Goal: Task Accomplishment & Management: Complete application form

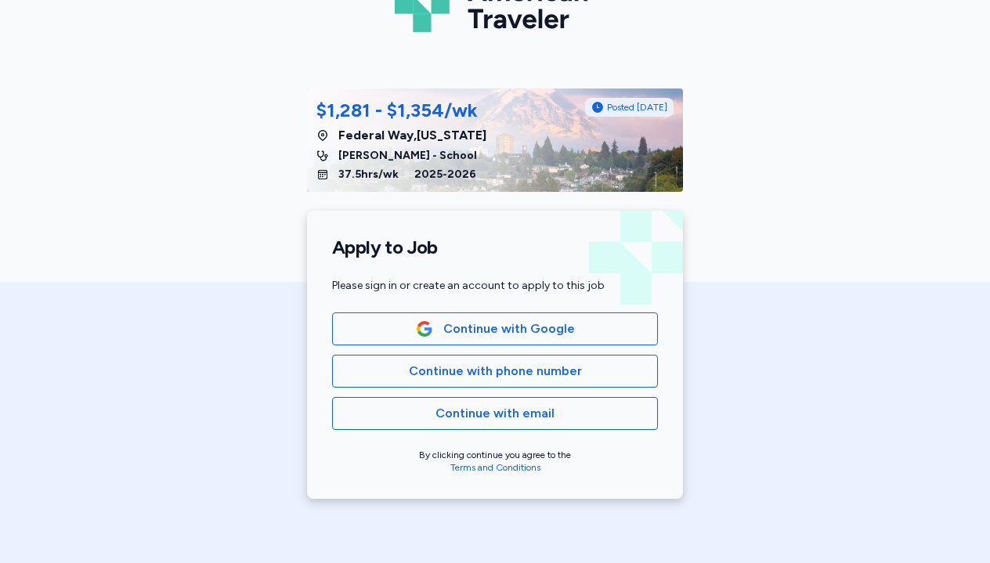
scroll to position [126, 0]
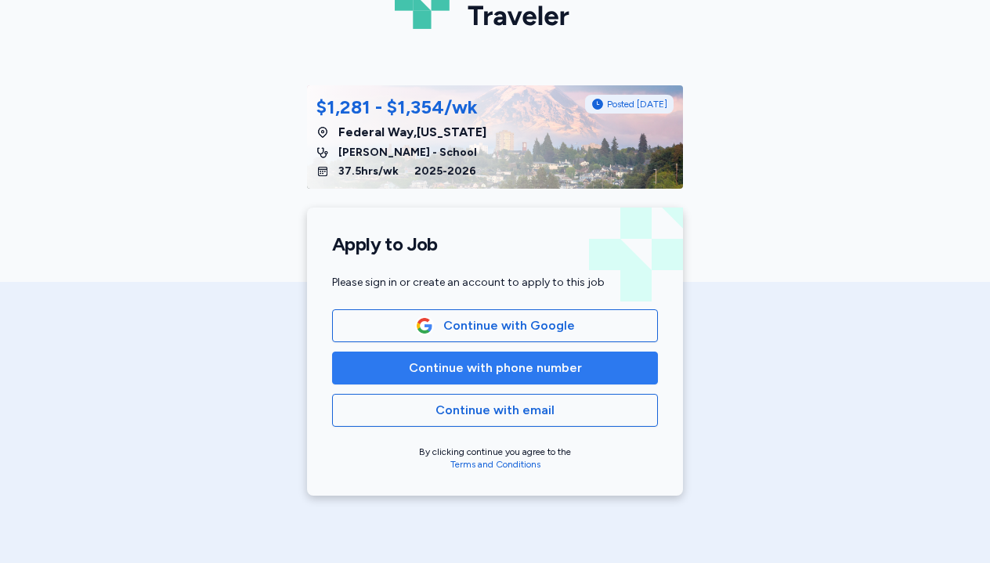
click at [481, 372] on span "Continue with phone number" at bounding box center [495, 368] width 173 height 19
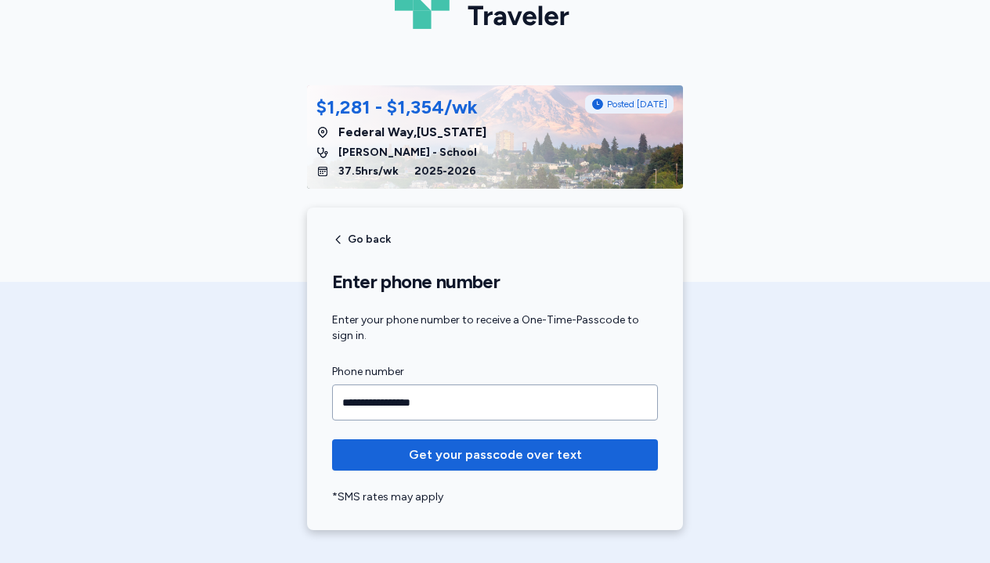
type input "**********"
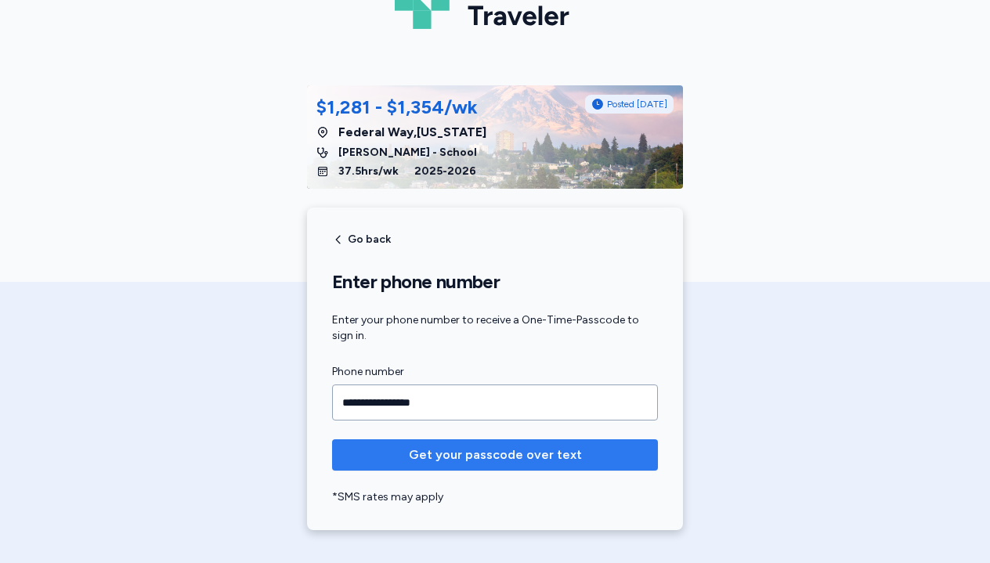
click at [485, 450] on span "Get your passcode over text" at bounding box center [495, 454] width 173 height 19
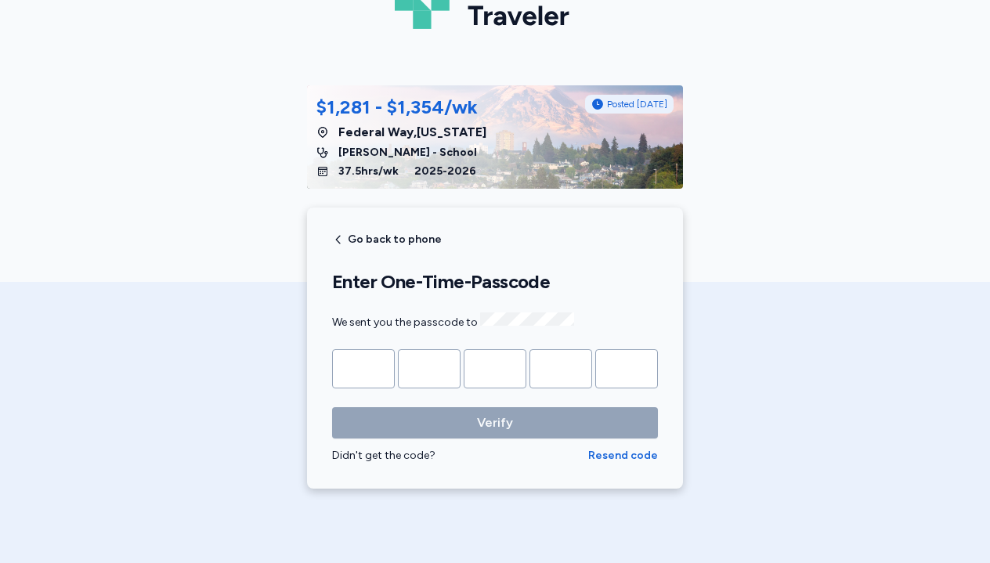
type input "*"
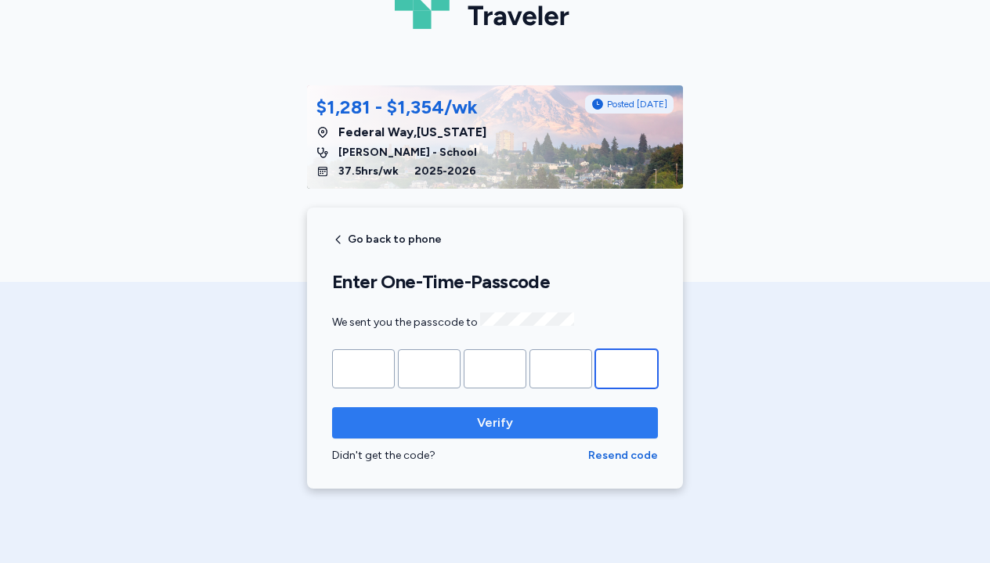
type input "*"
click at [532, 413] on span "Verify" at bounding box center [494, 422] width 301 height 19
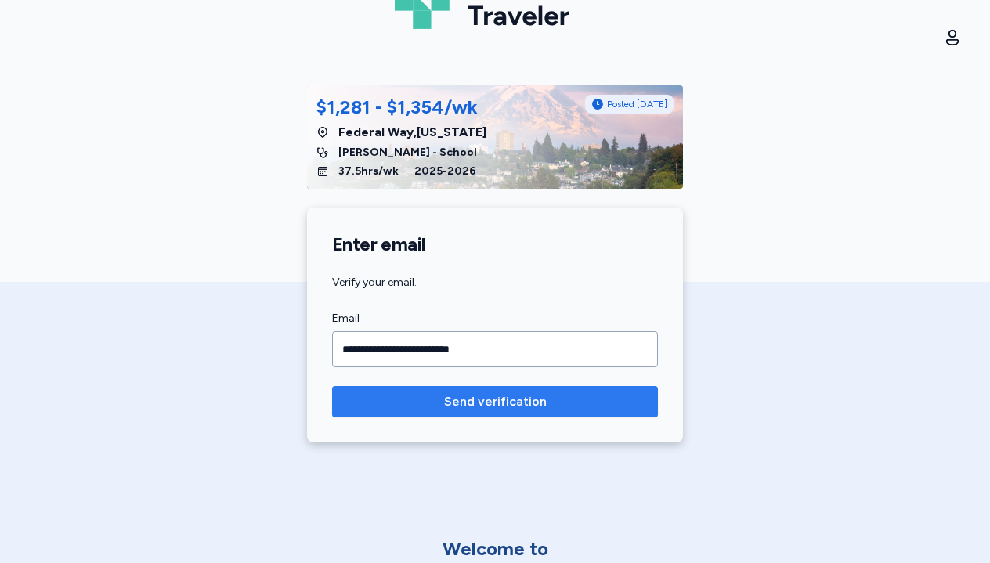
type input "**********"
click at [519, 388] on button "Send verification" at bounding box center [495, 401] width 326 height 31
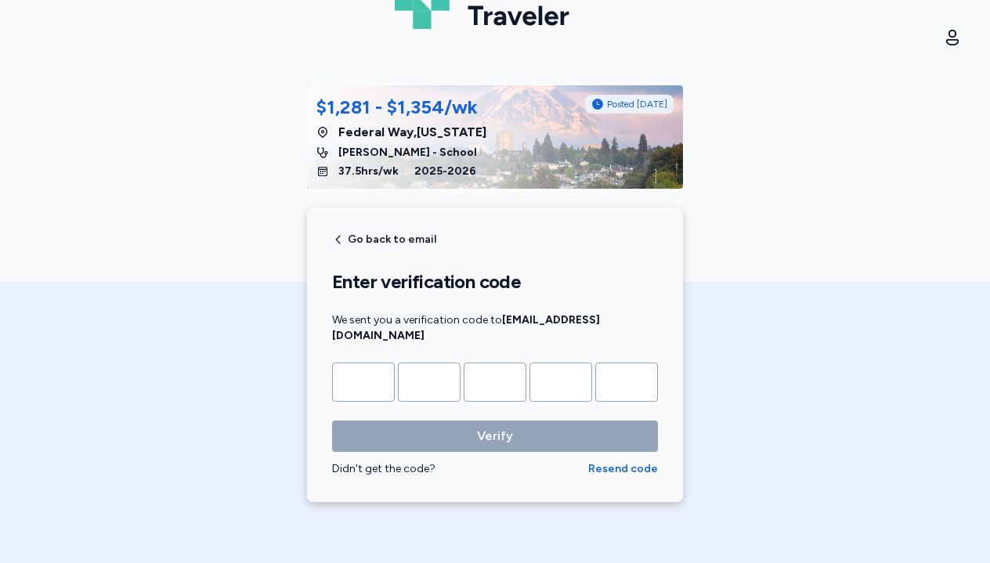
type input "*"
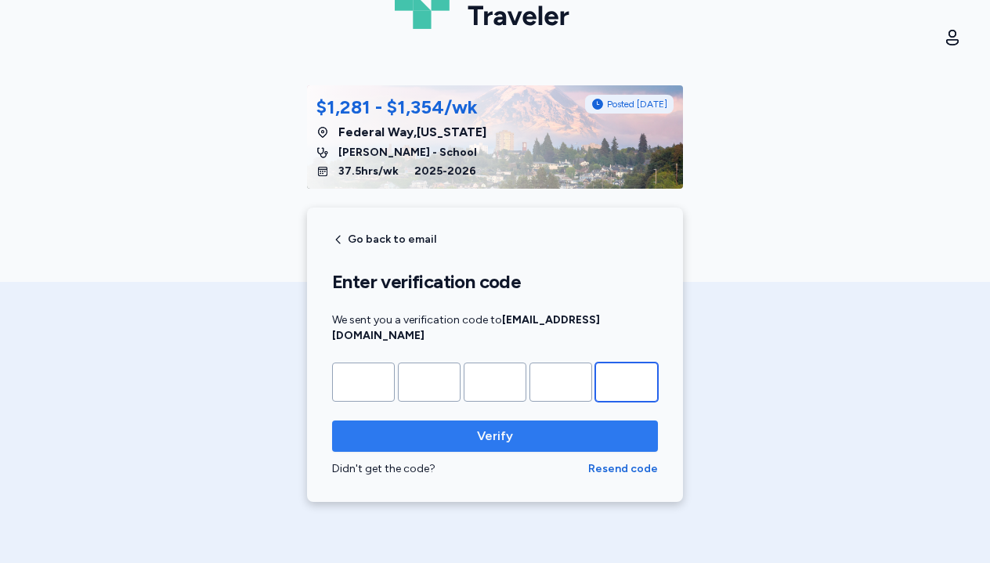
type input "*"
click at [486, 427] on span "Verify" at bounding box center [495, 436] width 36 height 19
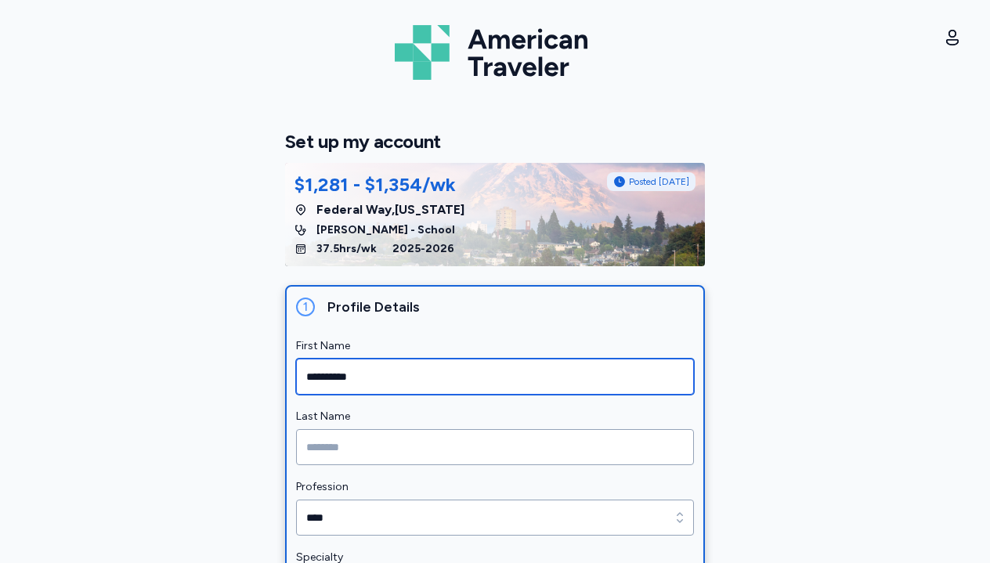
type input "**********"
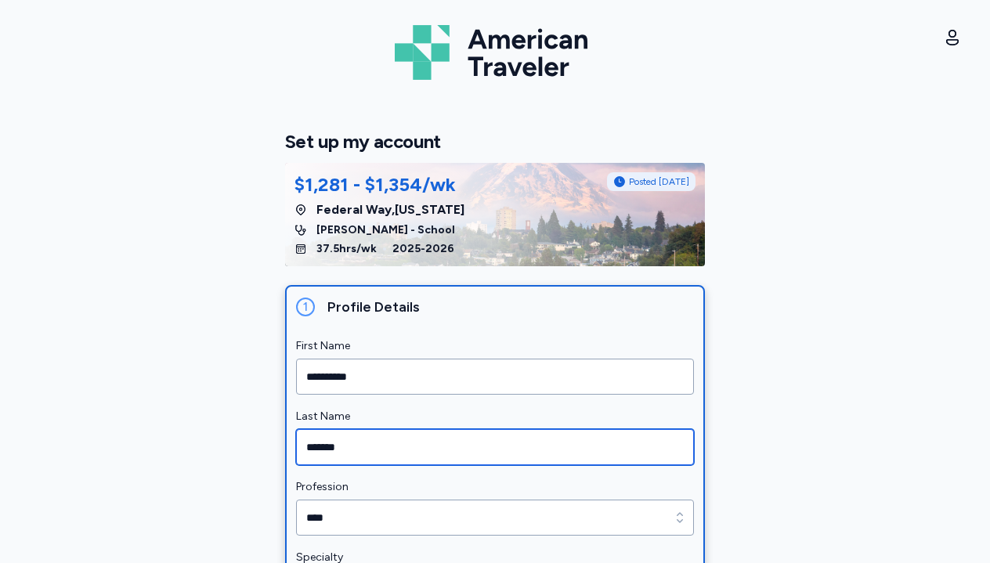
type input "*******"
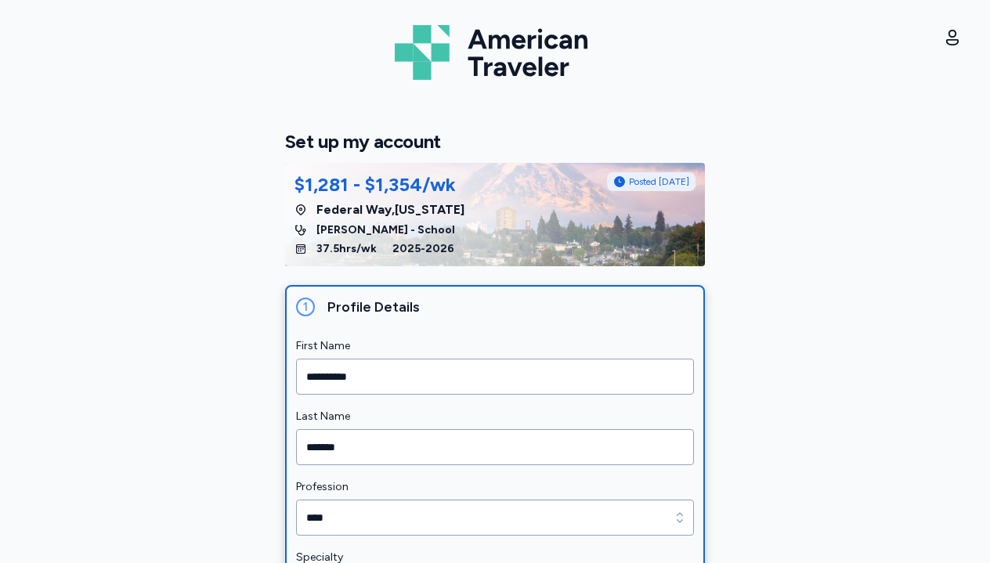
click at [265, 451] on div "**********" at bounding box center [495, 425] width 470 height 640
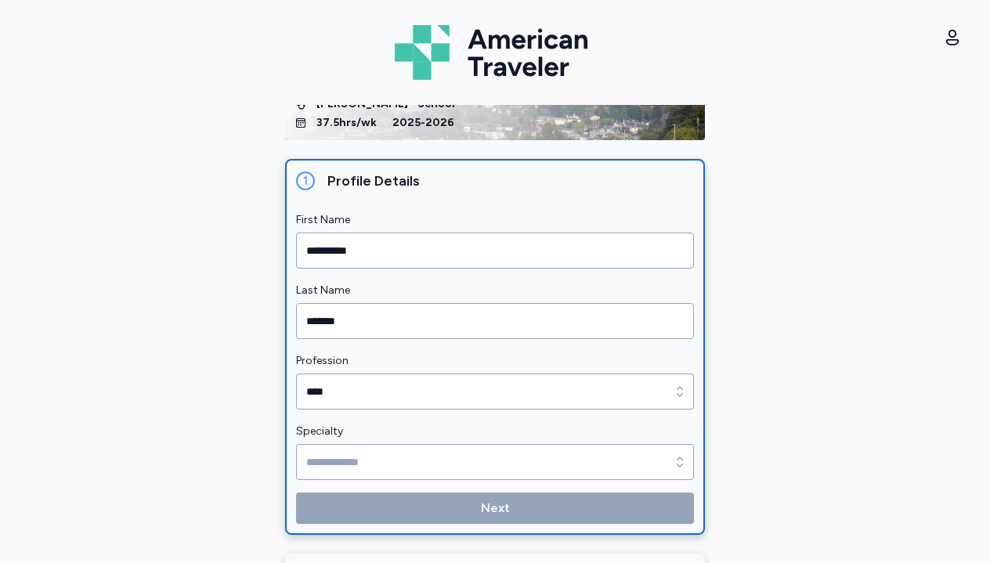
scroll to position [153, 0]
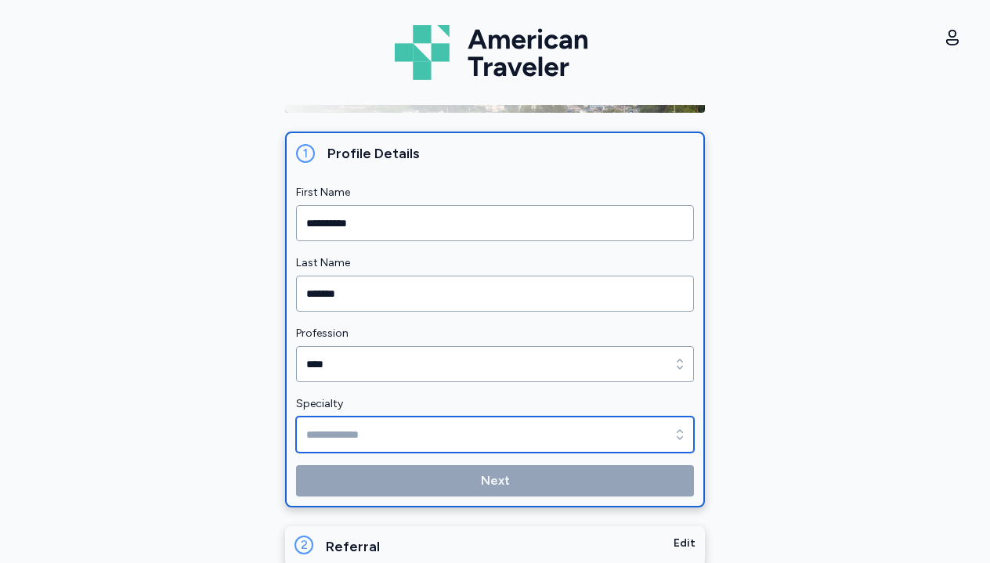
click at [373, 438] on input "Specialty" at bounding box center [495, 435] width 398 height 36
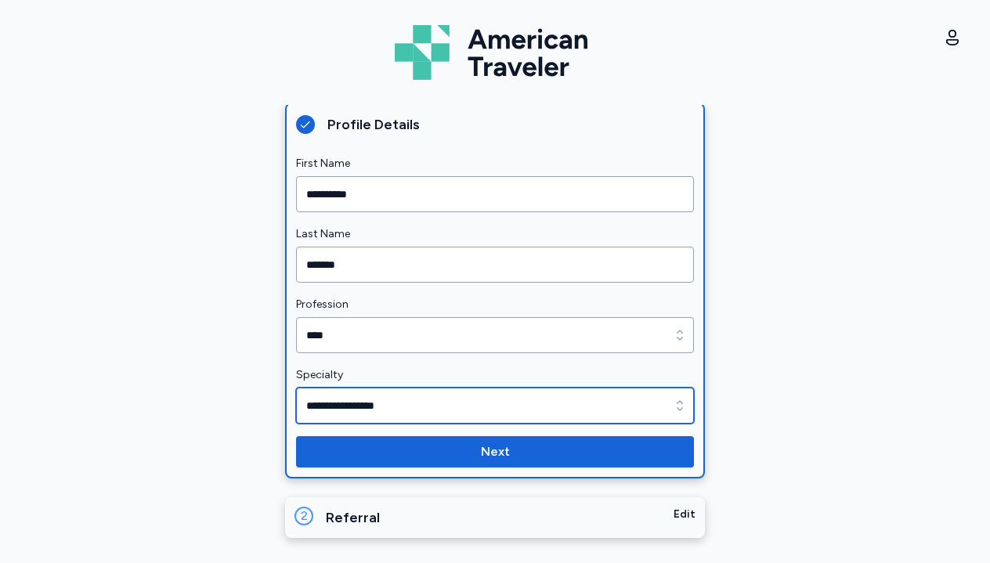
scroll to position [182, 0]
click at [508, 392] on input "**********" at bounding box center [495, 406] width 398 height 36
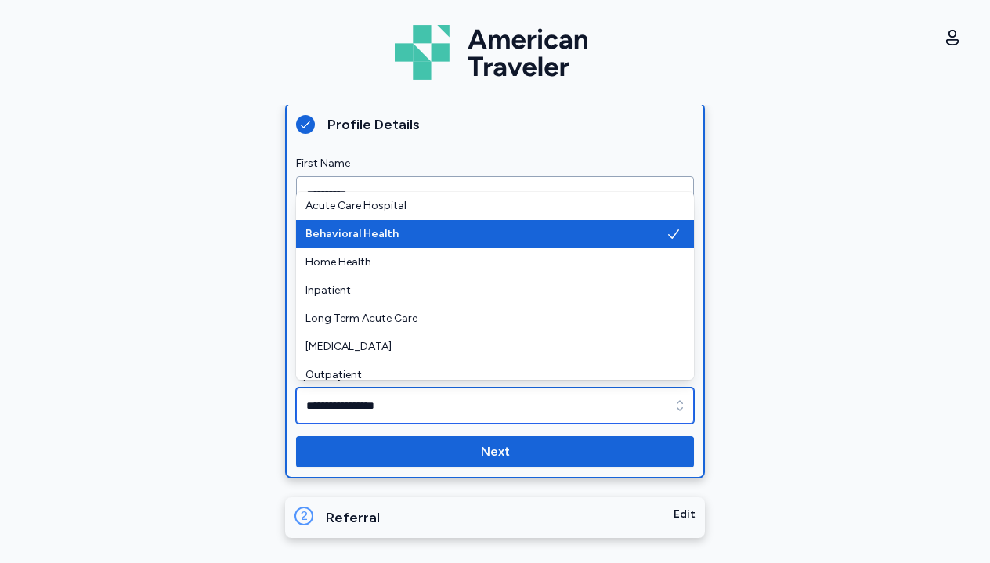
click at [676, 409] on icon "button" at bounding box center [680, 406] width 16 height 16
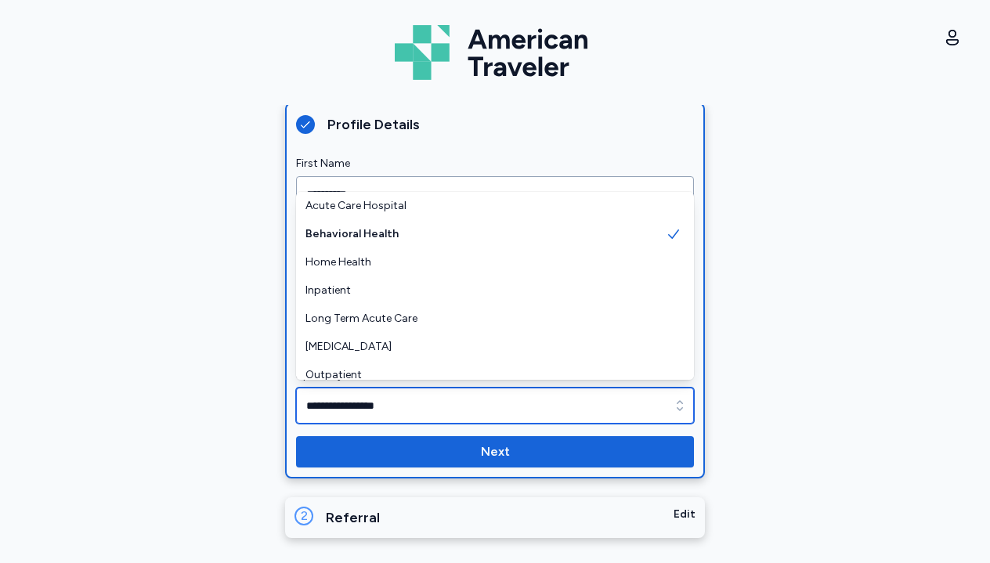
scroll to position [0, 0]
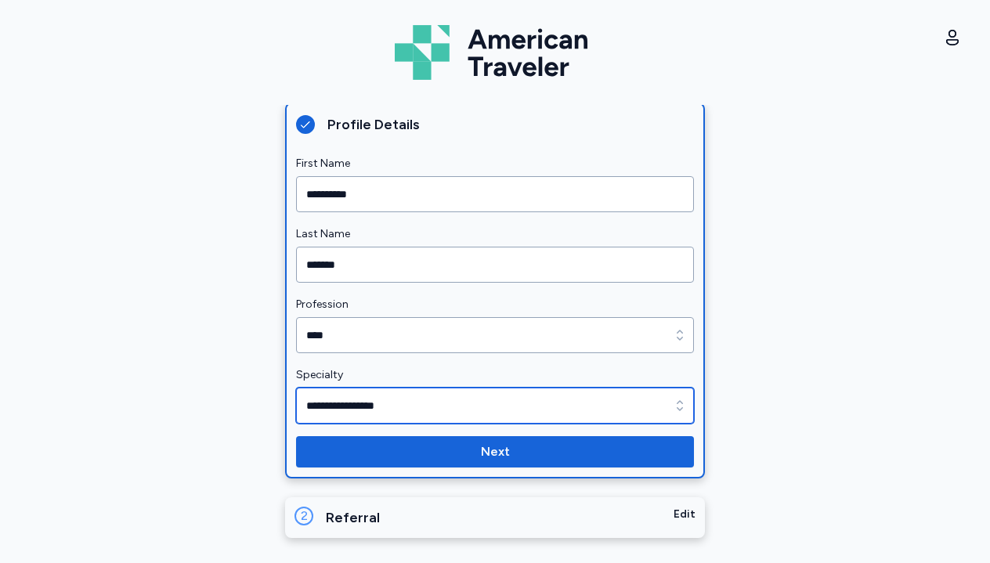
click at [674, 406] on icon "button" at bounding box center [680, 406] width 16 height 16
click at [613, 405] on input "**********" at bounding box center [495, 406] width 398 height 36
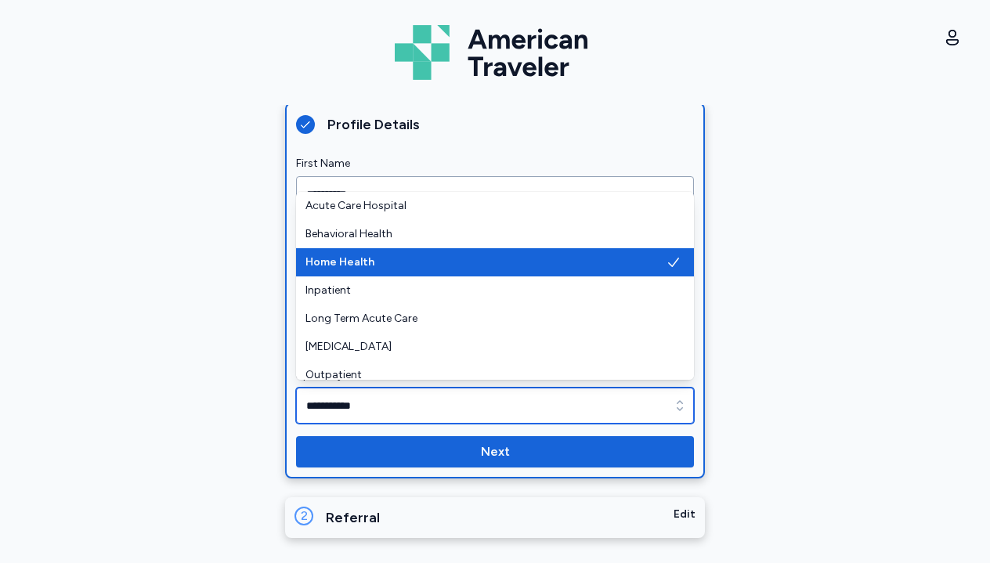
click at [680, 391] on div "button" at bounding box center [679, 406] width 28 height 36
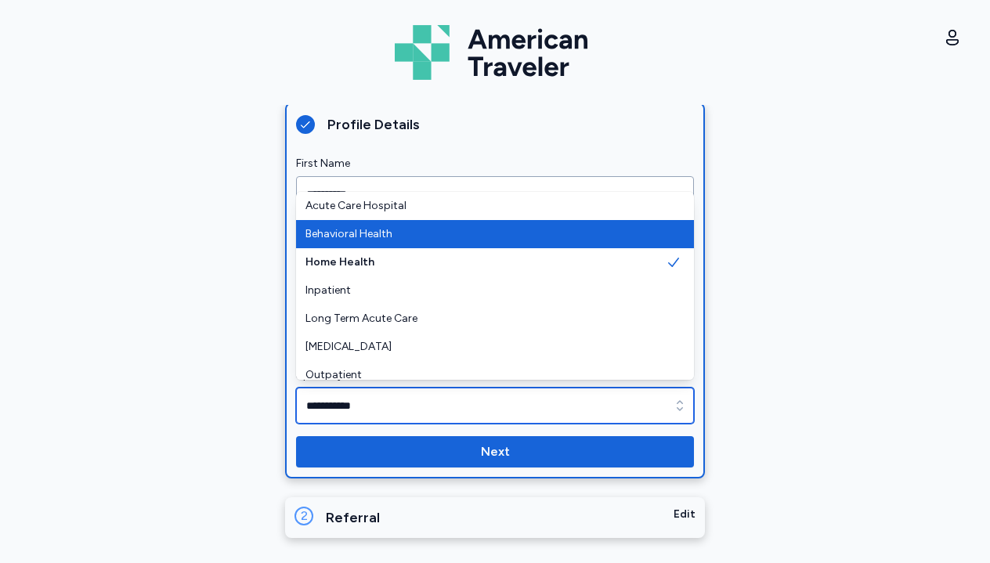
type input "**********"
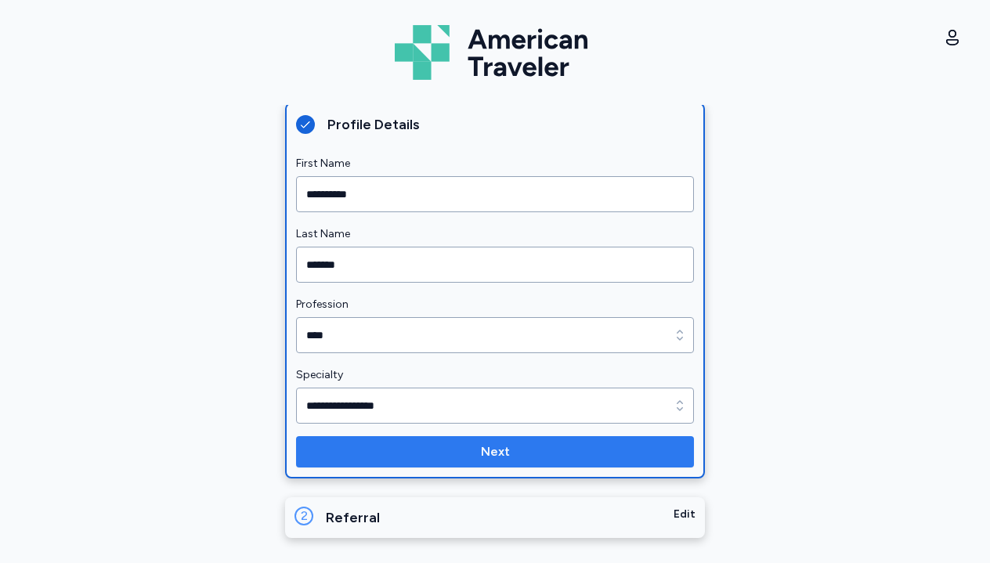
click at [591, 452] on span "Next" at bounding box center [494, 451] width 373 height 19
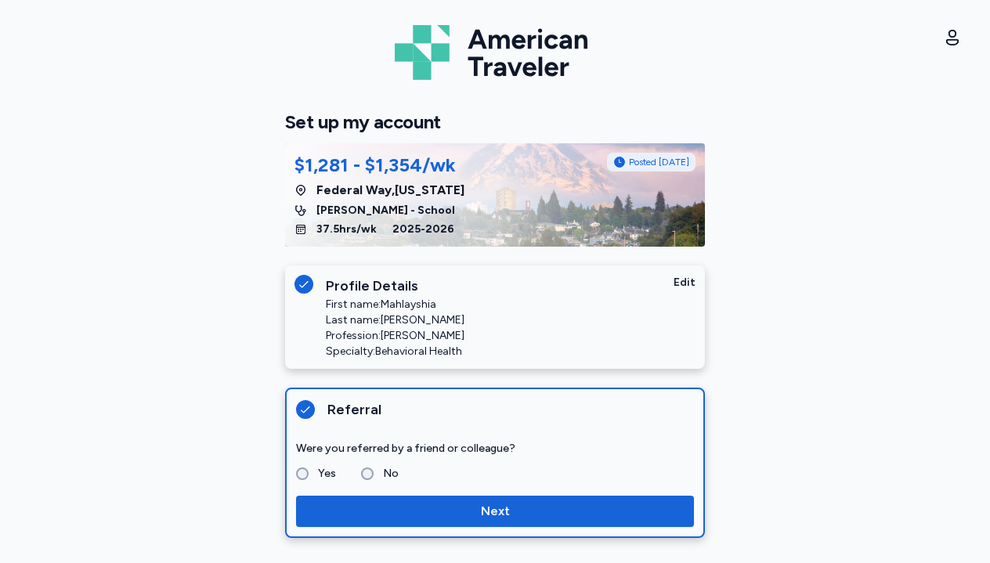
click at [455, 492] on form "Were you referred by a friend or colleague? Yes No Next" at bounding box center [495, 483] width 398 height 88
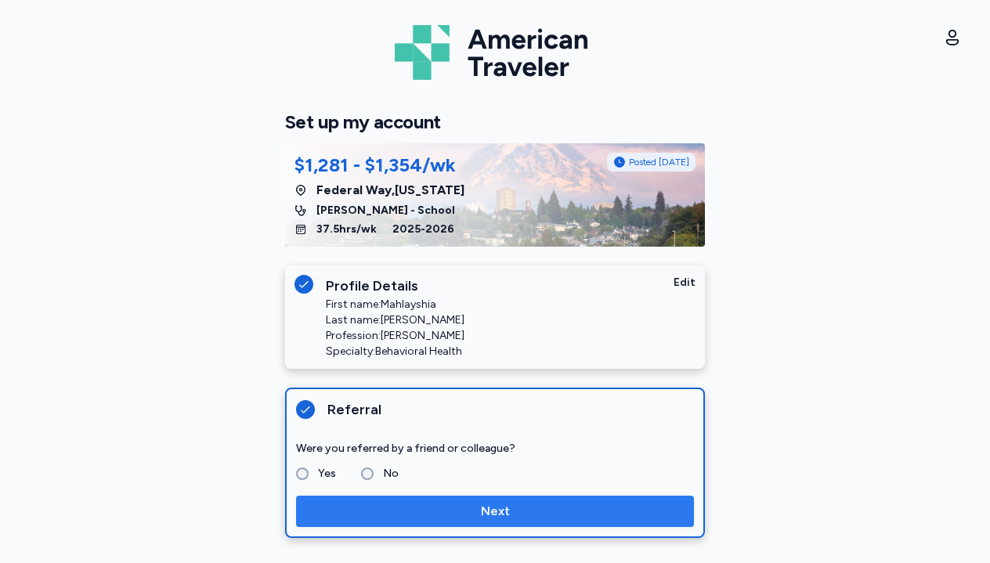
click at [461, 513] on span "Next" at bounding box center [494, 511] width 373 height 19
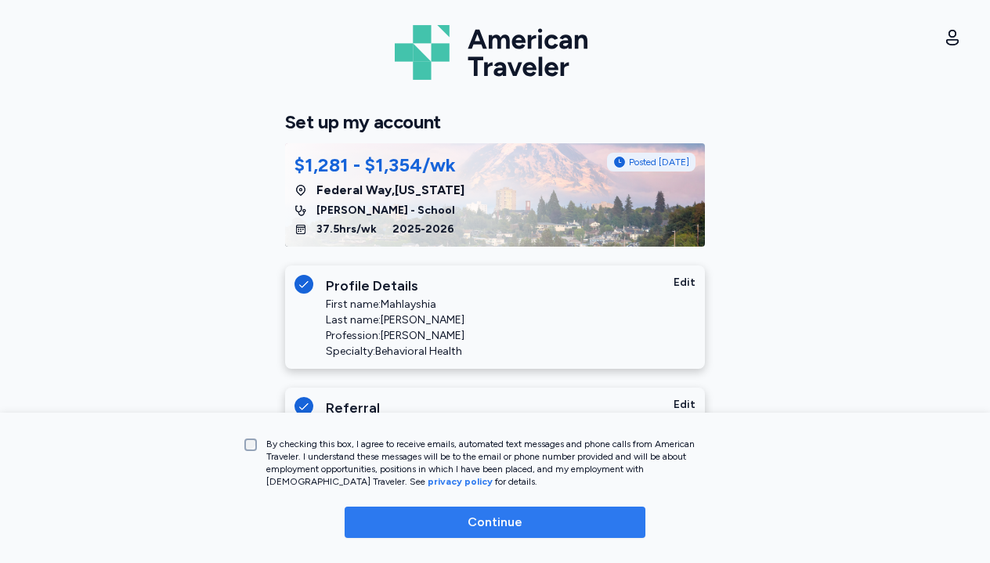
click at [503, 516] on span "Continue" at bounding box center [494, 522] width 55 height 19
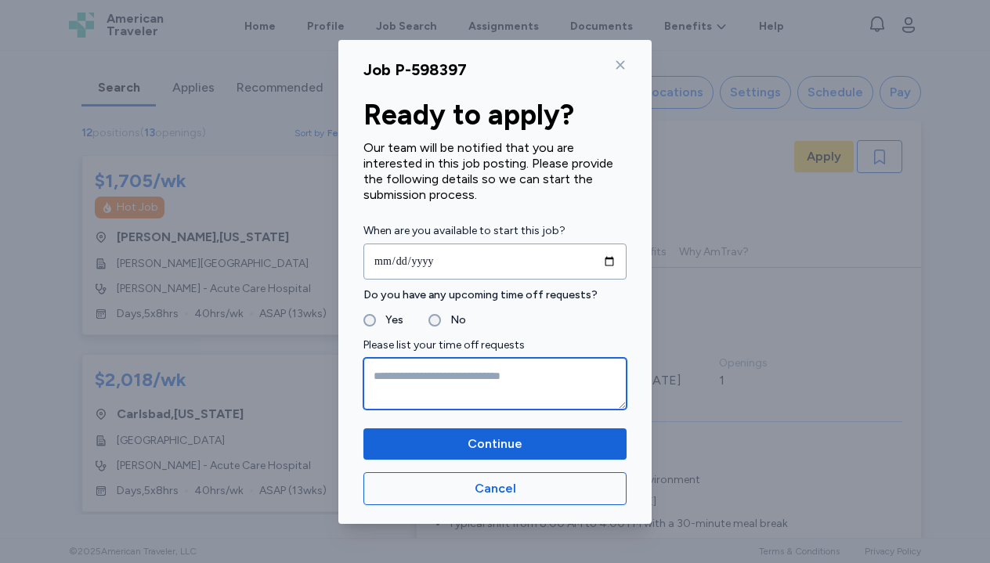
click at [429, 391] on textarea at bounding box center [494, 384] width 263 height 52
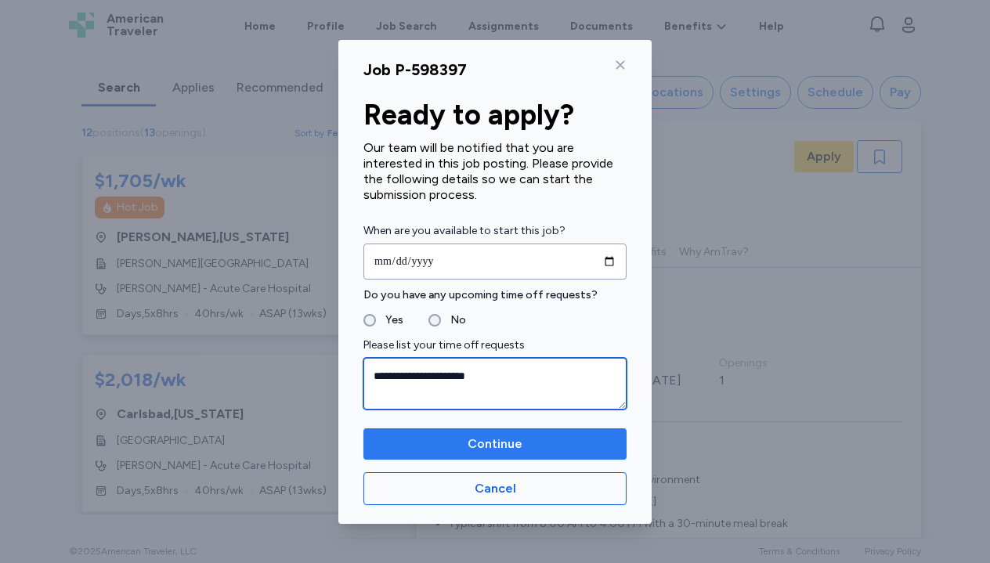
type textarea "**********"
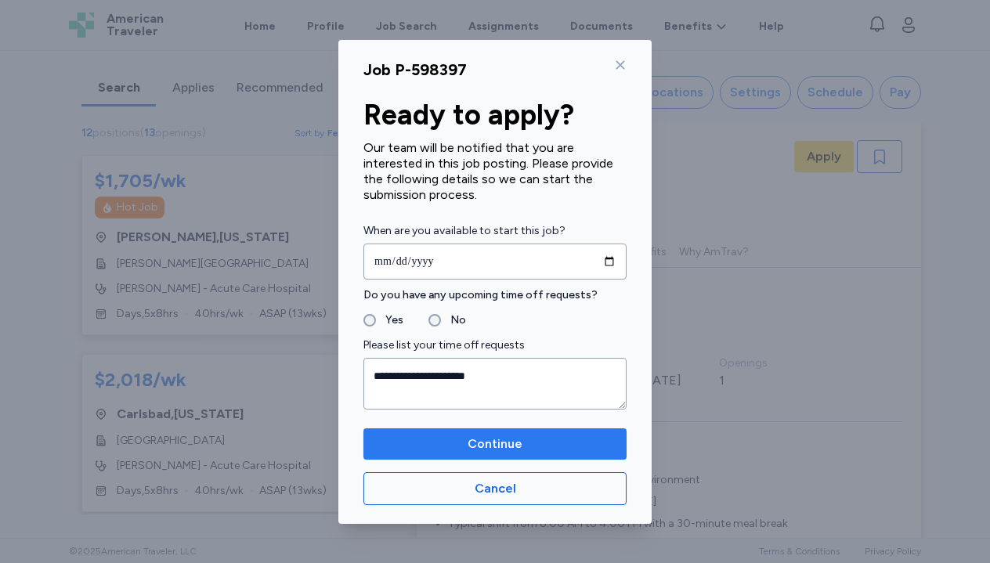
click at [510, 442] on span "Continue" at bounding box center [494, 444] width 55 height 19
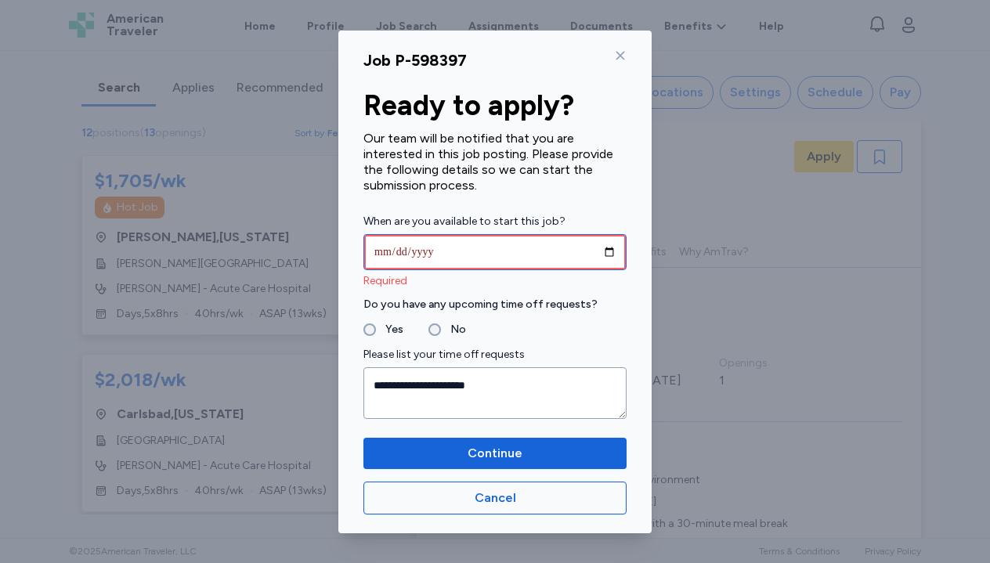
click at [402, 248] on input "date" at bounding box center [494, 252] width 263 height 36
click at [435, 252] on input "date" at bounding box center [494, 252] width 263 height 36
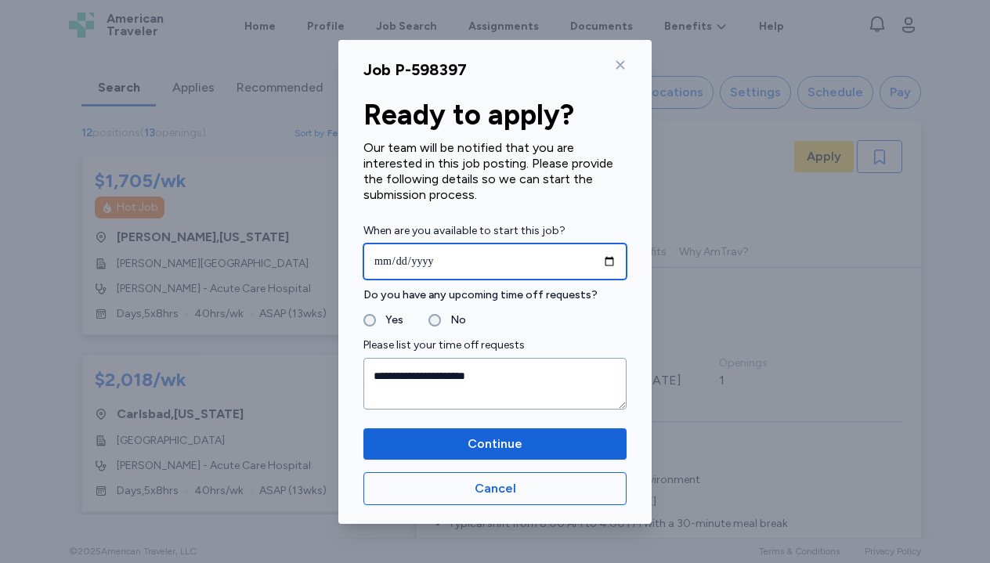
type input "**********"
click at [512, 330] on form "**********" at bounding box center [494, 316] width 263 height 188
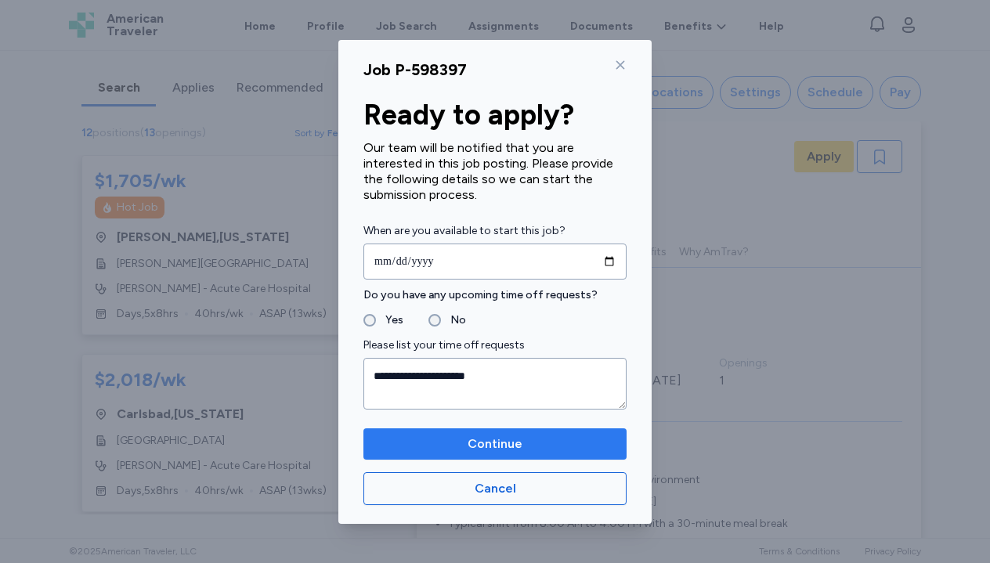
click at [504, 435] on span "Continue" at bounding box center [494, 444] width 55 height 19
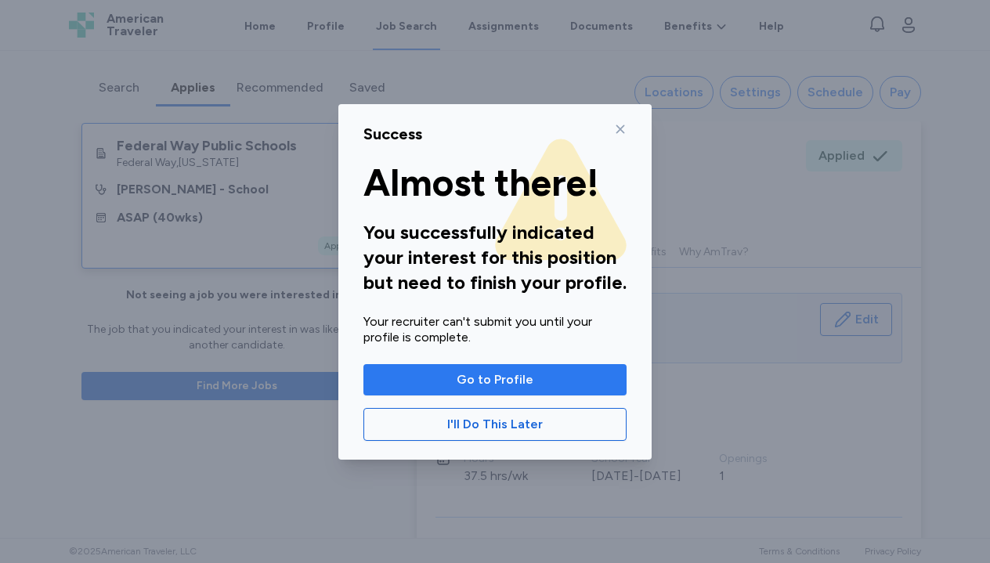
click at [510, 370] on button "Go to Profile" at bounding box center [494, 379] width 263 height 31
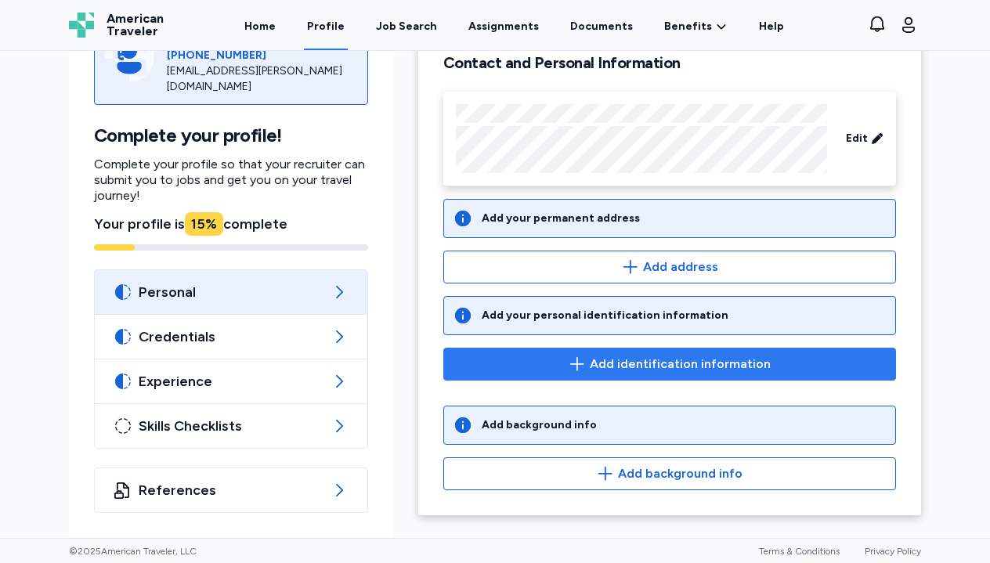
scroll to position [120, 0]
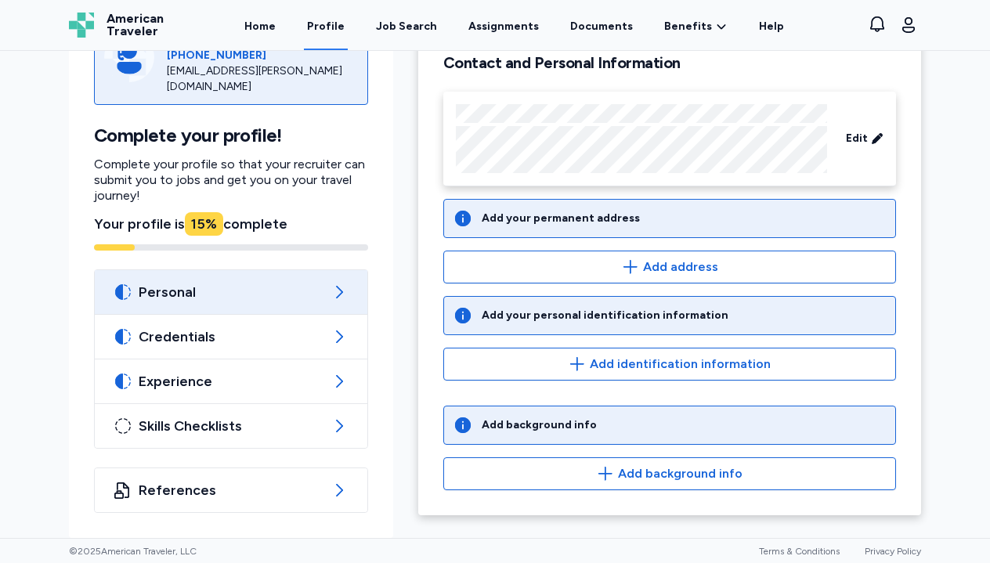
click at [861, 2] on div "American Traveler American Traveler Home Profile Job Search Assignments Documen…" at bounding box center [494, 25] width 877 height 50
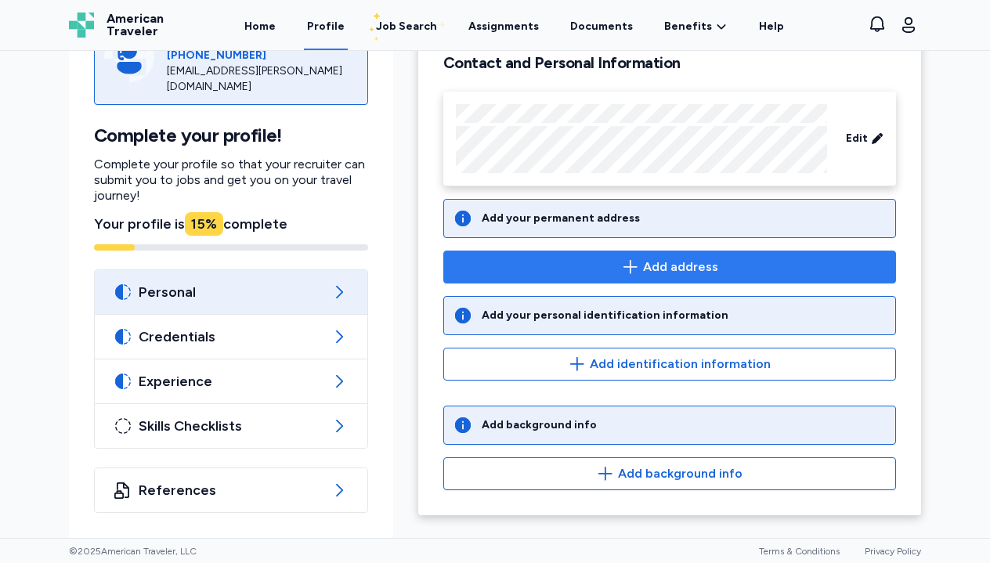
click at [624, 269] on icon "button" at bounding box center [630, 267] width 19 height 19
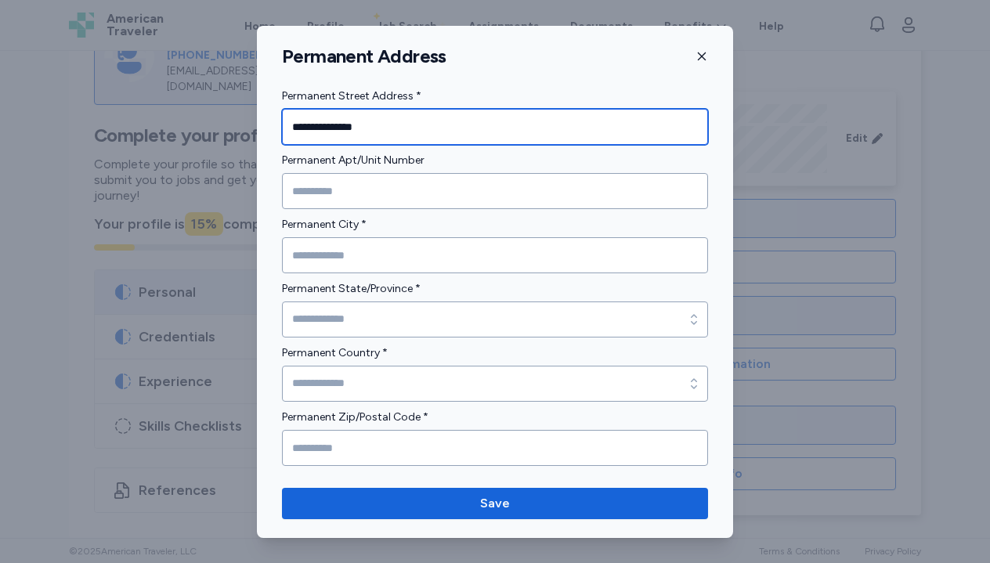
type input "**********"
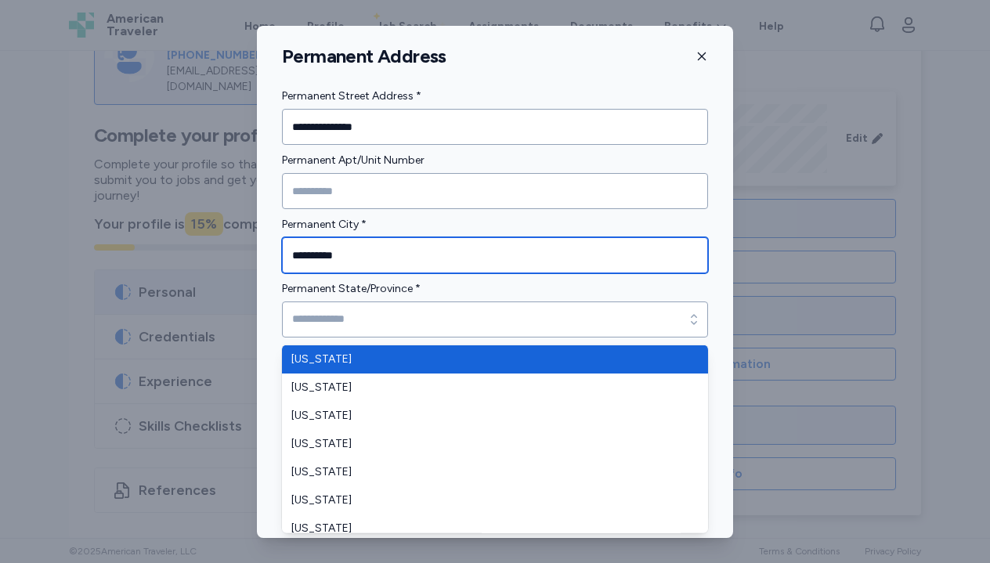
click at [398, 255] on form "**********" at bounding box center [495, 276] width 426 height 379
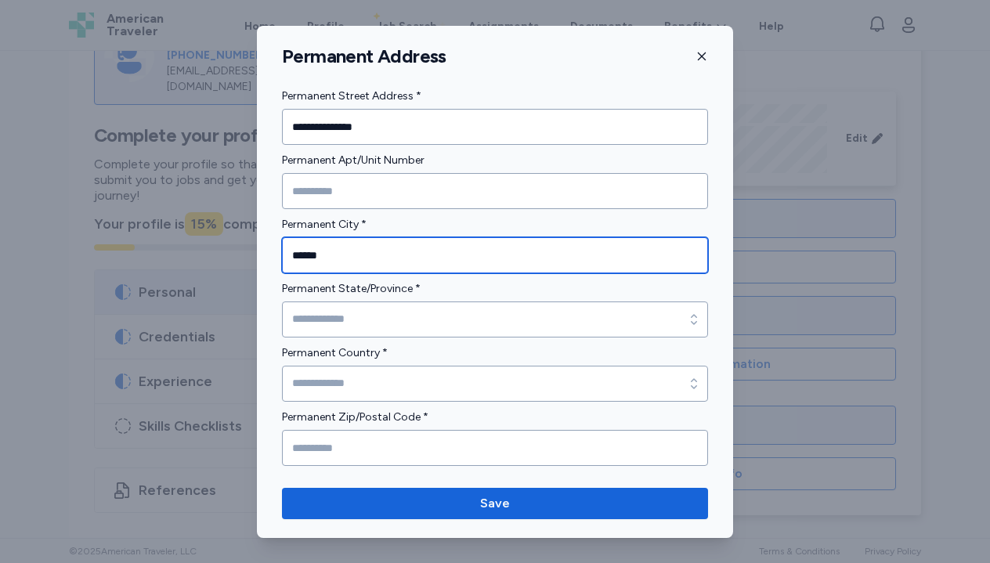
type input "******"
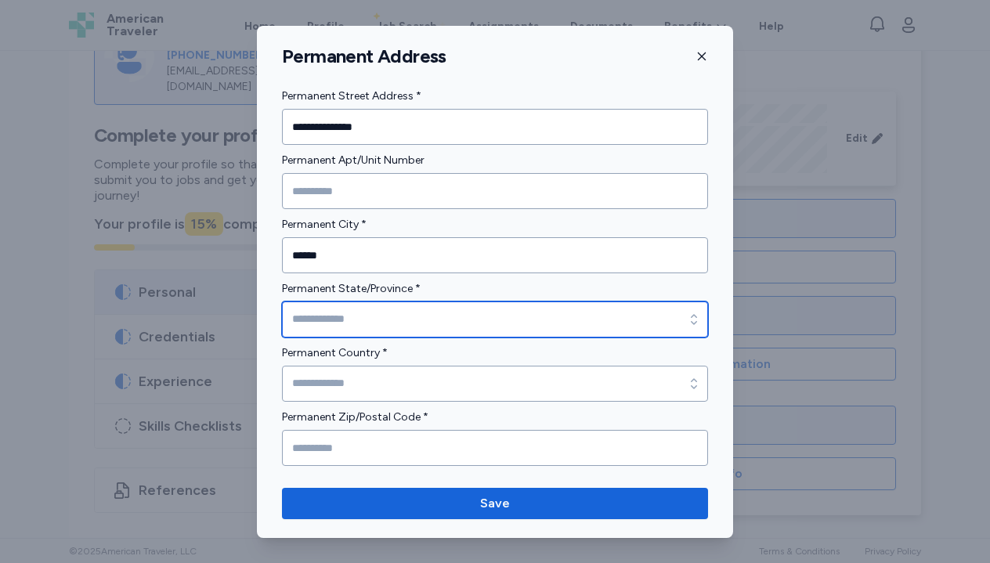
click at [376, 314] on input "Permanent State/Province *" at bounding box center [495, 319] width 426 height 36
type input "**********"
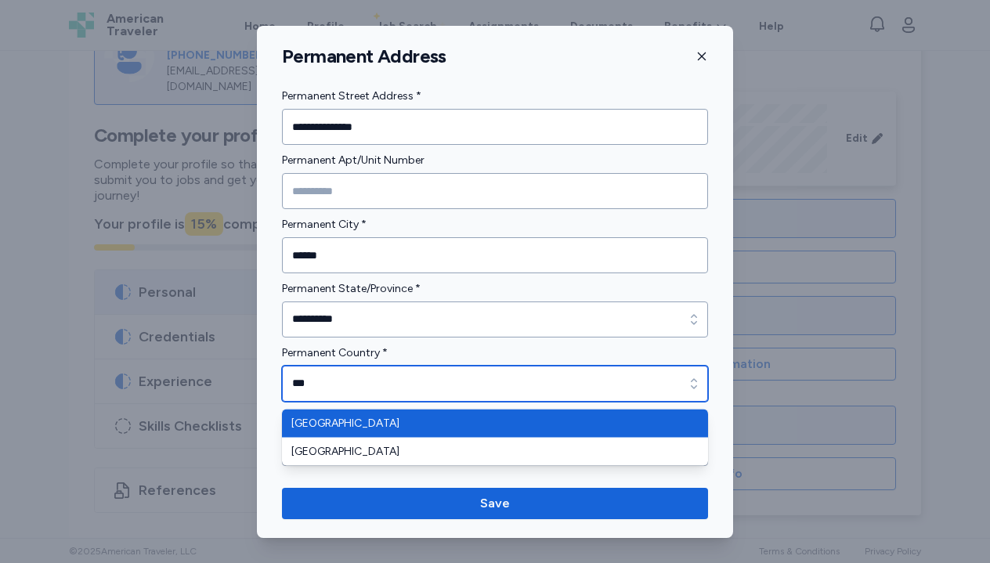
type input "**********"
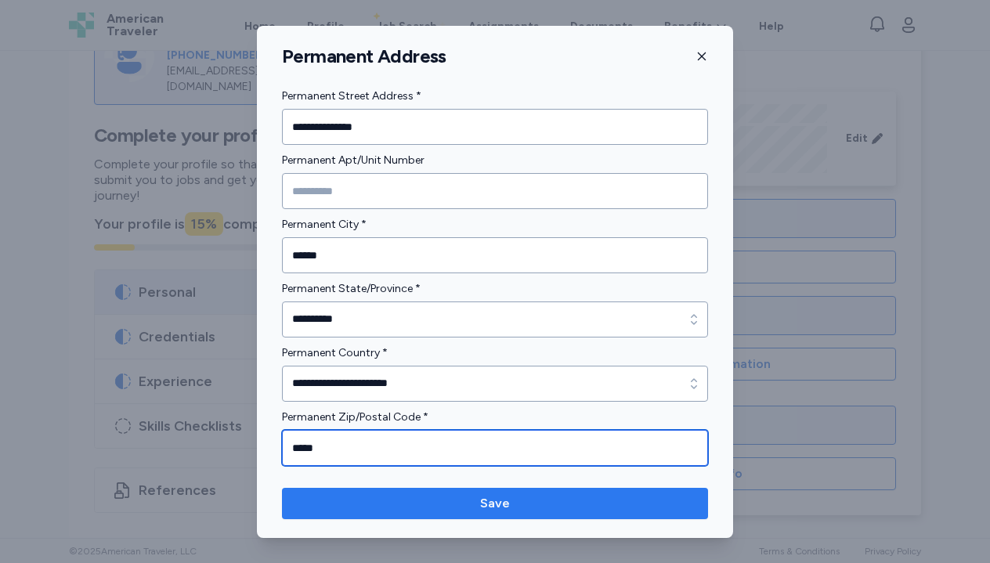
type input "*****"
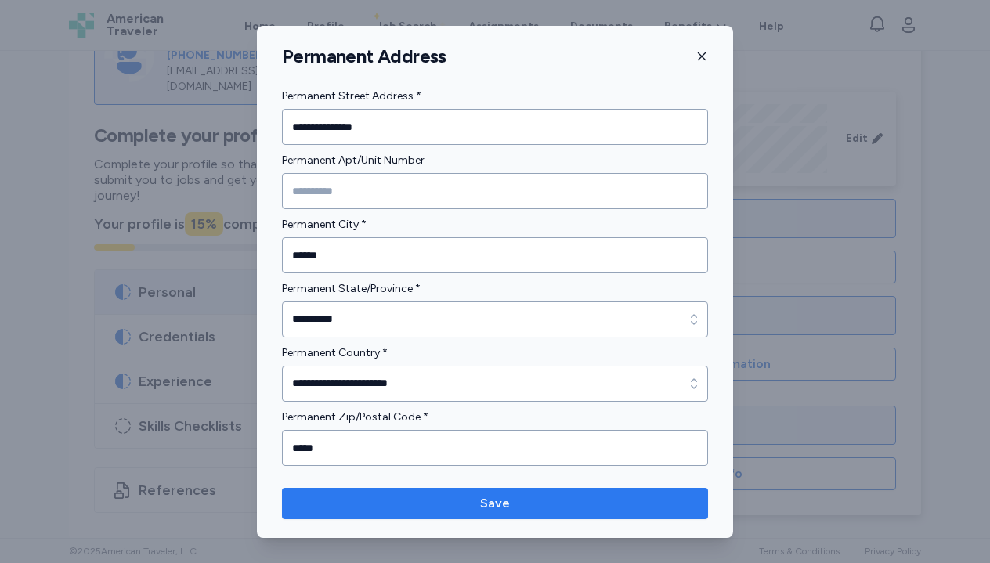
click at [491, 496] on span "Save" at bounding box center [495, 503] width 30 height 19
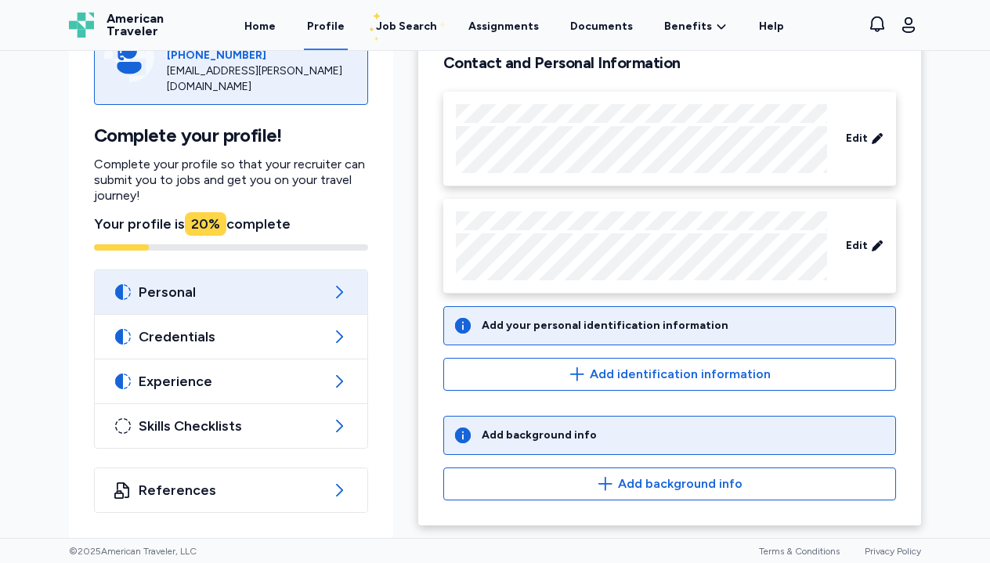
scroll to position [0, 0]
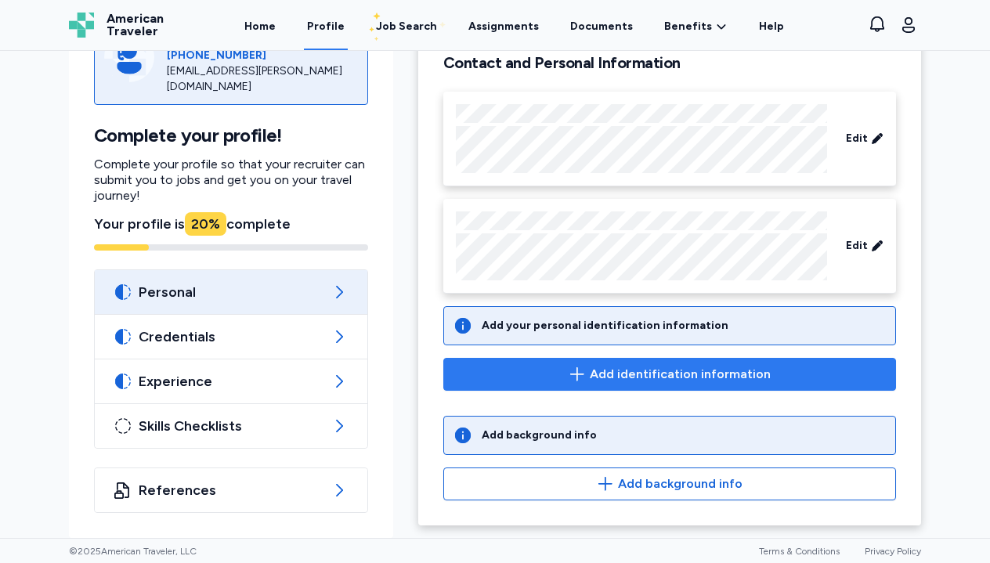
click at [640, 383] on span "Add identification information" at bounding box center [680, 374] width 181 height 19
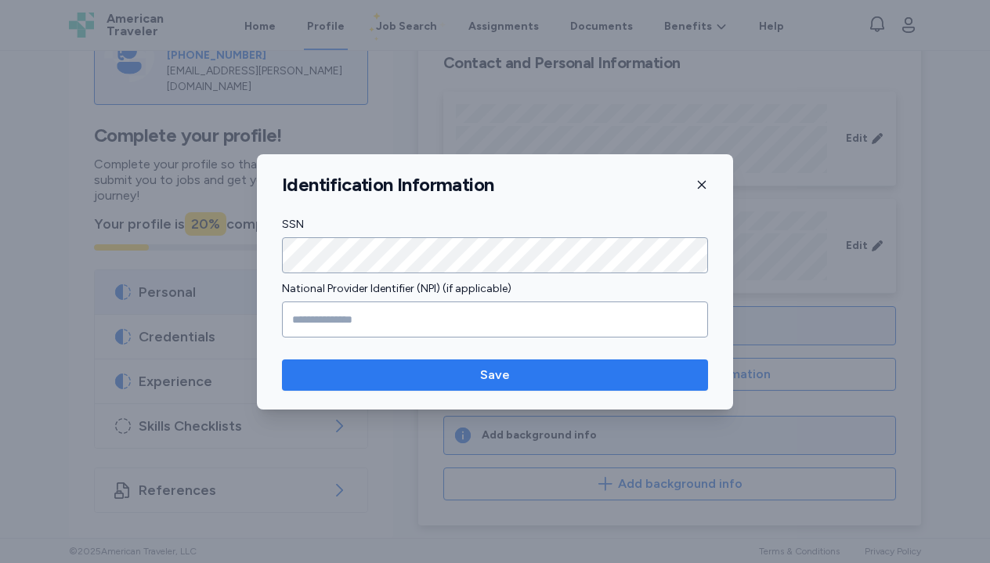
click at [550, 365] on button "Save" at bounding box center [495, 374] width 426 height 31
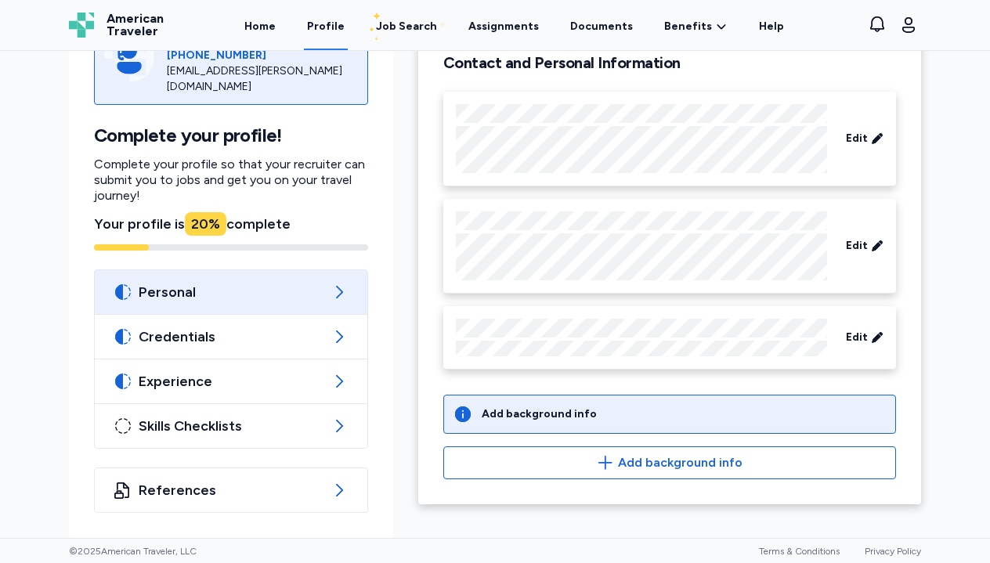
click at [628, 428] on div "Add background info" at bounding box center [669, 414] width 453 height 39
click at [561, 417] on div "Add background info" at bounding box center [538, 414] width 115 height 16
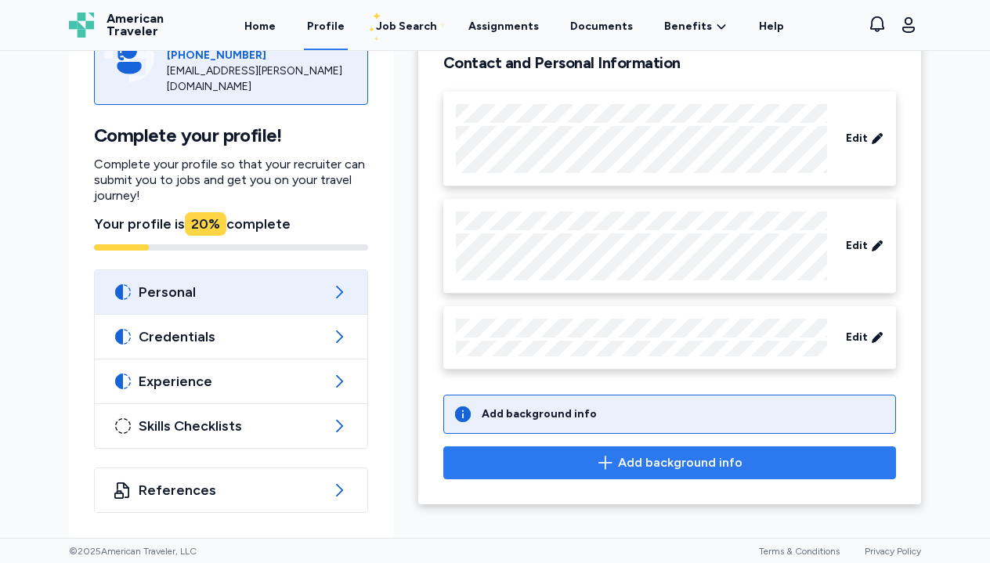
click at [610, 460] on icon "button" at bounding box center [605, 462] width 19 height 19
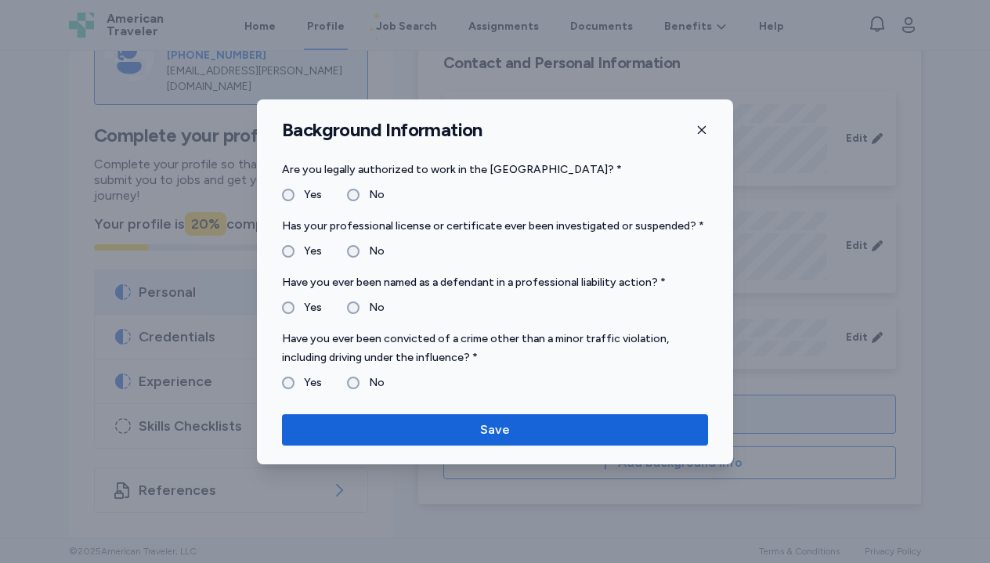
click at [359, 249] on label "No" at bounding box center [371, 251] width 25 height 19
click at [359, 380] on label "No" at bounding box center [371, 382] width 25 height 19
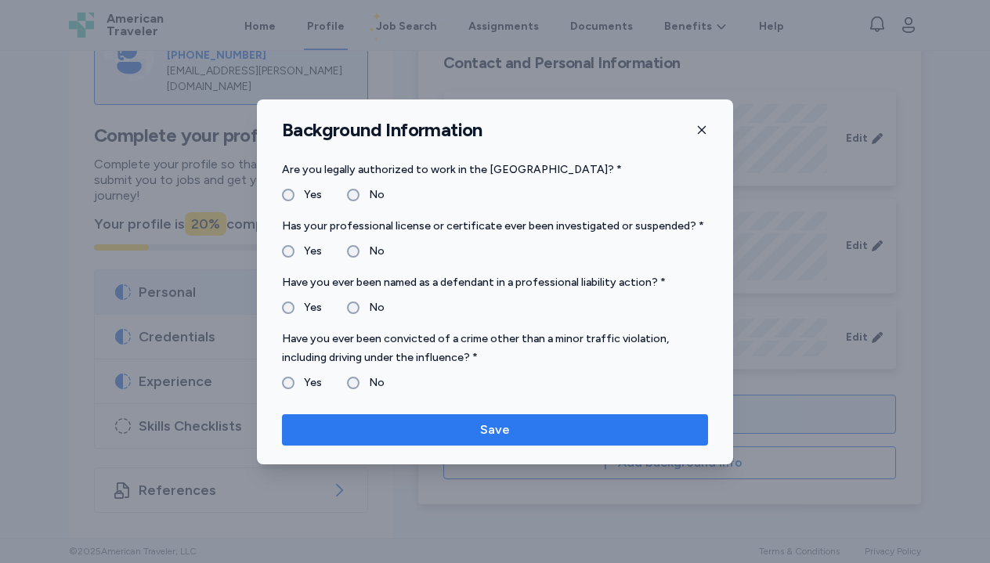
click at [392, 430] on span "Save" at bounding box center [494, 429] width 401 height 19
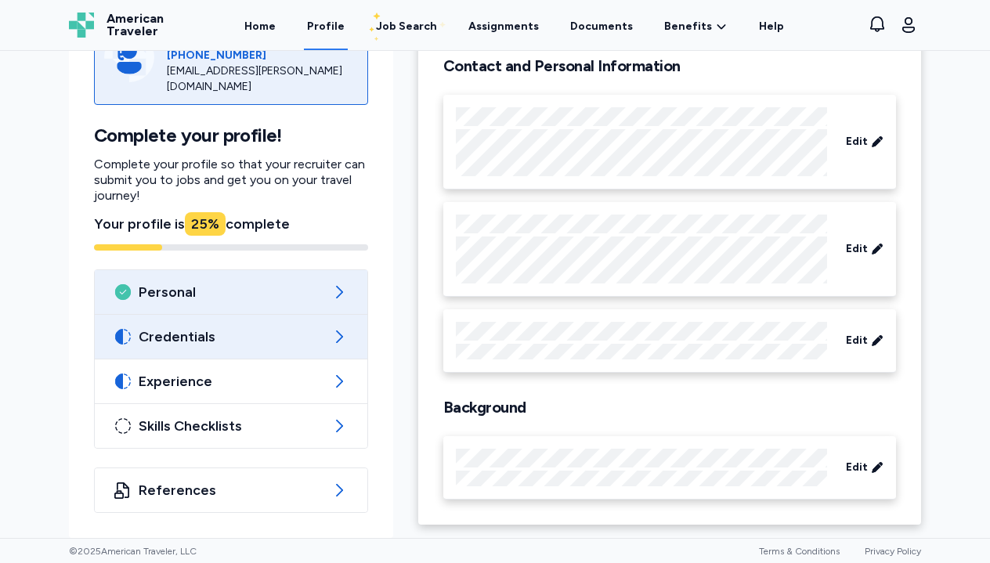
click at [343, 342] on icon at bounding box center [339, 336] width 19 height 19
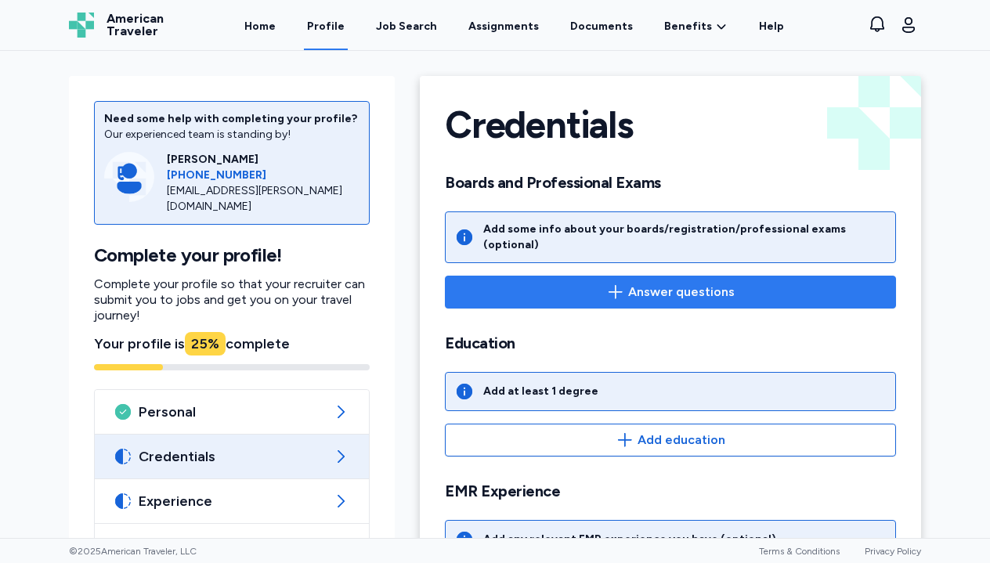
click at [647, 284] on span "Answer questions" at bounding box center [681, 292] width 106 height 19
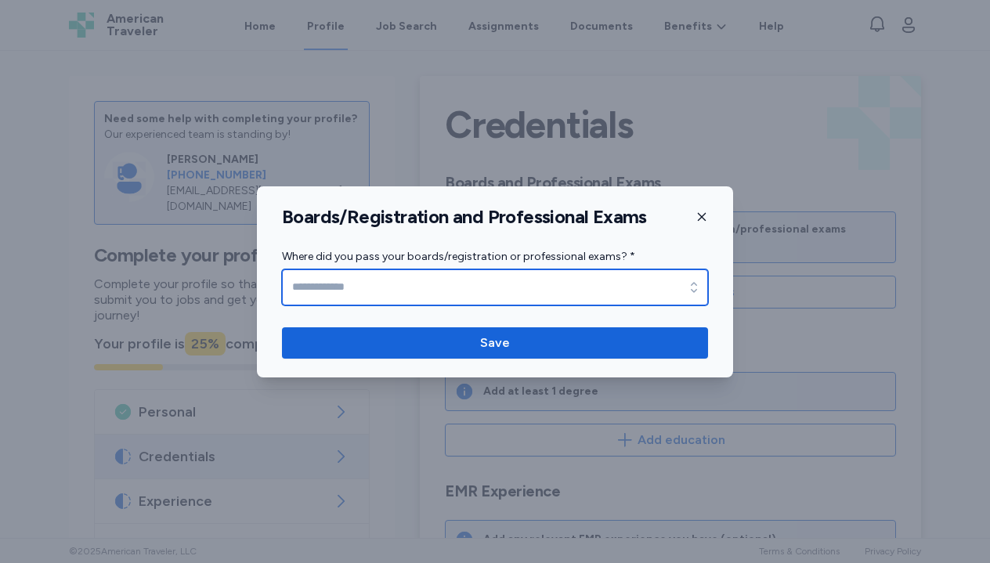
click at [527, 296] on input "Where did you pass your boards/registration or professional exams? *" at bounding box center [495, 287] width 426 height 36
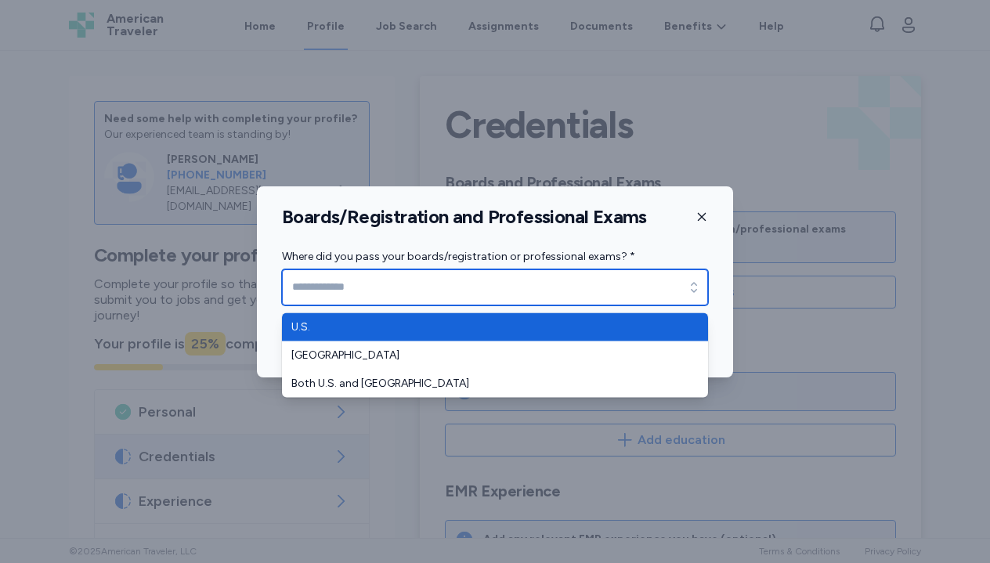
type input "****"
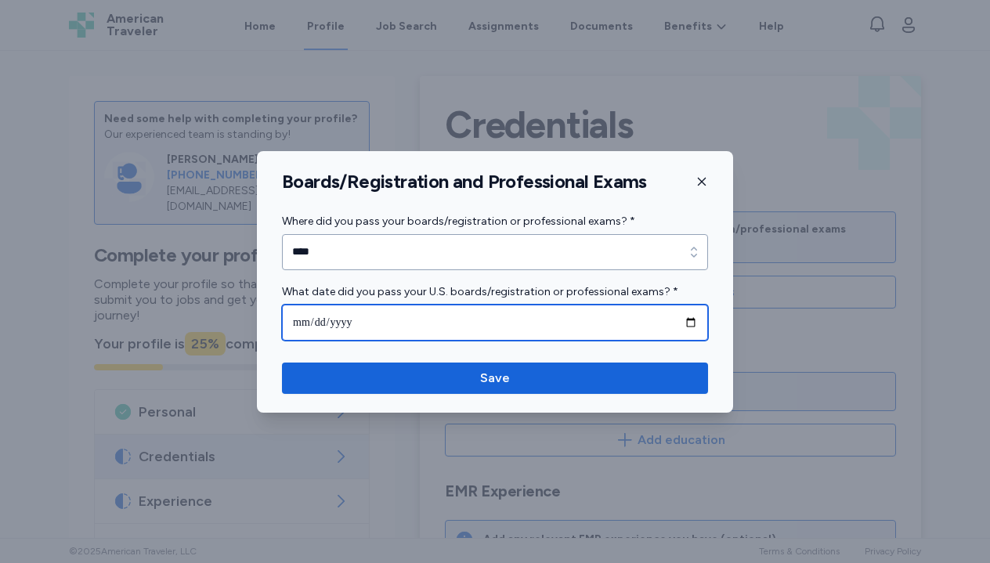
click at [306, 319] on input "date" at bounding box center [495, 323] width 426 height 36
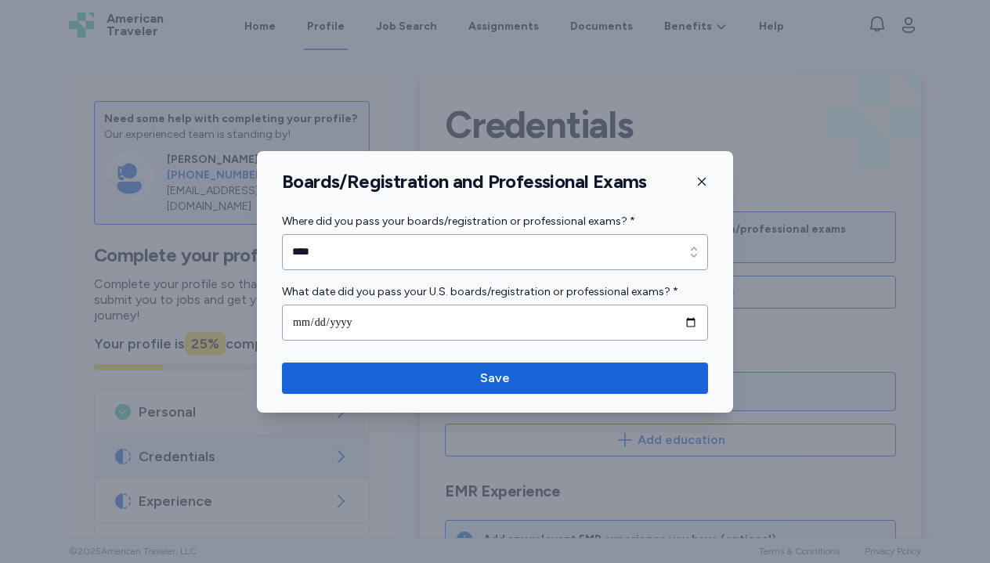
click at [701, 179] on icon "button" at bounding box center [701, 181] width 13 height 13
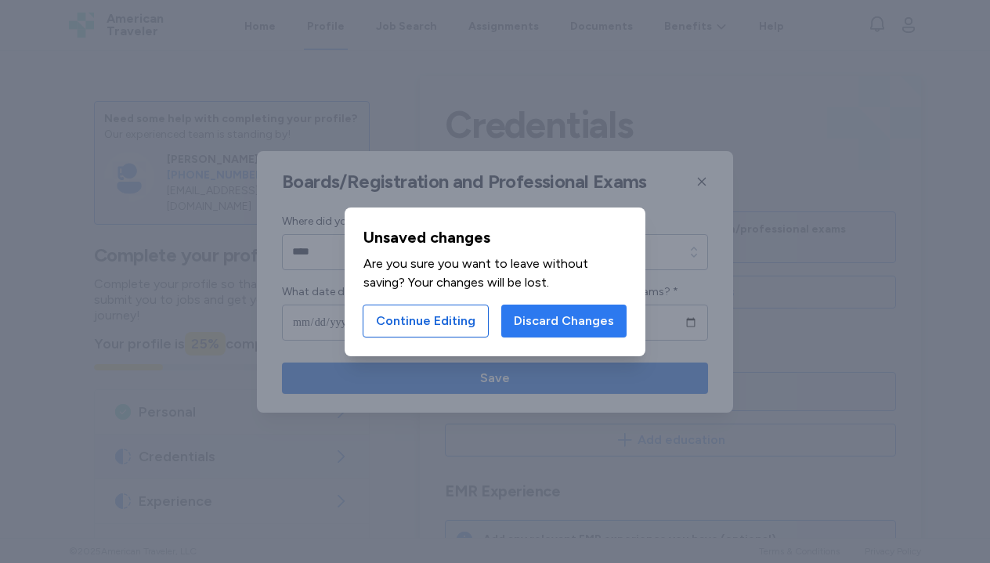
click at [540, 322] on span "Discard Changes" at bounding box center [564, 321] width 100 height 19
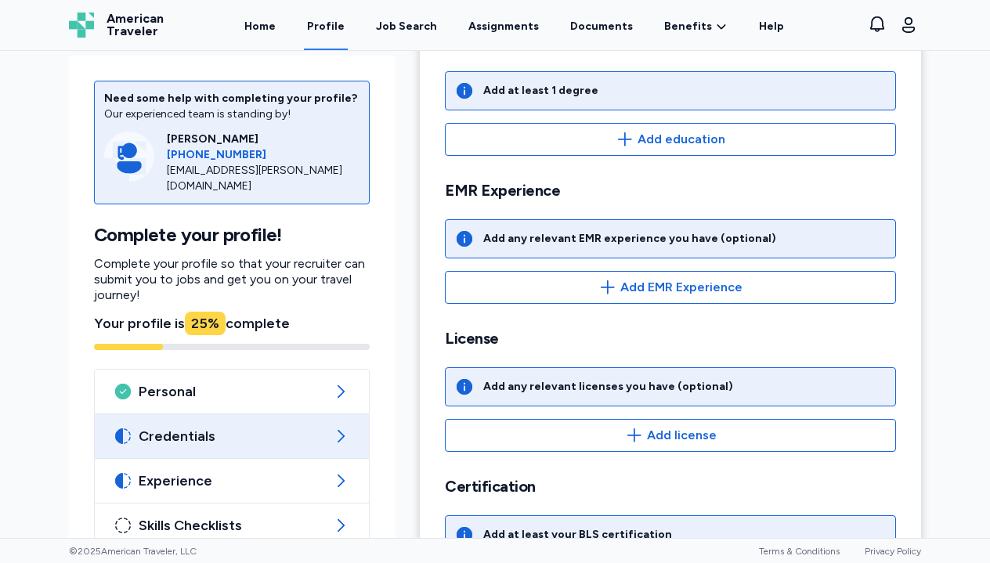
scroll to position [302, 0]
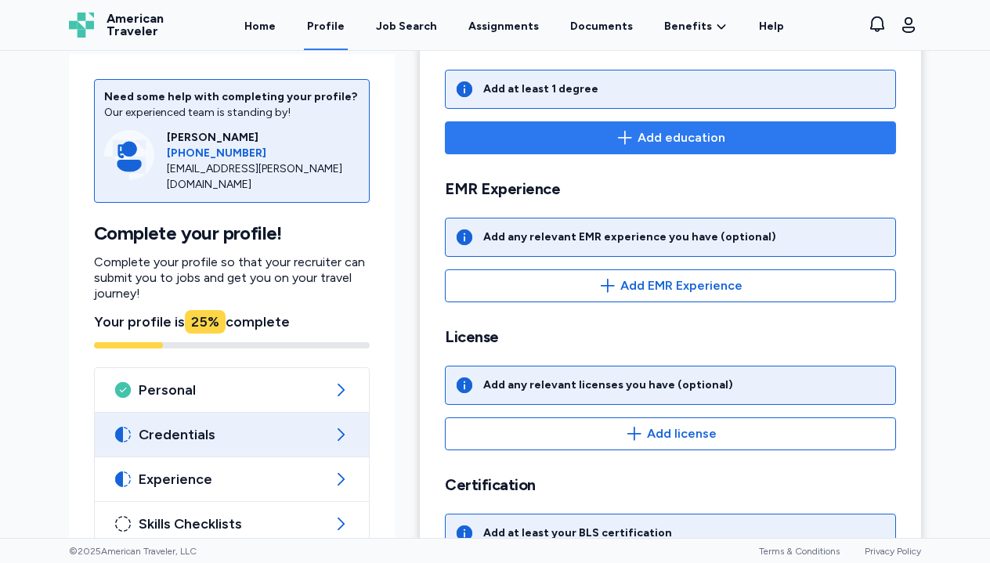
click at [672, 131] on span "Add education" at bounding box center [681, 137] width 88 height 19
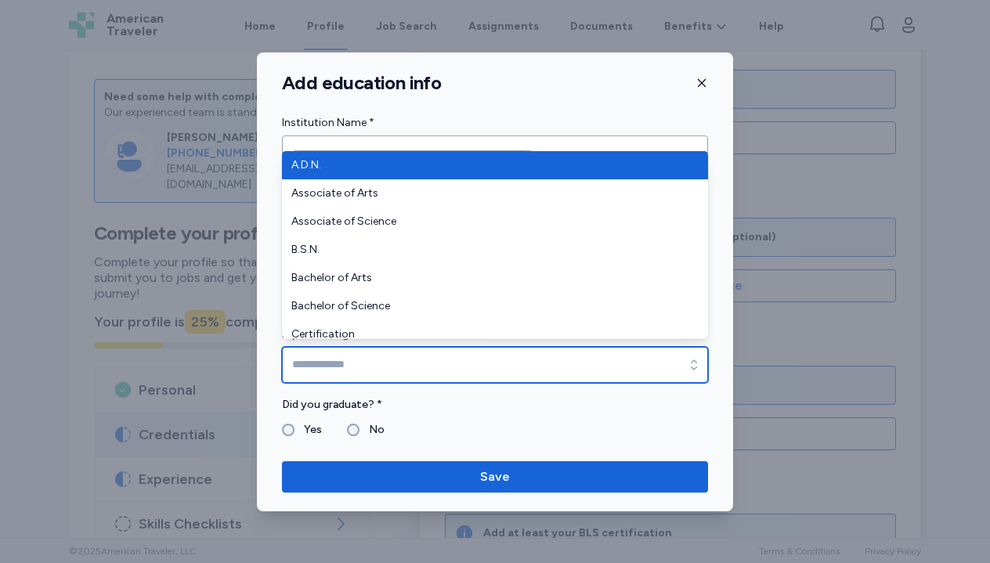
click at [528, 365] on input "Diploma/Degree *" at bounding box center [495, 365] width 426 height 36
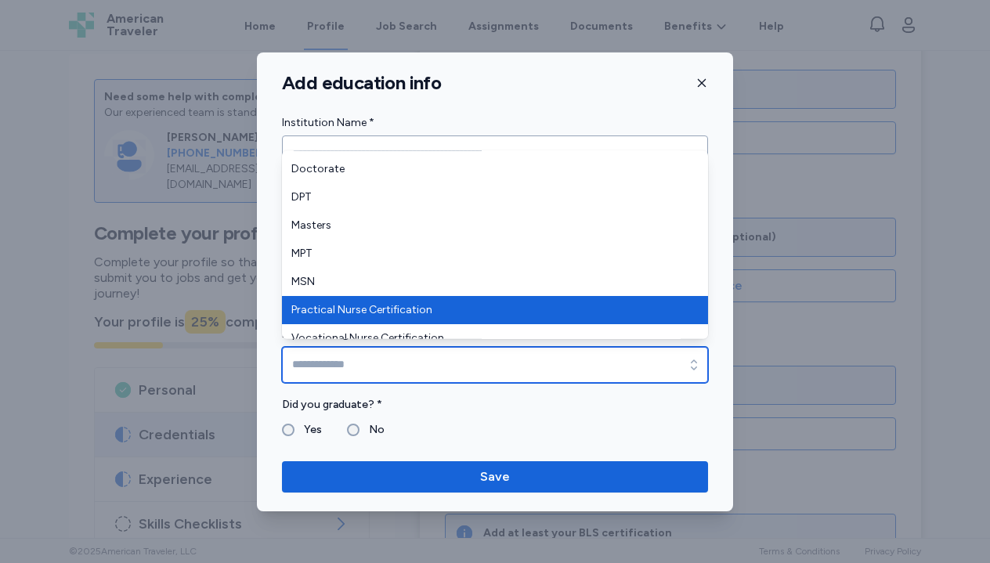
scroll to position [200, 0]
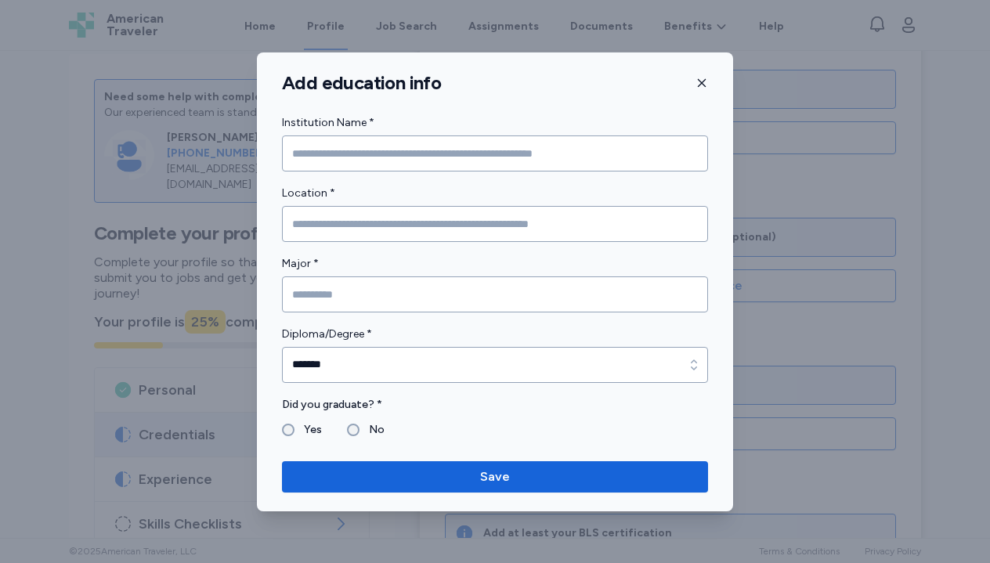
click at [417, 325] on label "Diploma/Degree *" at bounding box center [495, 334] width 426 height 19
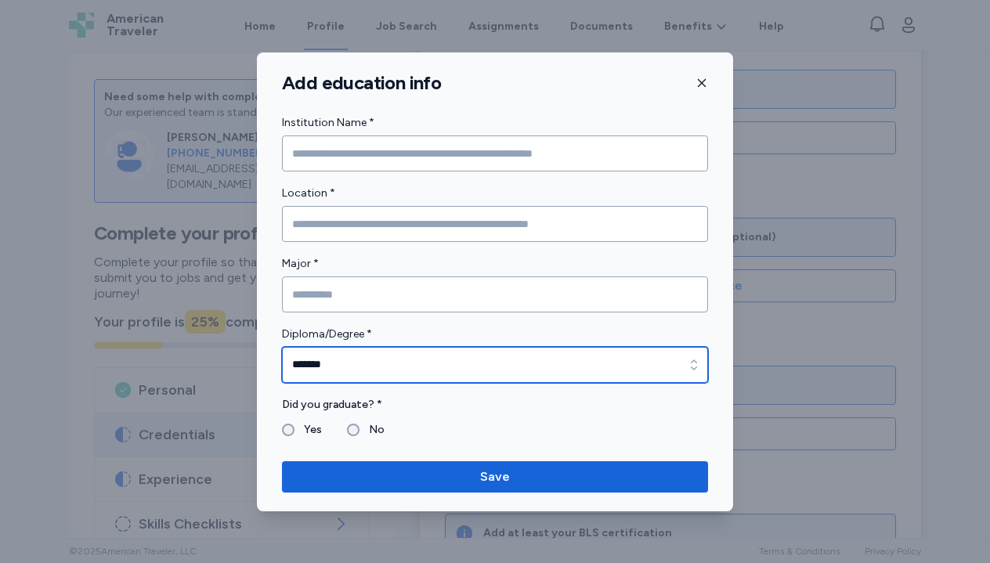
type input "*******"
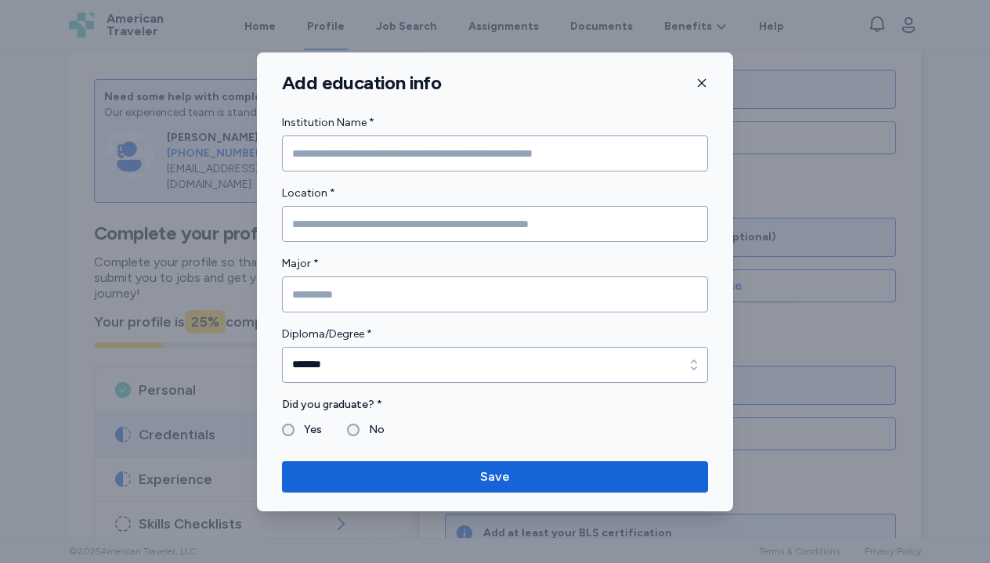
scroll to position [0, 0]
click at [447, 260] on form "Institution Name * Location * Major * Diploma/Degree * ******* Diploma/Degree *…" at bounding box center [495, 277] width 426 height 326
click at [698, 83] on icon "button" at bounding box center [701, 83] width 13 height 13
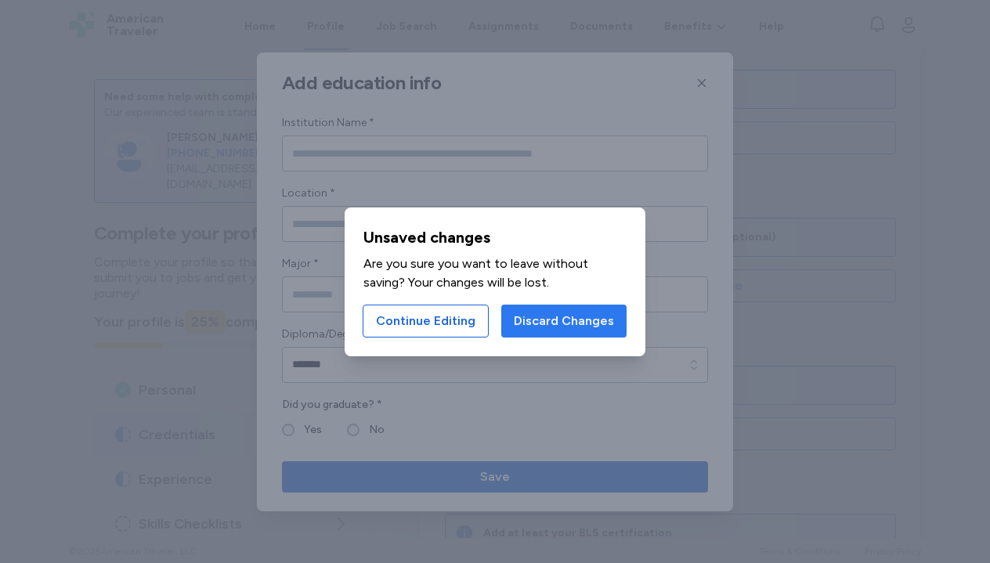
click at [572, 323] on span "Discard Changes" at bounding box center [564, 321] width 100 height 19
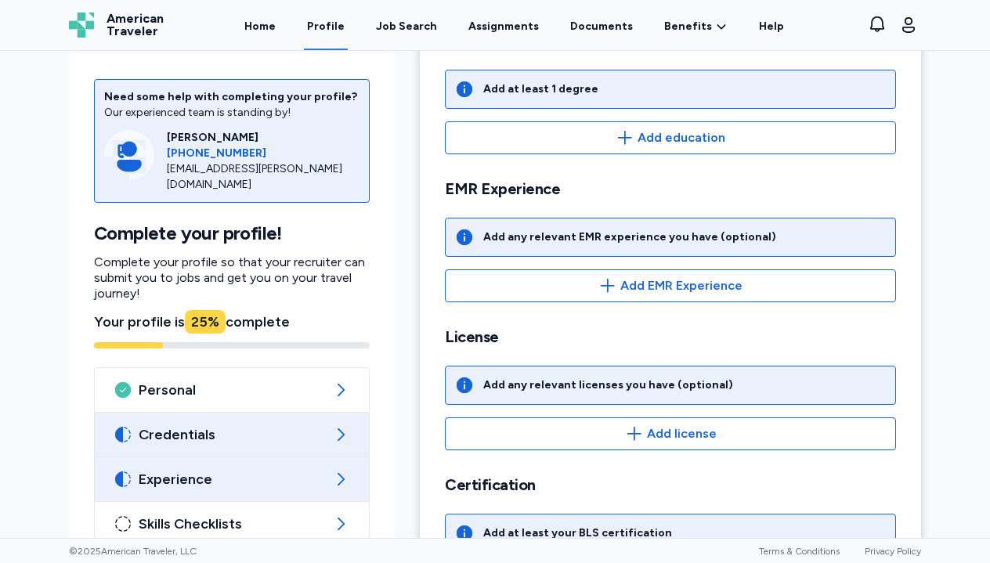
click at [335, 470] on icon at bounding box center [340, 479] width 19 height 19
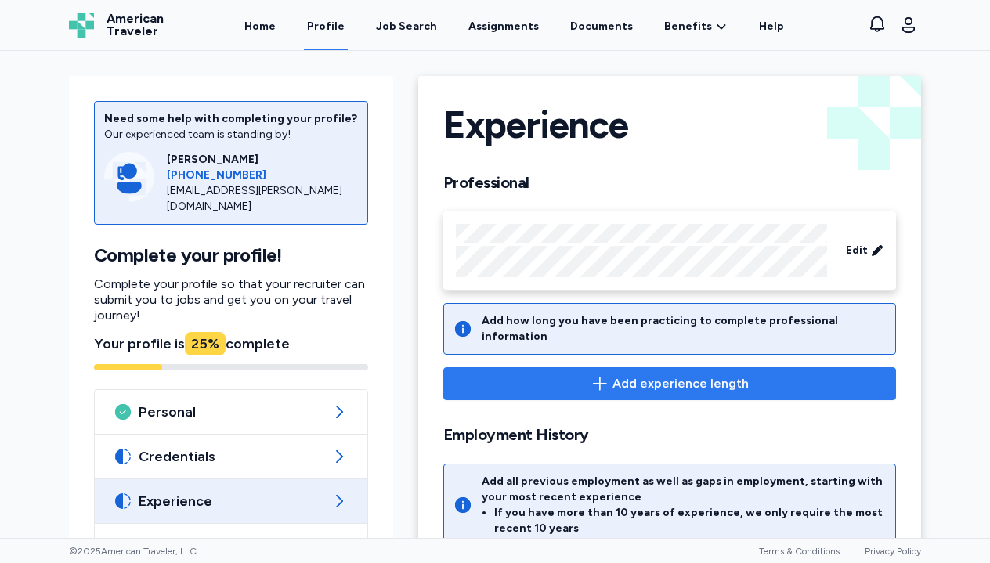
click at [679, 374] on span "Add experience length" at bounding box center [680, 383] width 136 height 19
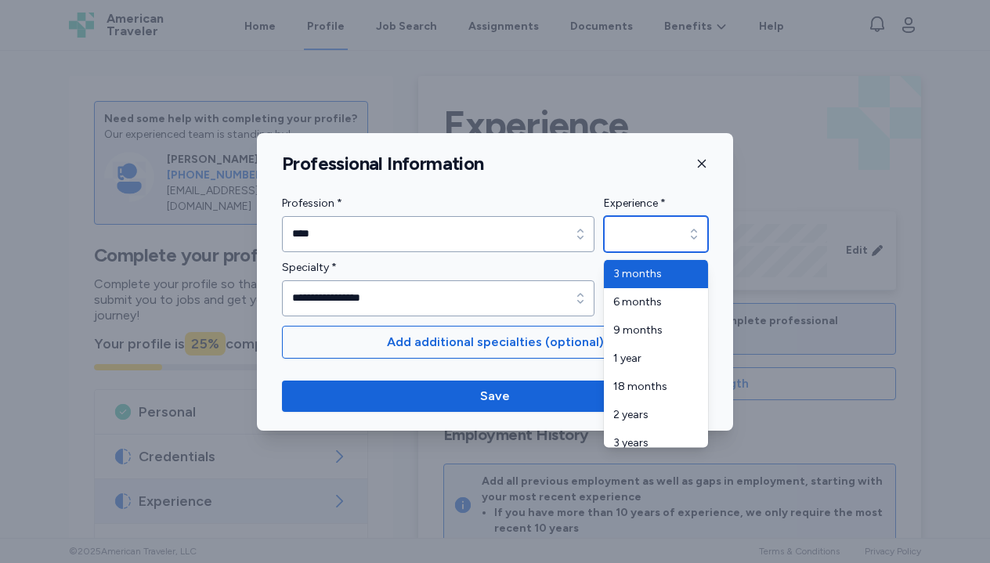
click at [638, 234] on input "Experience *" at bounding box center [656, 234] width 104 height 36
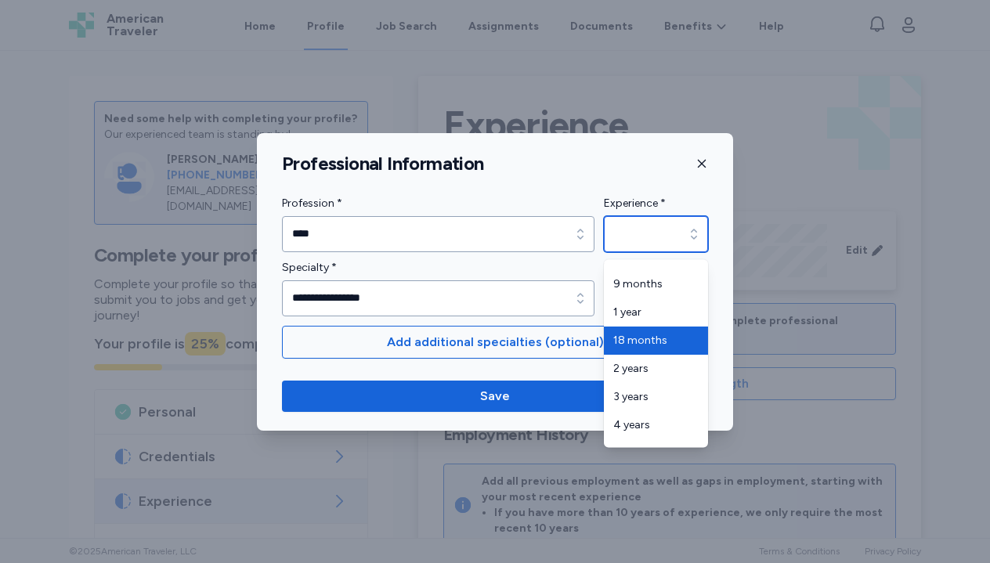
scroll to position [59, 0]
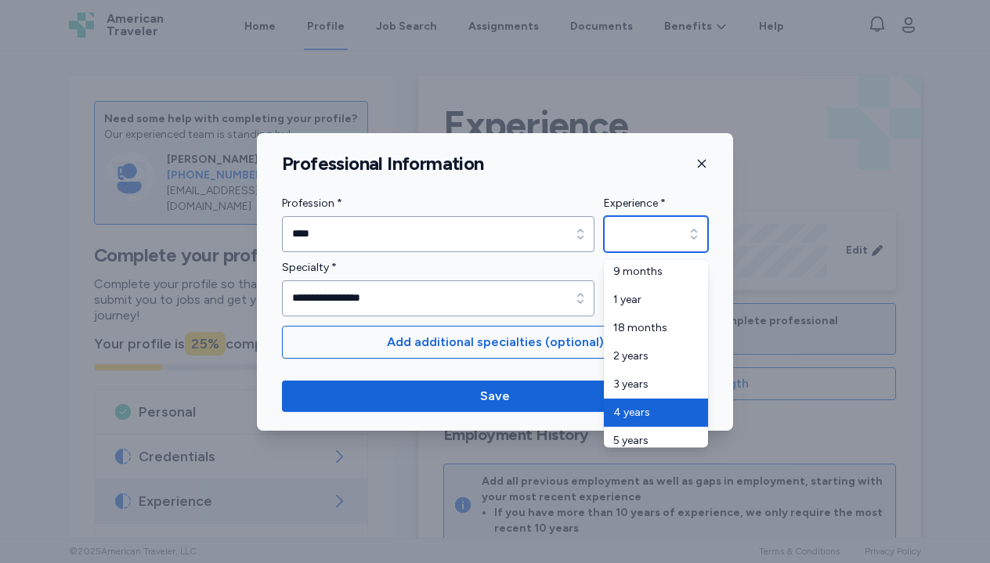
type input "*******"
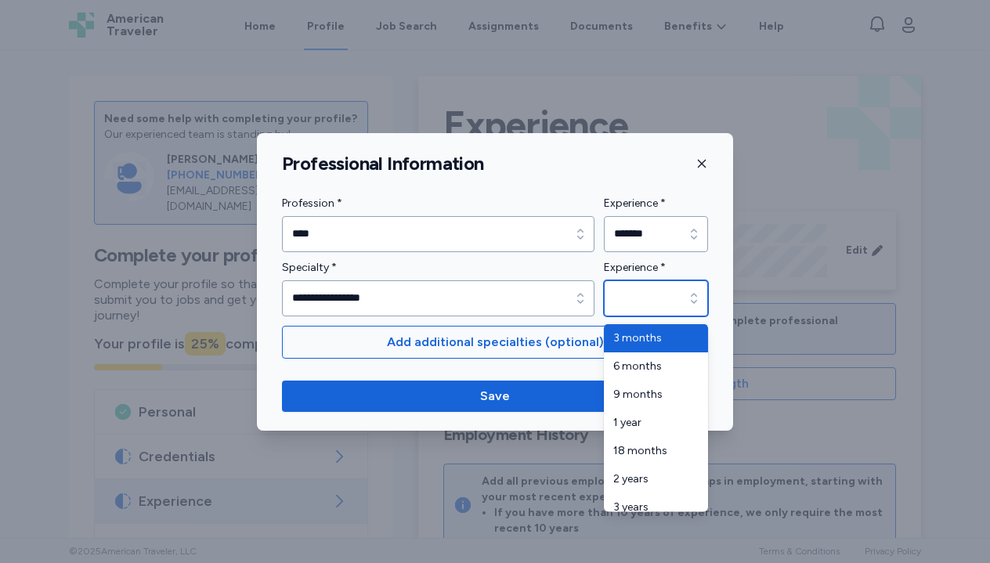
click at [655, 298] on input "Experience *" at bounding box center [656, 298] width 104 height 36
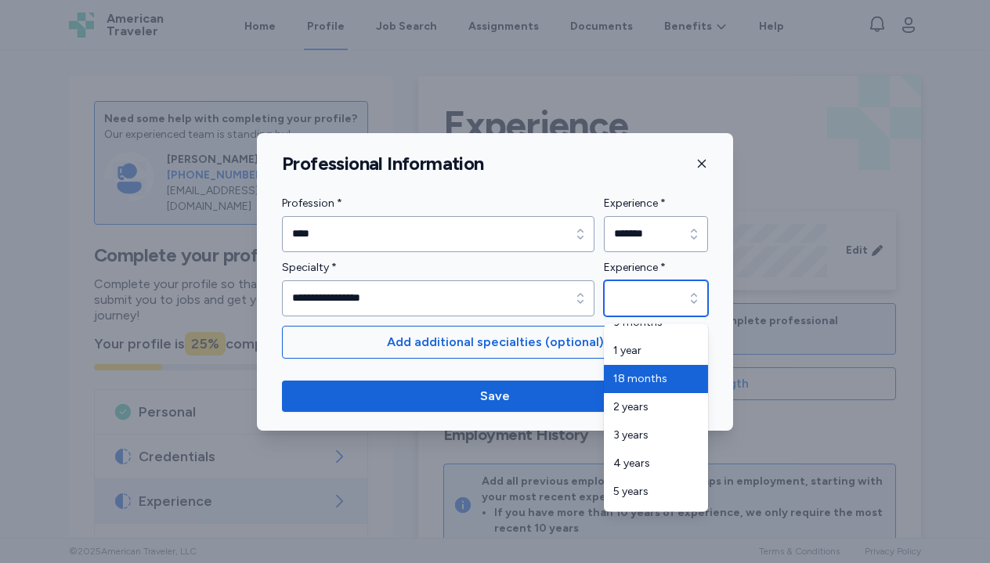
scroll to position [78, 0]
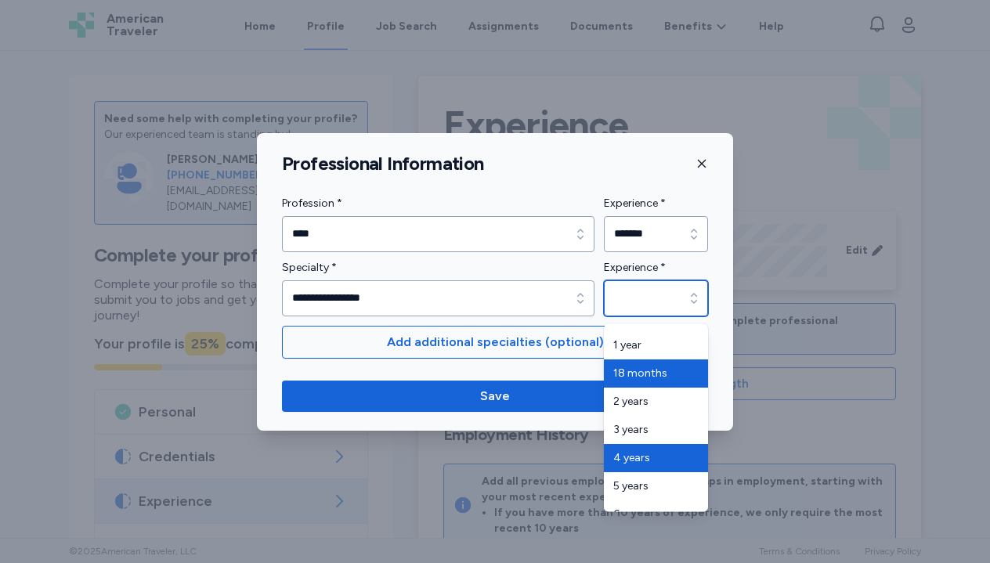
type input "*******"
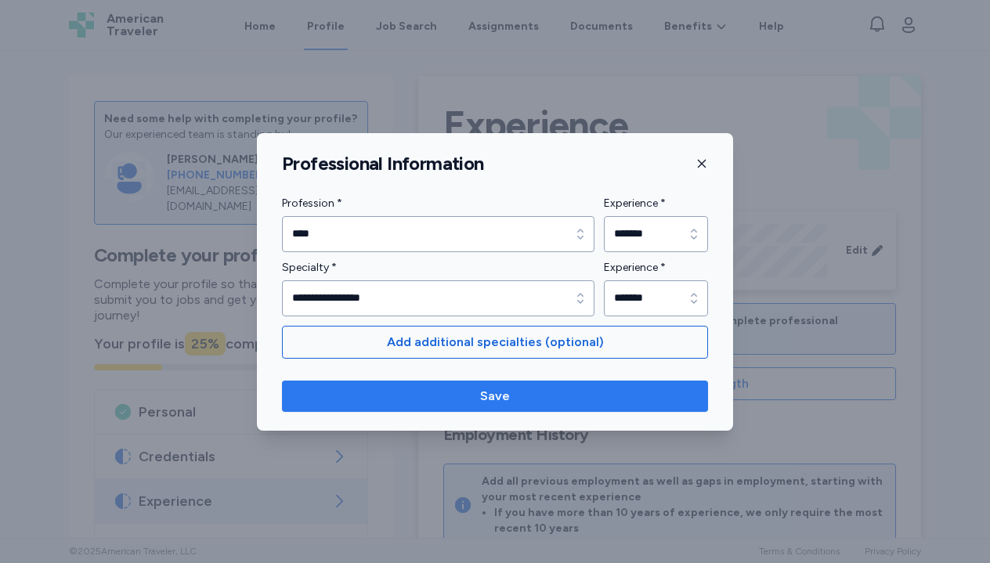
click at [595, 398] on span "Save" at bounding box center [494, 396] width 401 height 19
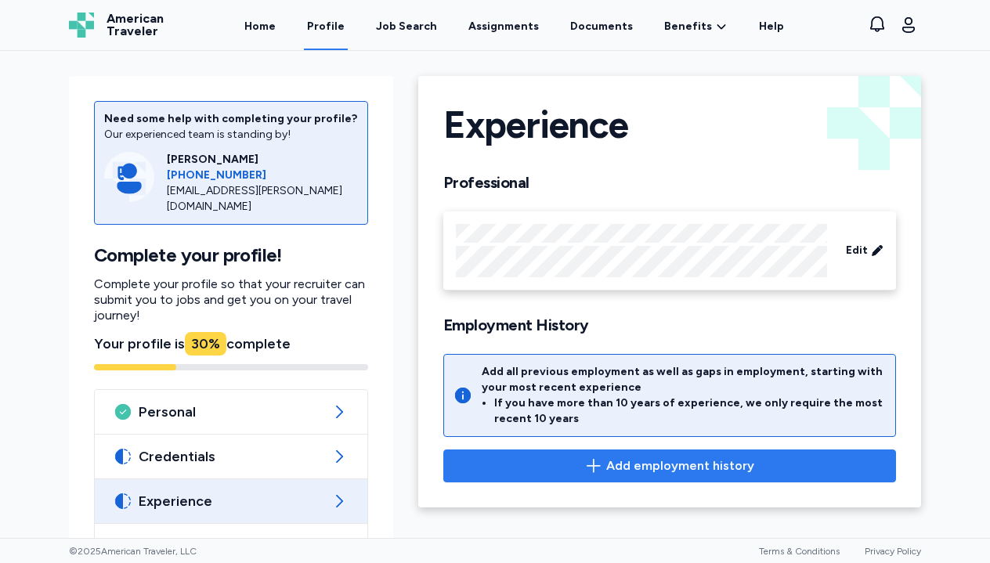
click at [671, 468] on span "Add employment history" at bounding box center [680, 465] width 148 height 19
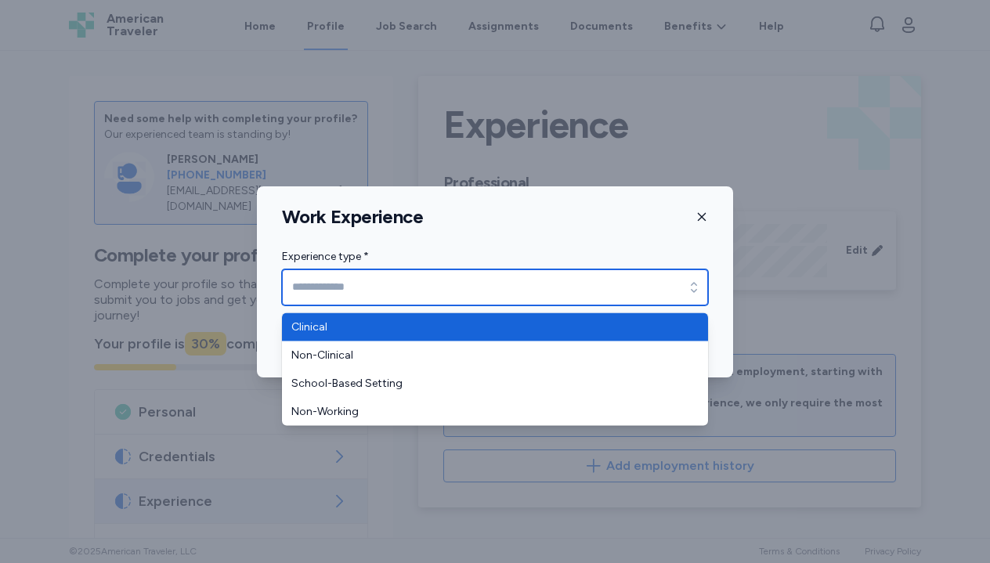
click at [586, 272] on input "Experience type *" at bounding box center [495, 287] width 426 height 36
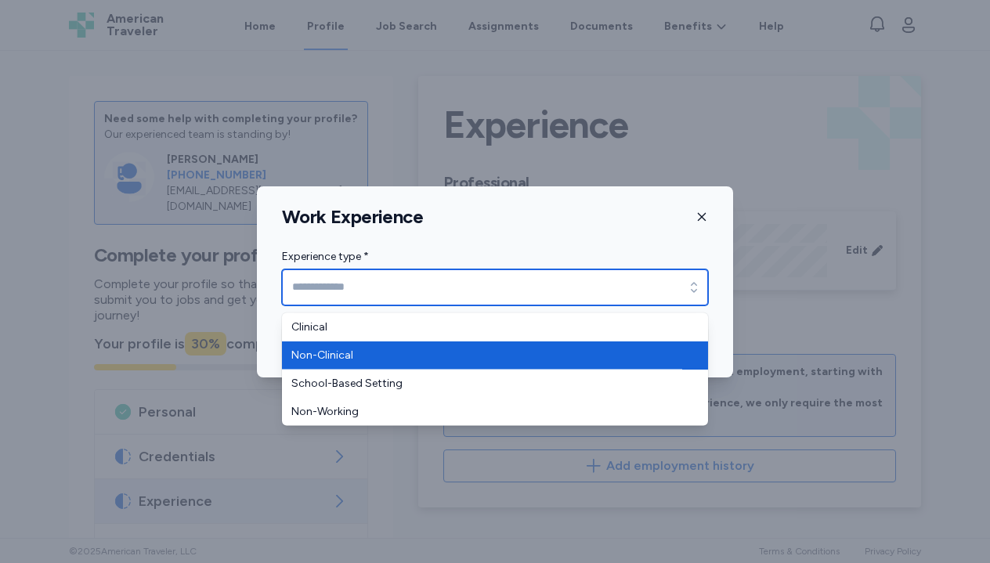
type input "**********"
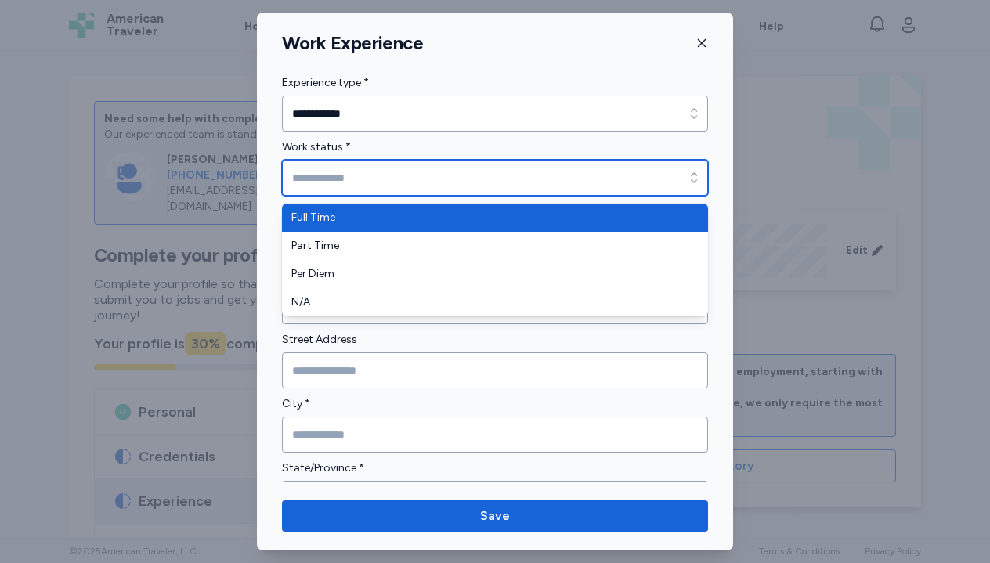
click at [568, 175] on input "Work status *" at bounding box center [495, 178] width 426 height 36
type input "*********"
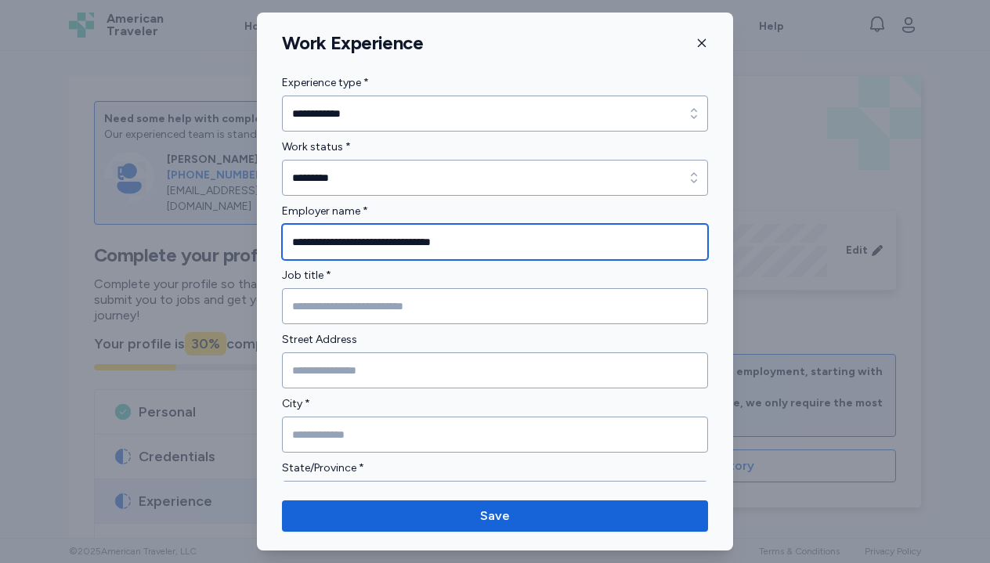
type input "**********"
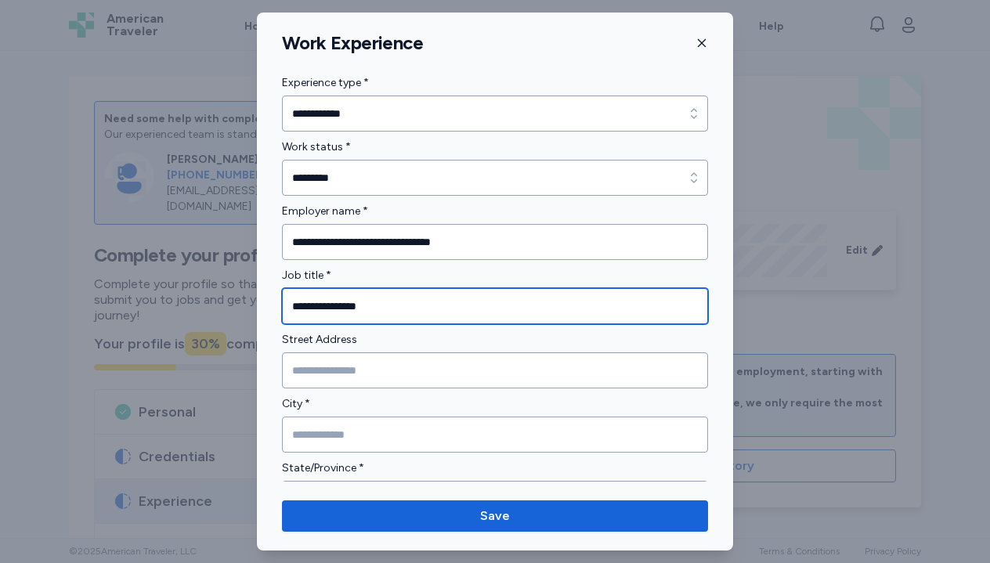
type input "**********"
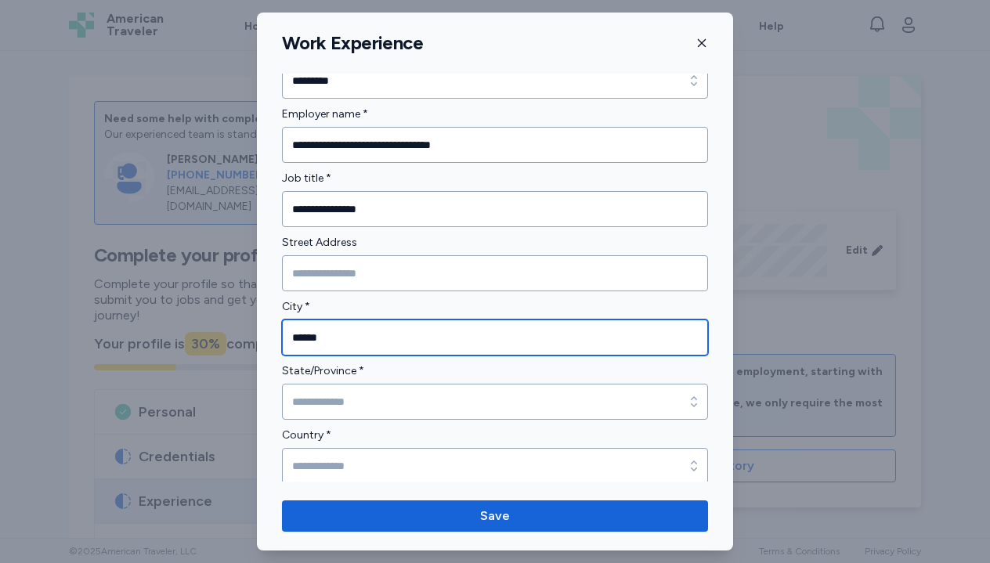
scroll to position [99, 0]
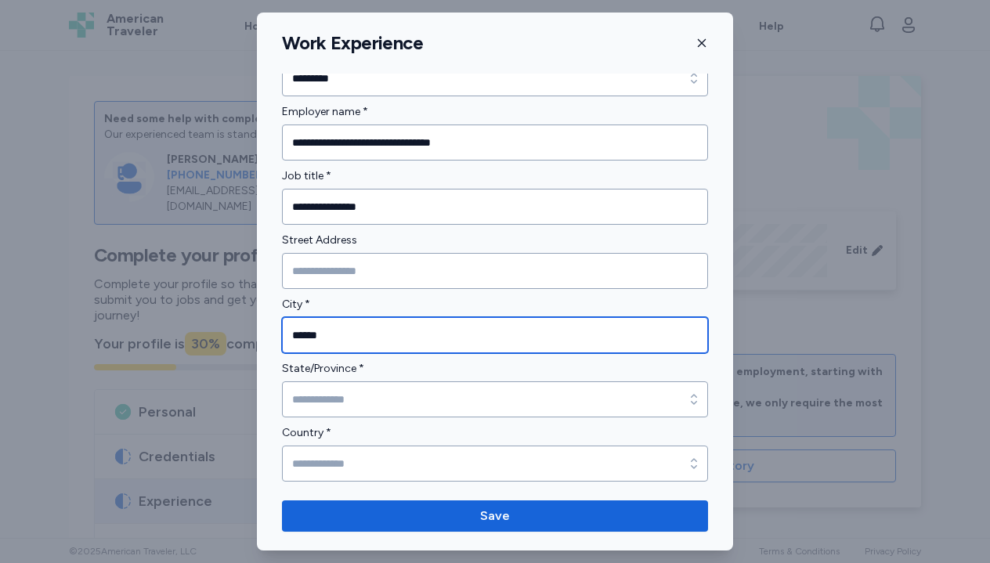
type input "******"
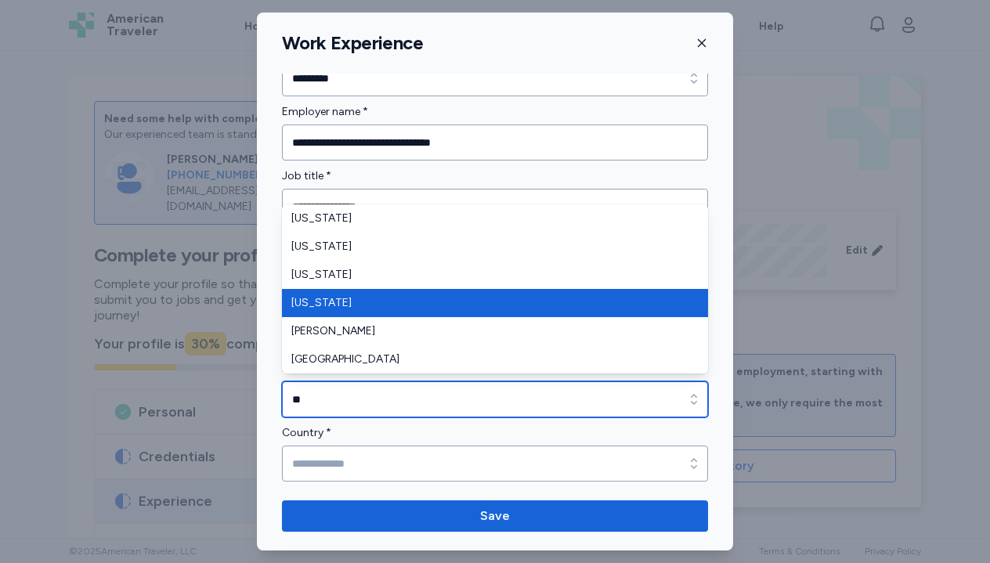
type input "**********"
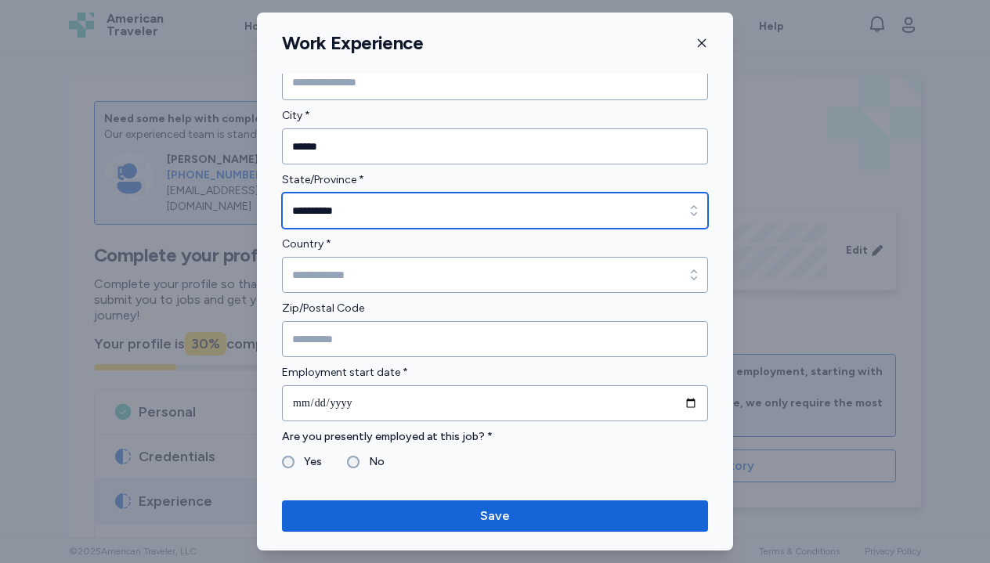
scroll to position [301, 0]
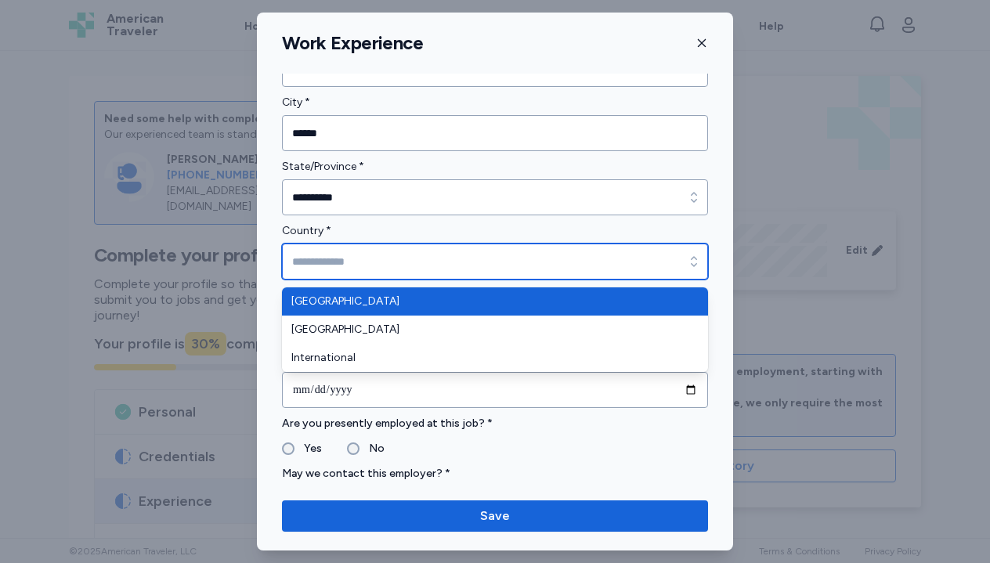
type input "**********"
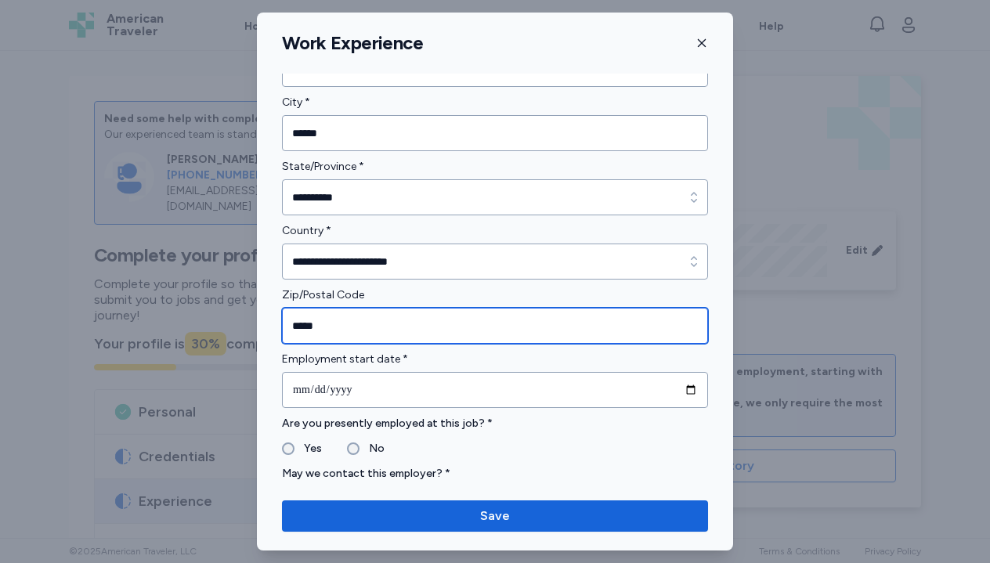
type input "*****"
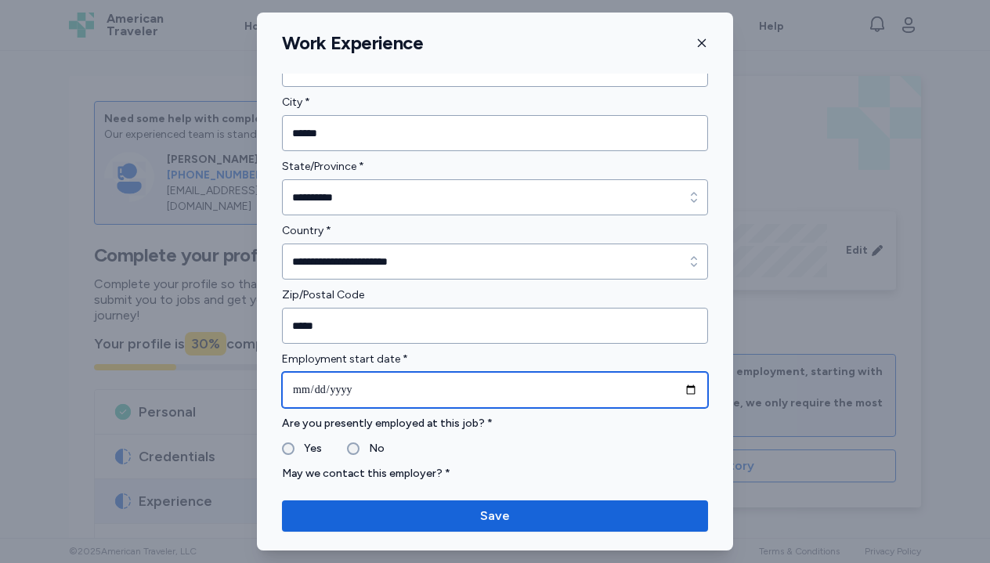
click at [305, 386] on input "date" at bounding box center [495, 390] width 426 height 36
type input "**********"
click at [437, 401] on input "**********" at bounding box center [495, 390] width 426 height 36
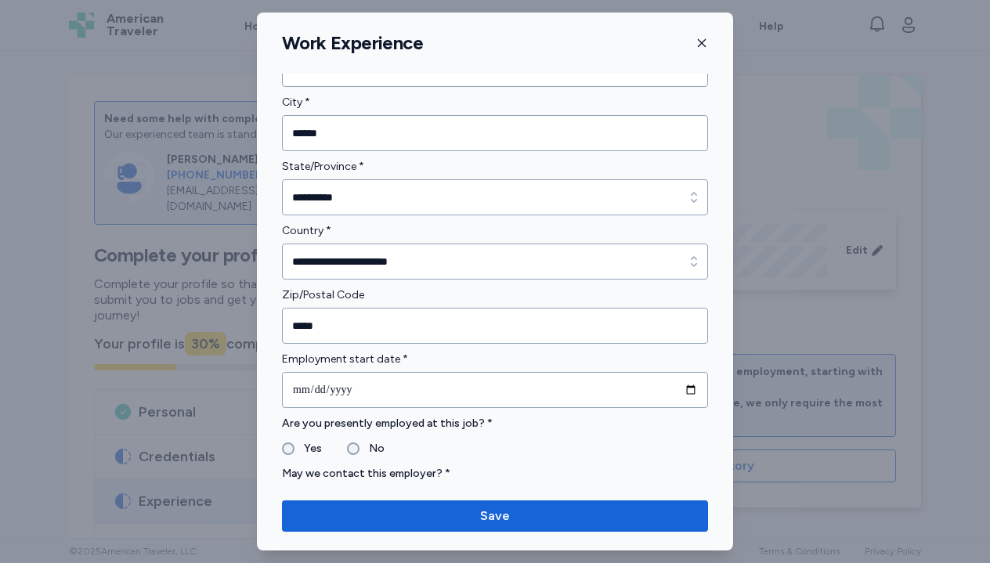
click at [427, 446] on fieldset "Yes No" at bounding box center [495, 448] width 426 height 19
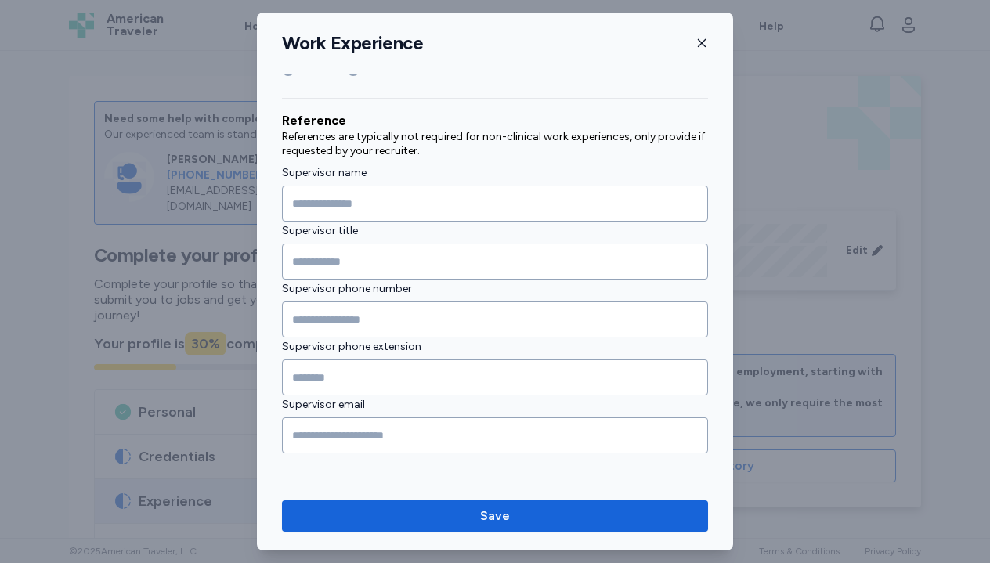
scroll to position [730, 0]
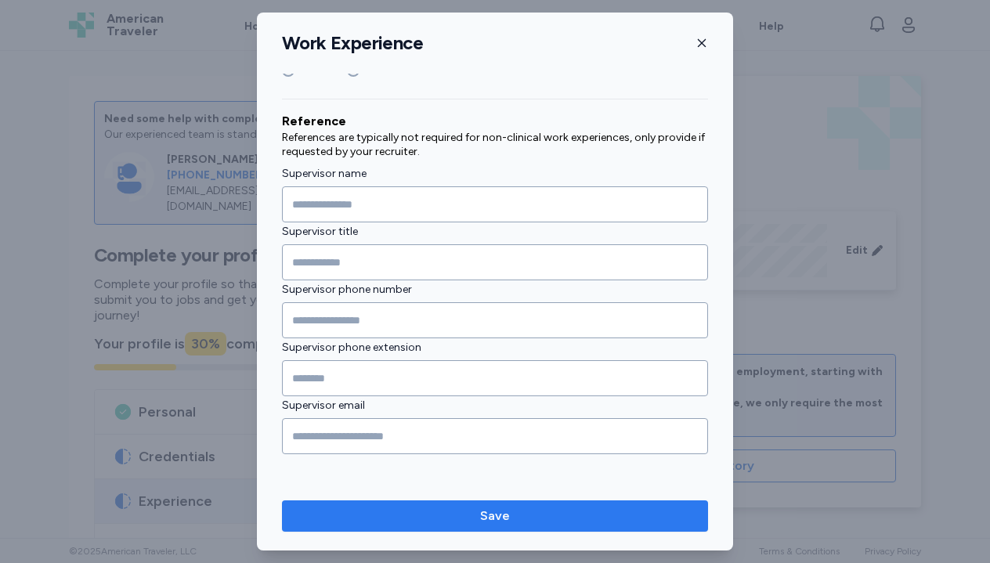
click at [428, 506] on button "Save" at bounding box center [495, 515] width 426 height 31
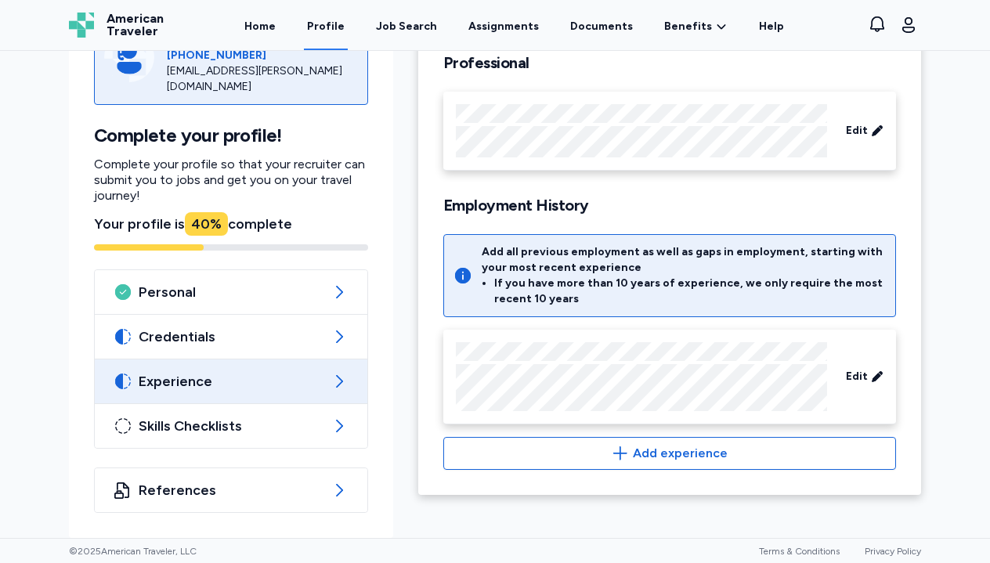
scroll to position [120, 0]
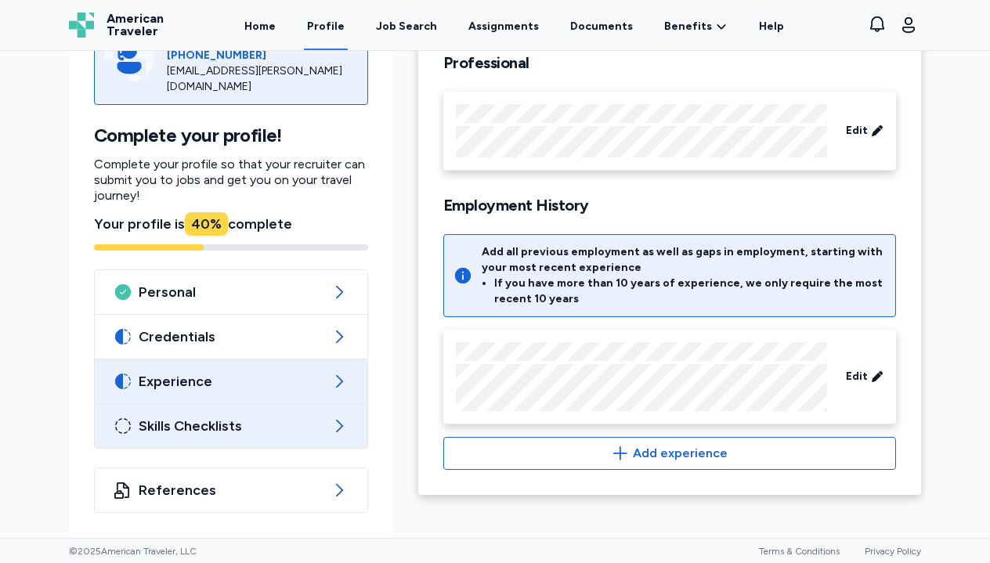
click at [276, 425] on span "Skills Checklists" at bounding box center [231, 426] width 185 height 19
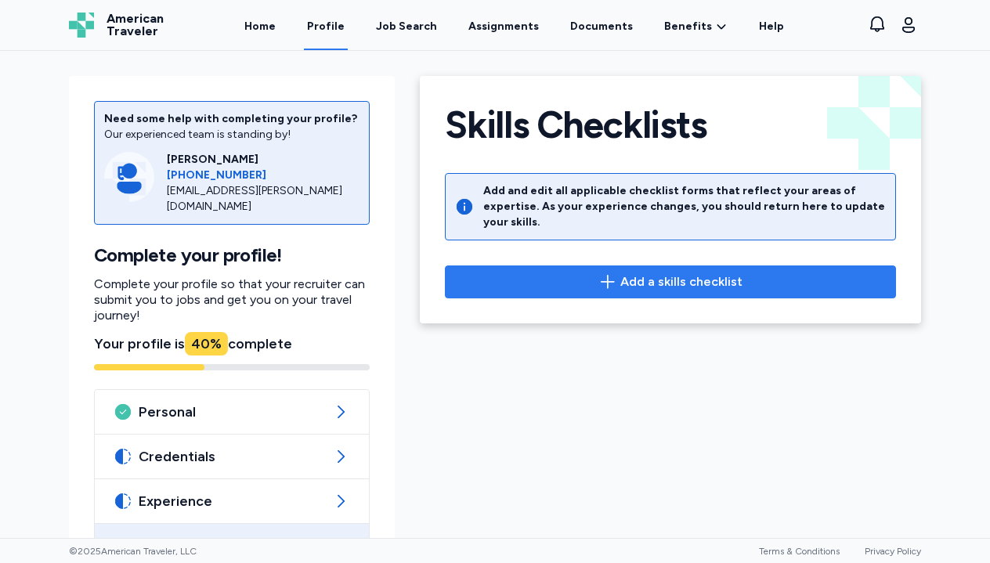
click at [574, 274] on span "Add a skills checklist" at bounding box center [670, 281] width 424 height 19
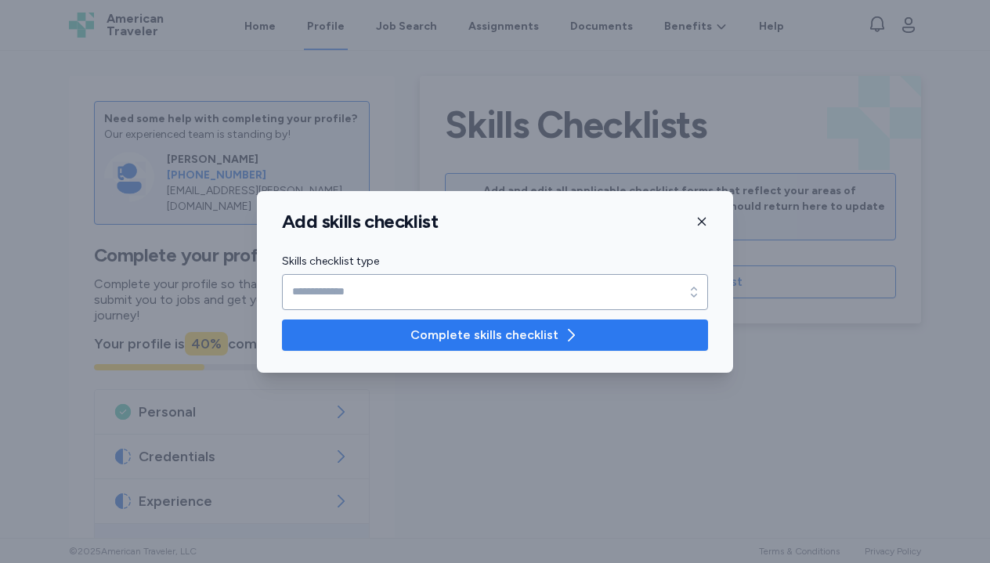
click at [496, 337] on span "Complete skills checklist" at bounding box center [484, 335] width 148 height 19
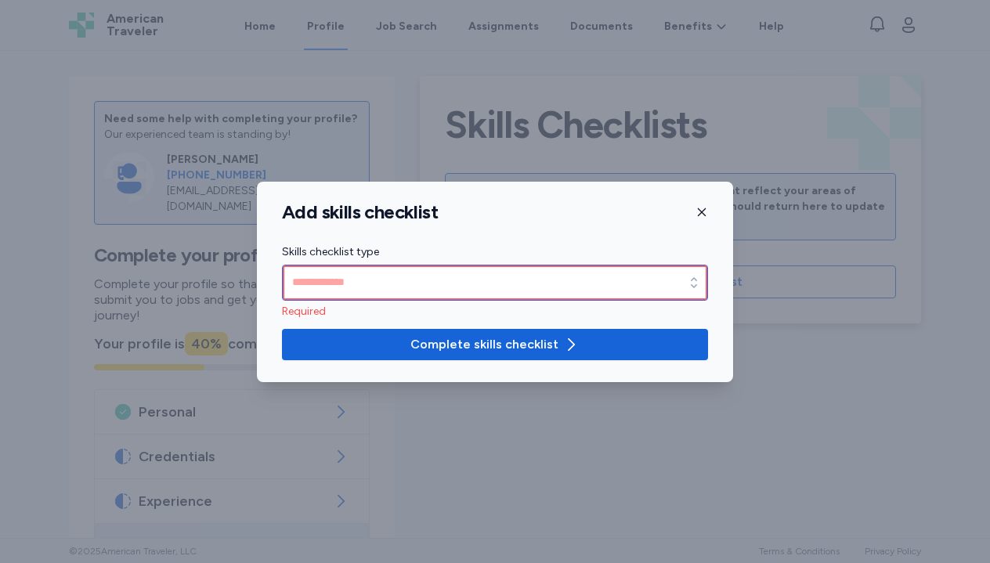
click at [535, 271] on input "Skills checklist type" at bounding box center [495, 283] width 426 height 36
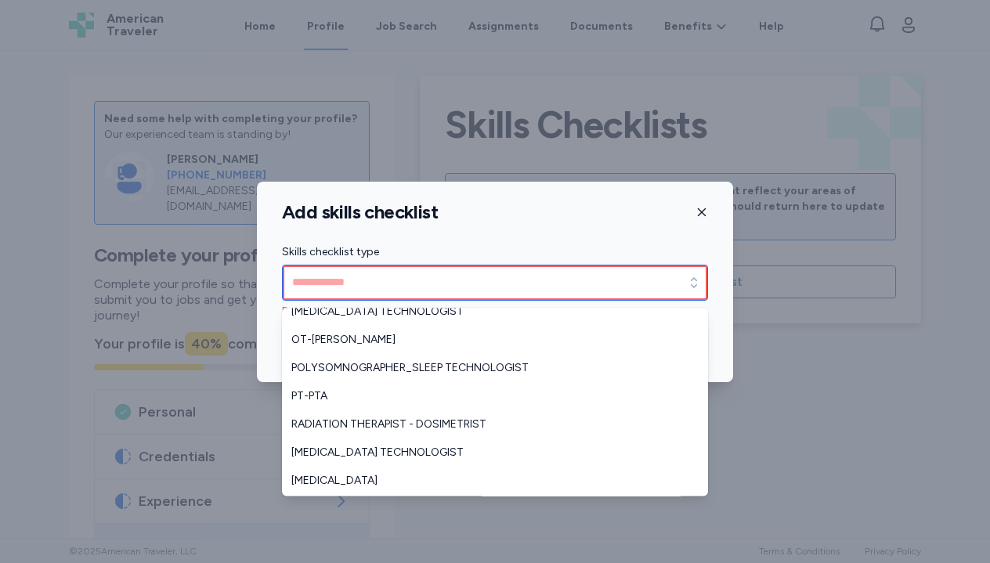
scroll to position [239, 0]
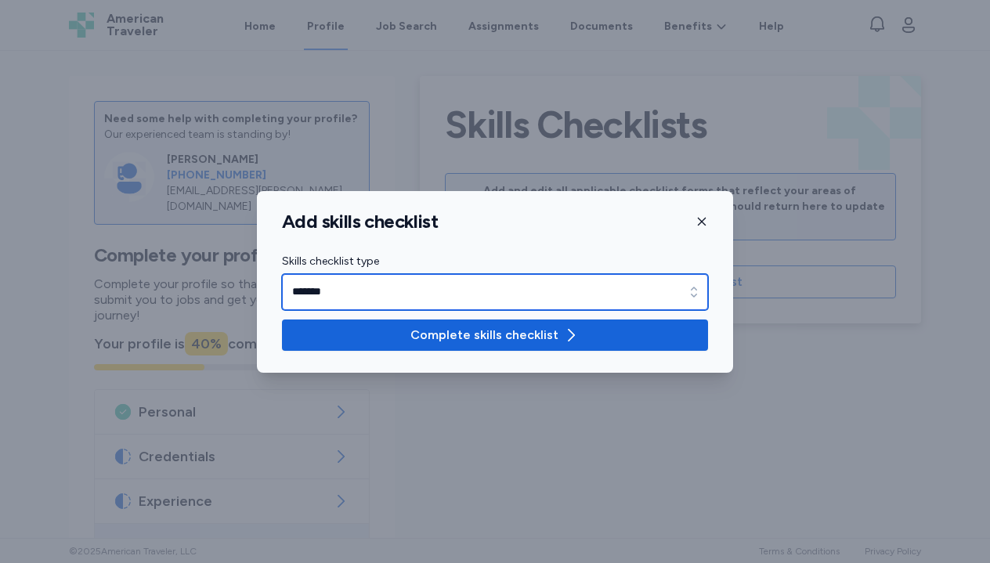
click at [544, 292] on input "*******" at bounding box center [495, 292] width 426 height 36
click at [590, 289] on input "*******" at bounding box center [495, 292] width 426 height 36
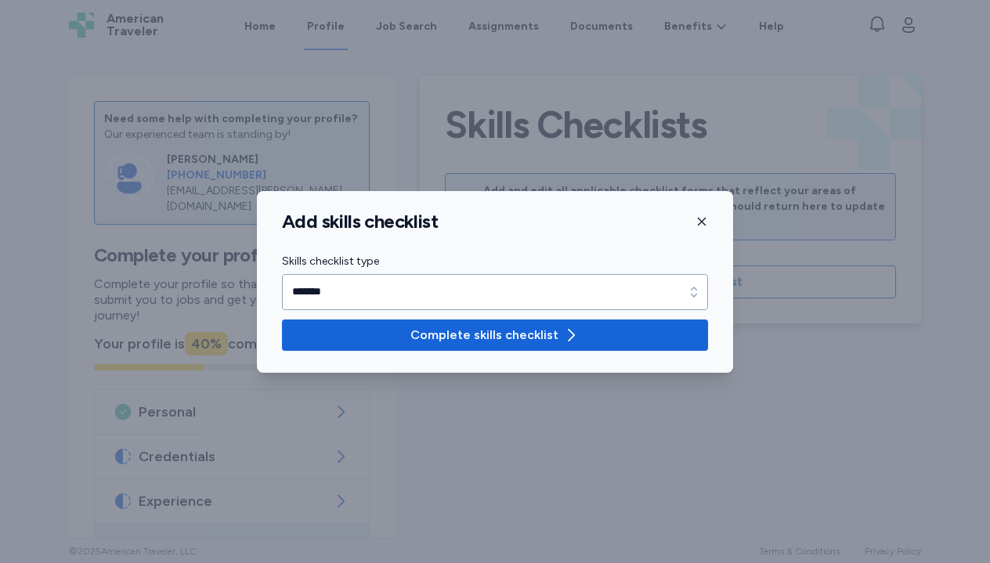
click at [688, 273] on div "Skills checklist type *******" at bounding box center [495, 281] width 426 height 58
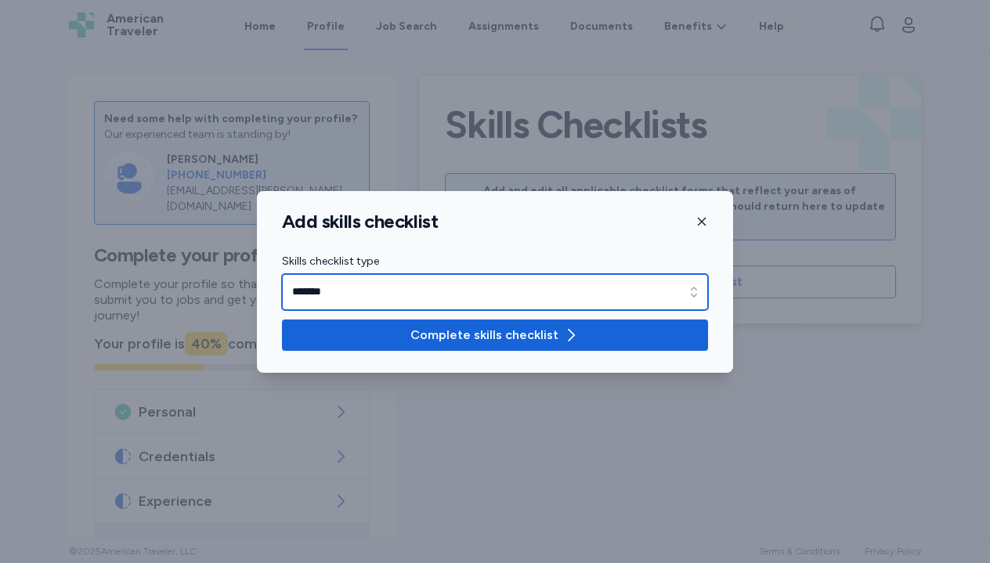
type input "*******"
click at [696, 286] on icon "button" at bounding box center [694, 292] width 16 height 16
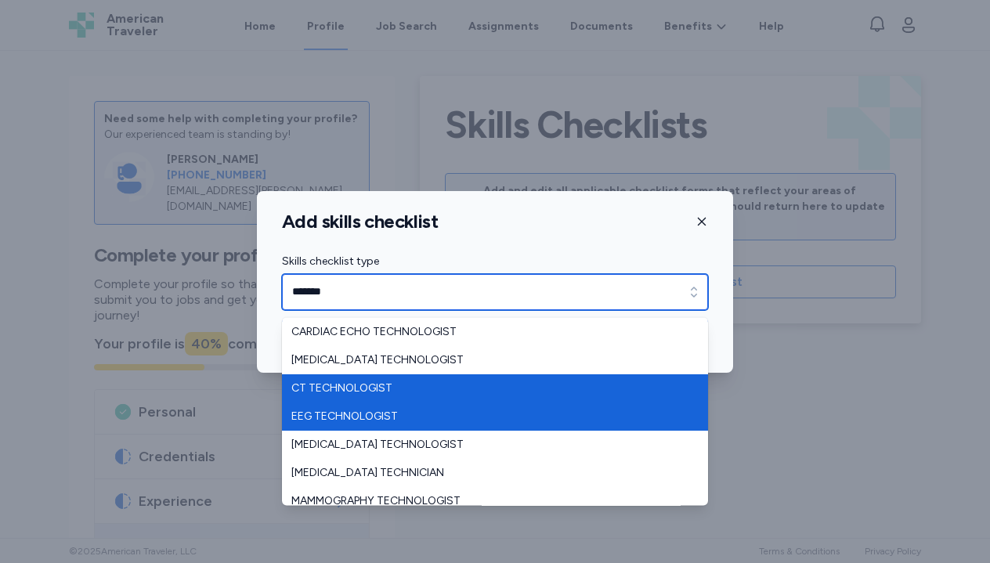
scroll to position [0, 0]
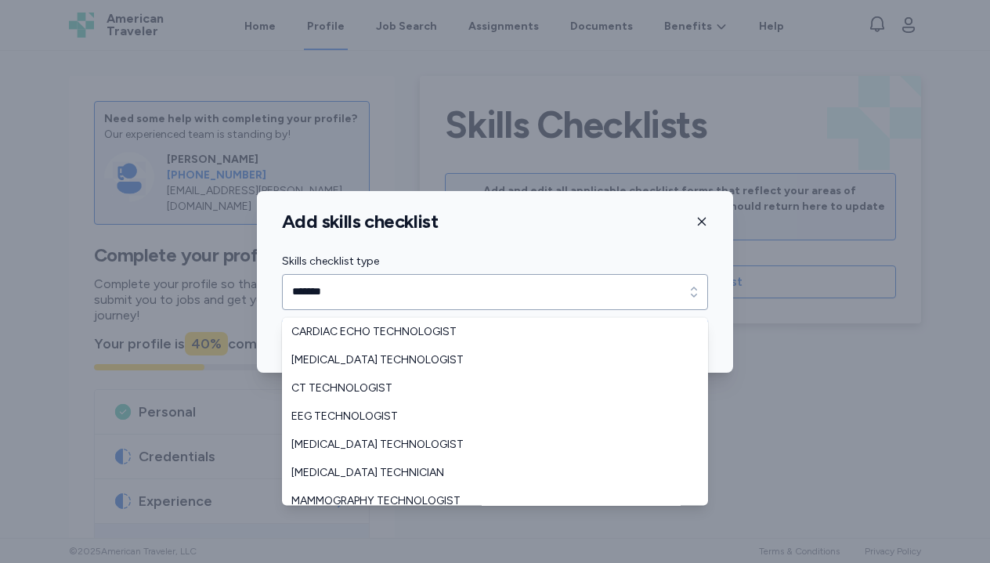
click at [616, 240] on div "Add skills checklist Skills checklist type ******* Skills checklist type ******…" at bounding box center [495, 282] width 476 height 182
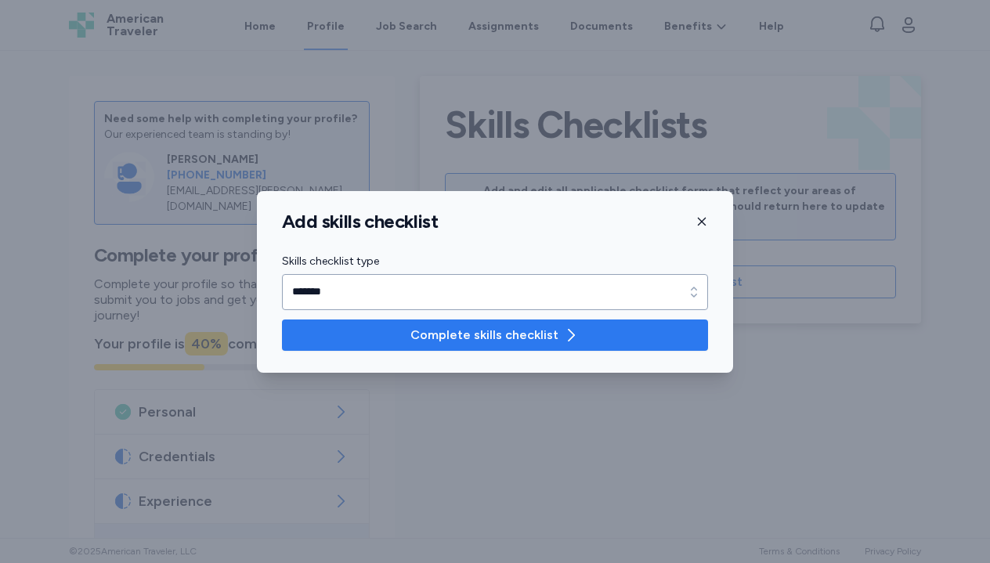
click at [574, 347] on button "Complete skills checklist" at bounding box center [495, 334] width 426 height 31
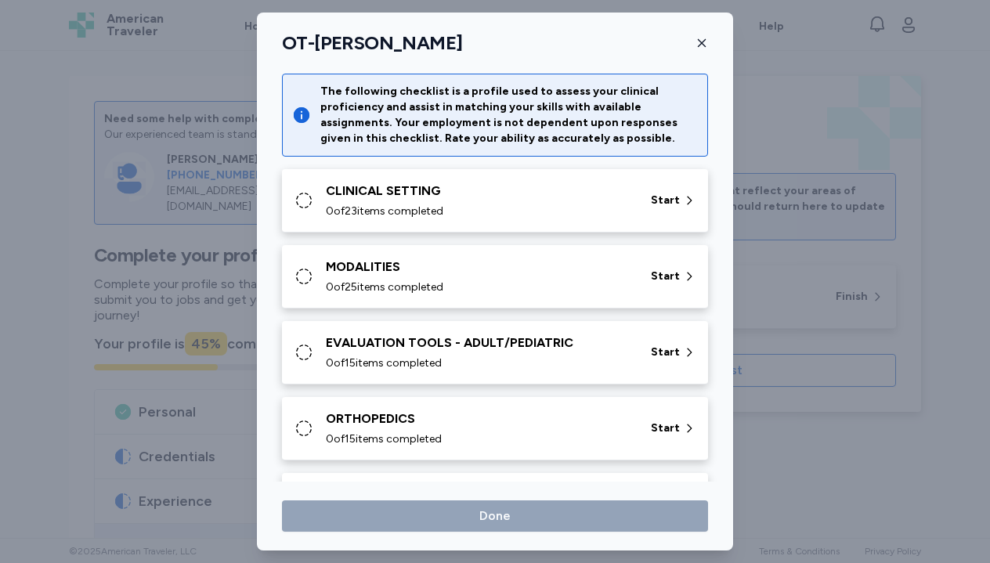
click at [573, 205] on div "0 of 23 items completed" at bounding box center [479, 212] width 306 height 16
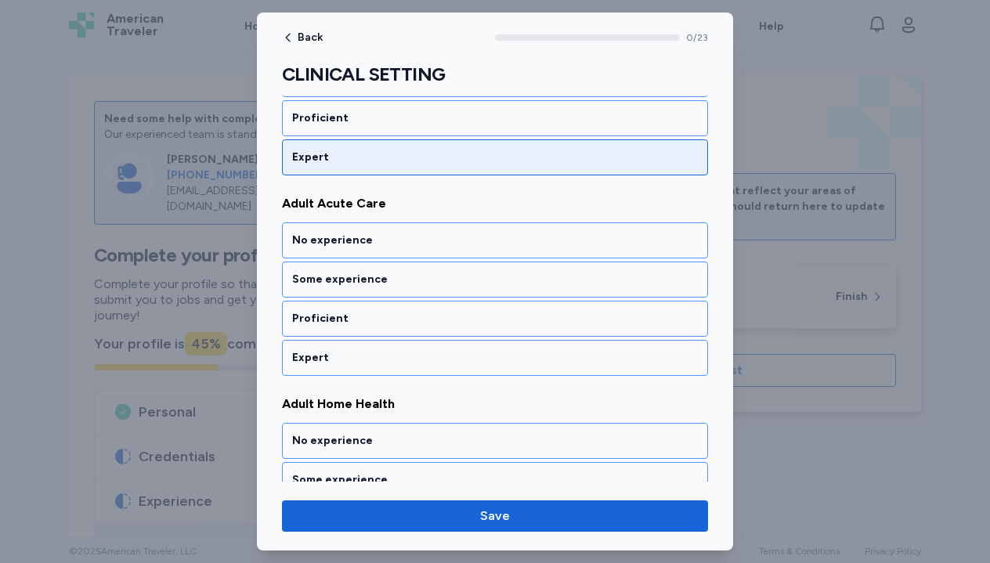
scroll to position [333, 0]
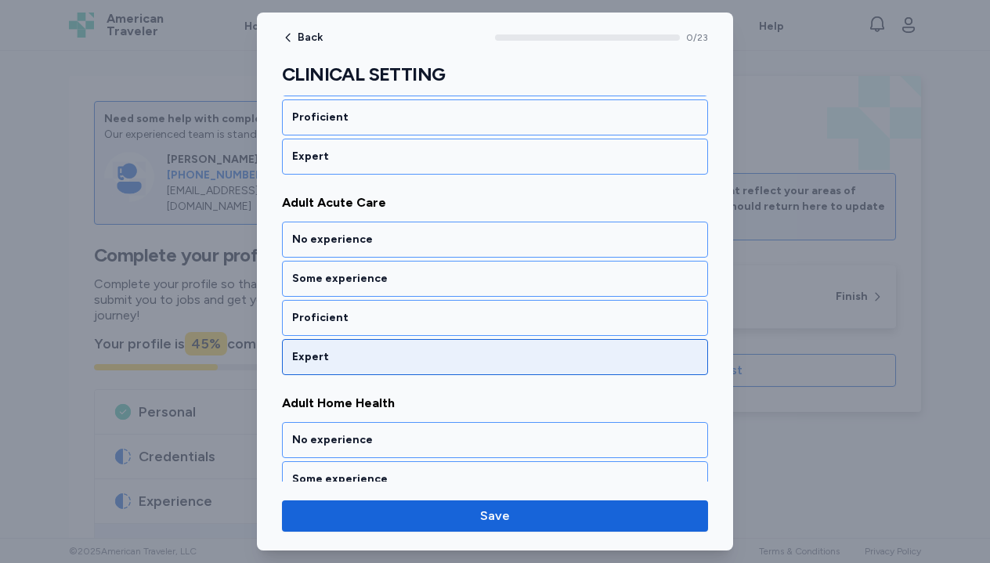
click at [515, 360] on div "Expert" at bounding box center [495, 357] width 406 height 16
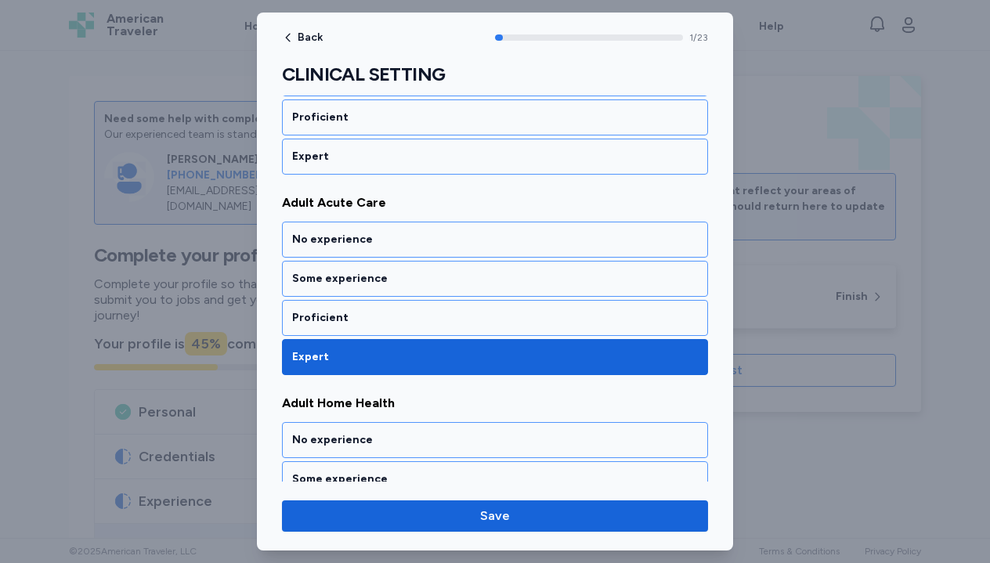
scroll to position [529, 0]
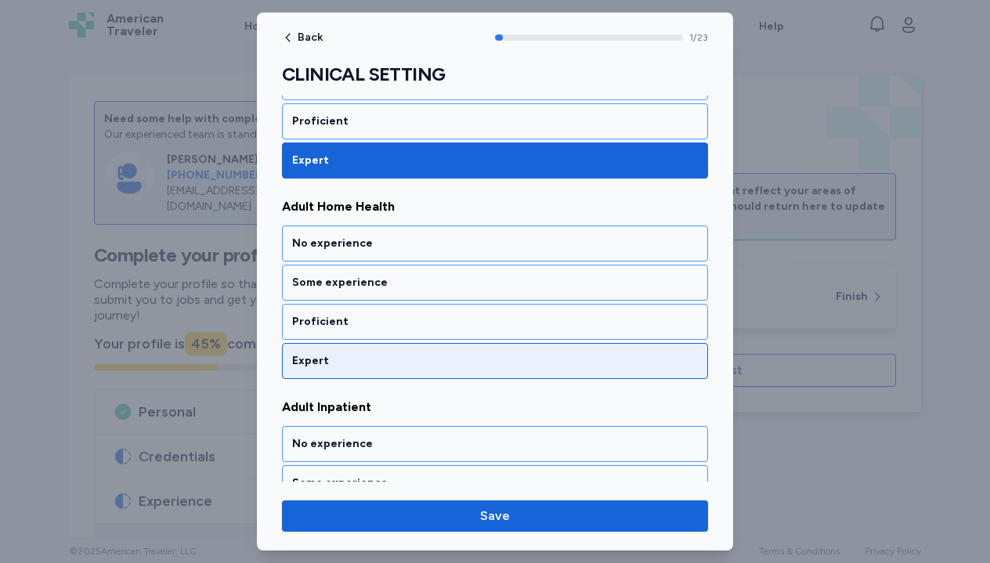
click at [515, 373] on div "Expert" at bounding box center [495, 361] width 426 height 36
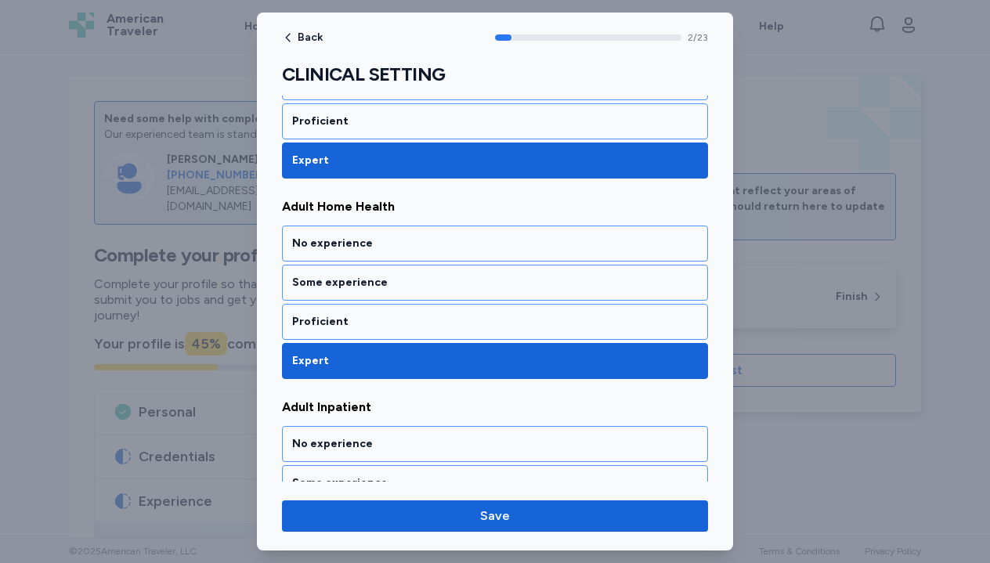
scroll to position [730, 0]
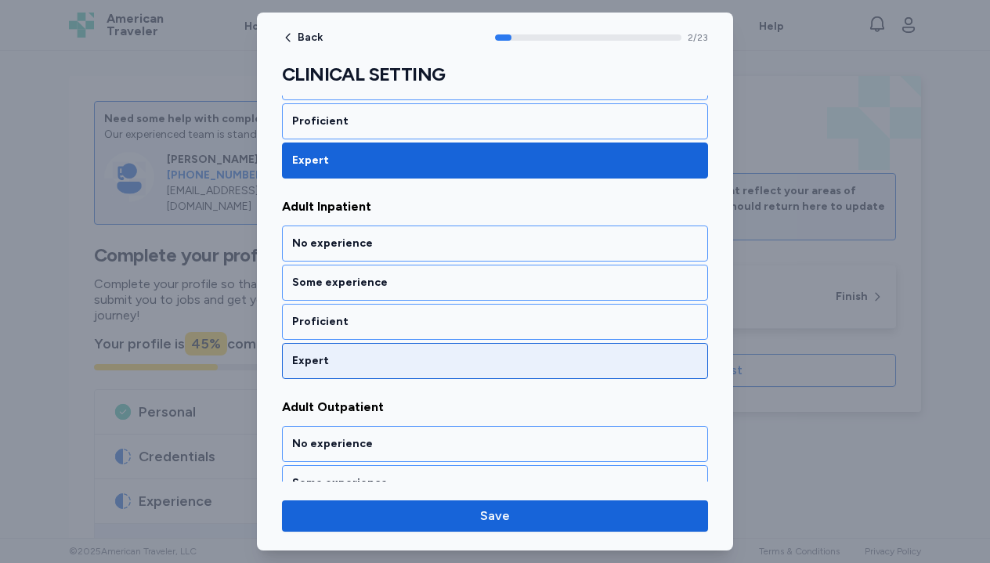
click at [517, 369] on div "Expert" at bounding box center [495, 361] width 426 height 36
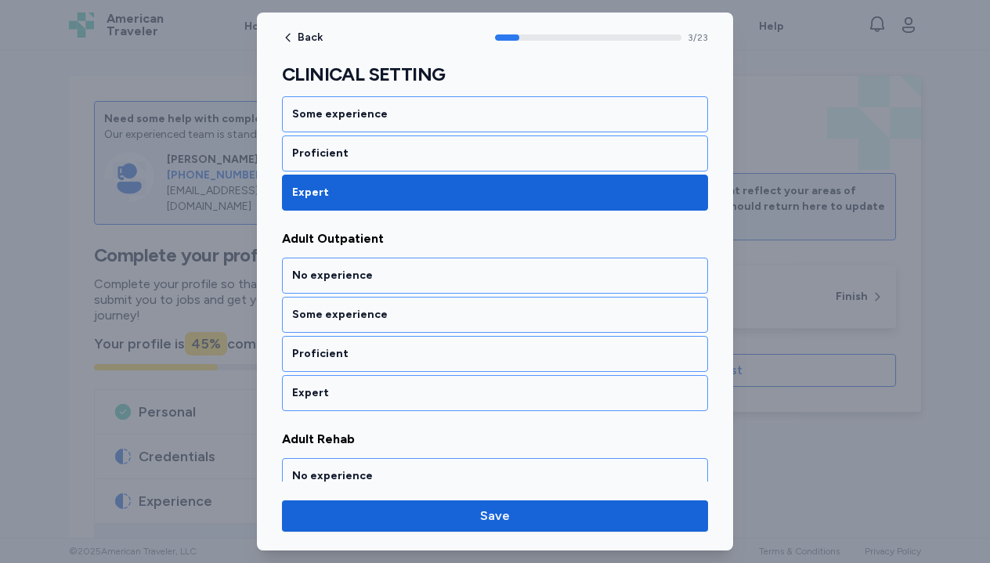
scroll to position [930, 0]
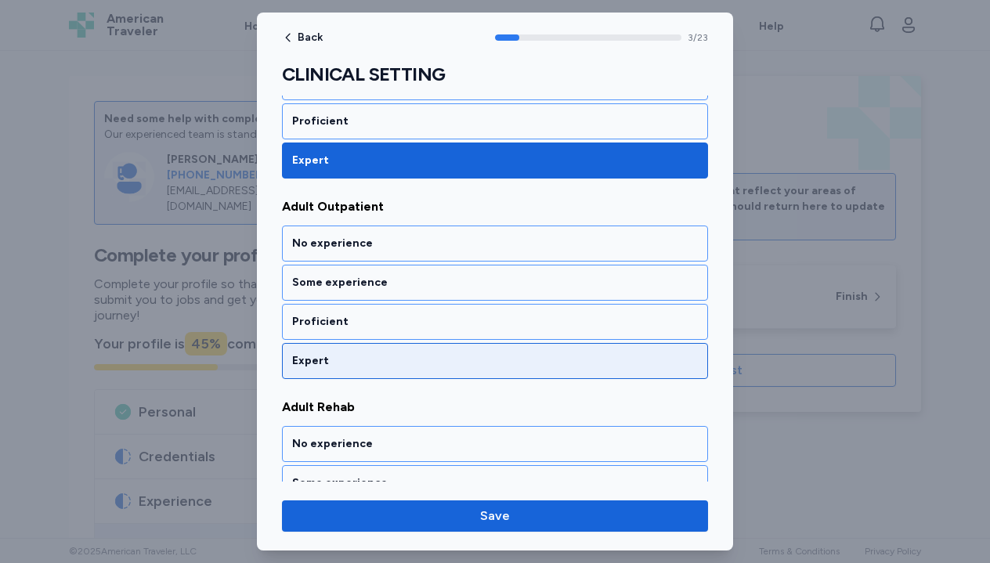
click at [513, 371] on div "Expert" at bounding box center [495, 361] width 426 height 36
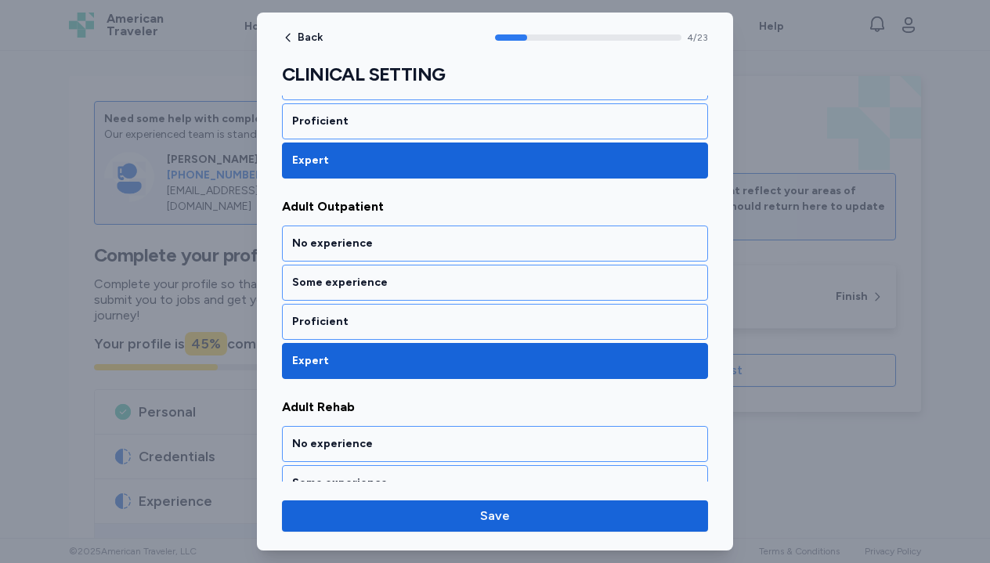
scroll to position [1131, 0]
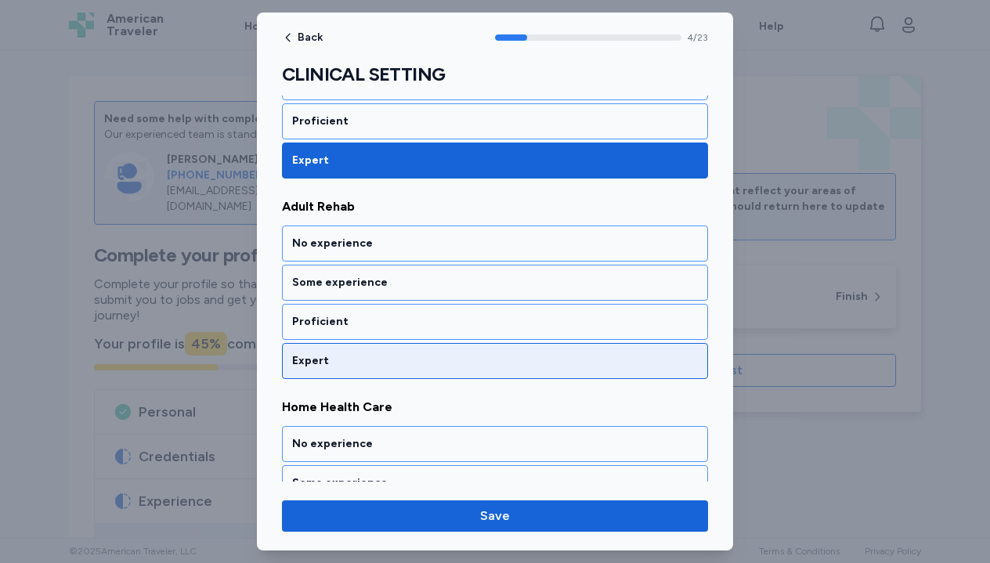
click at [514, 370] on div "Expert" at bounding box center [495, 361] width 426 height 36
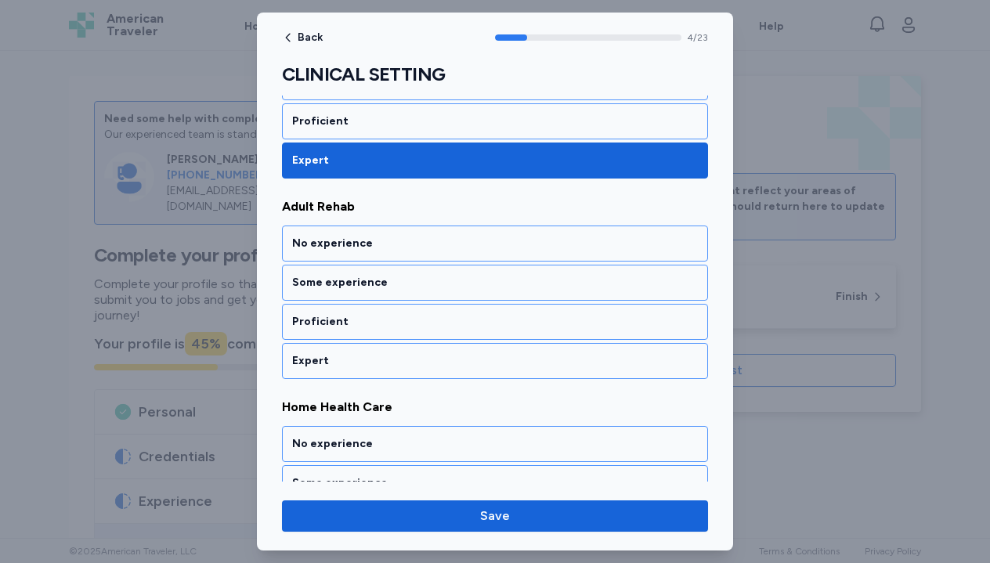
scroll to position [1331, 0]
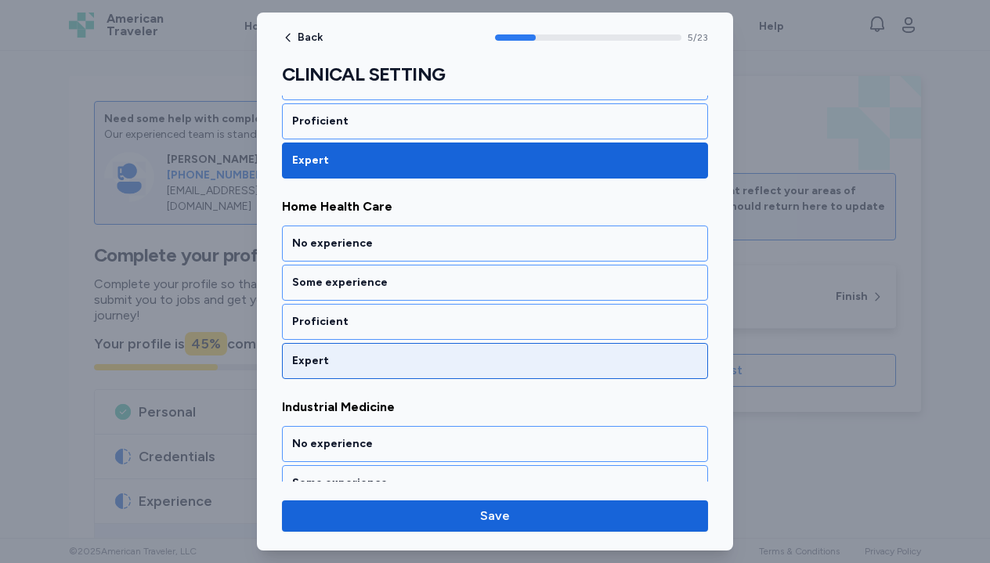
click at [510, 367] on div "Expert" at bounding box center [495, 361] width 406 height 16
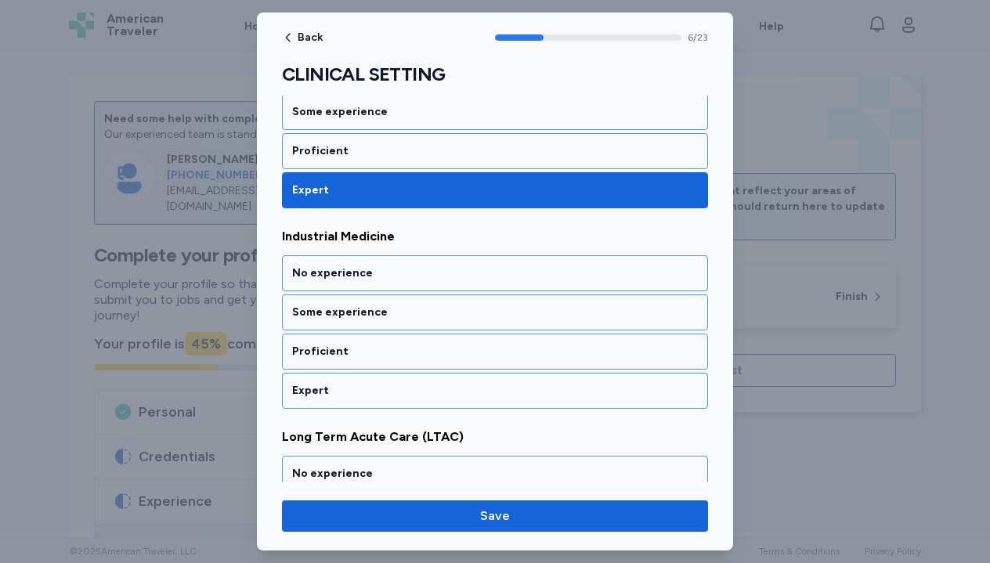
scroll to position [1531, 0]
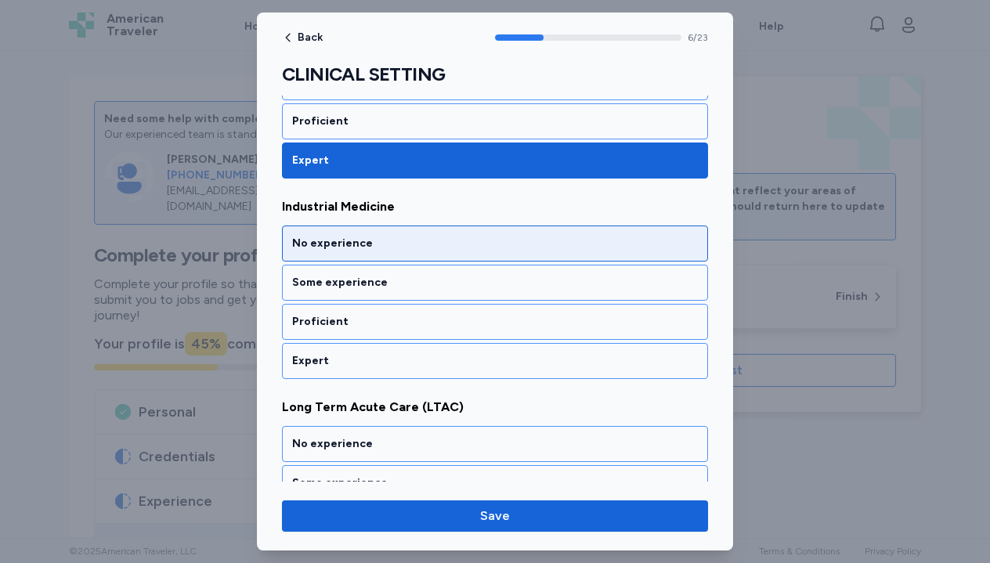
click at [514, 247] on div "No experience" at bounding box center [495, 244] width 406 height 16
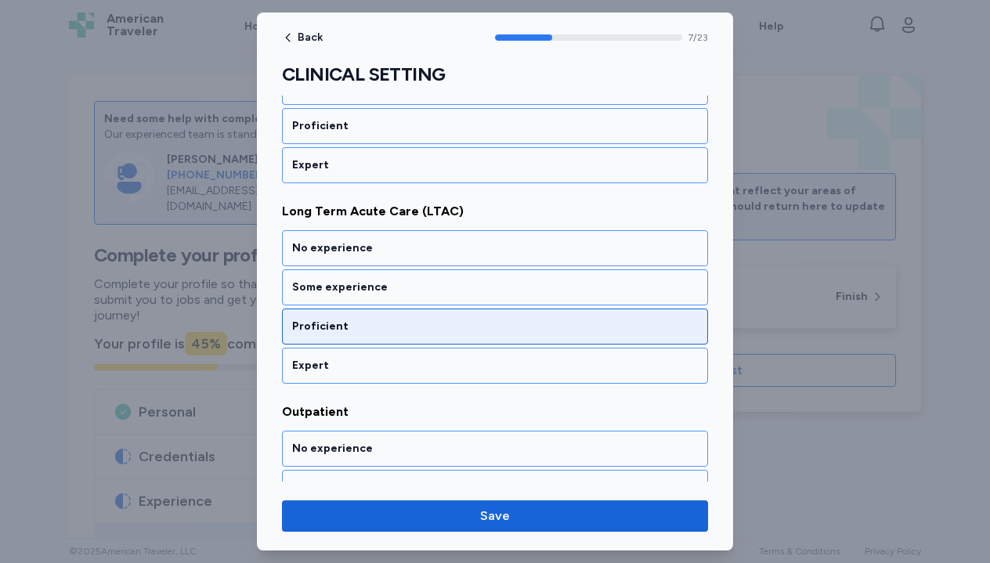
scroll to position [1732, 0]
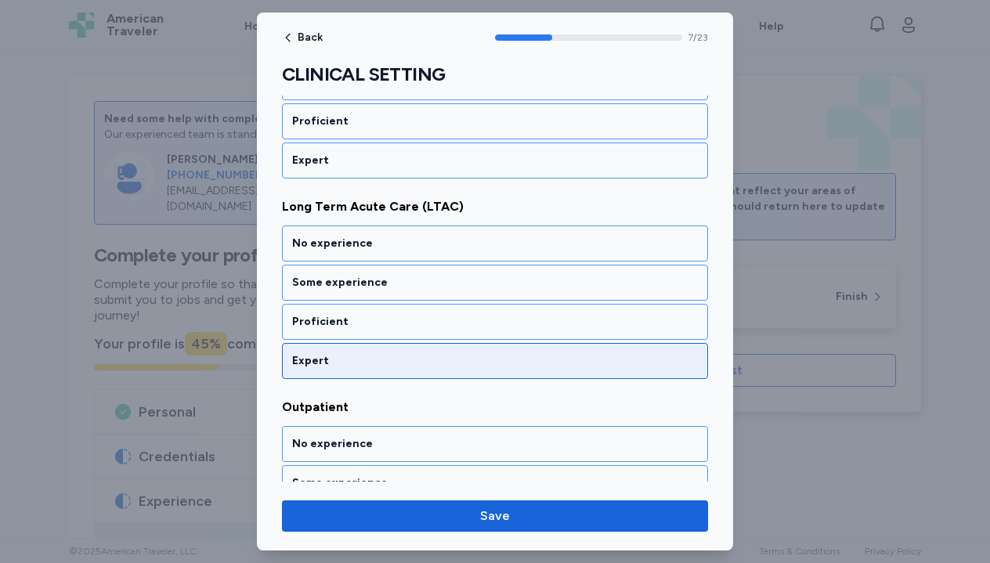
click at [510, 355] on div "Expert" at bounding box center [495, 361] width 406 height 16
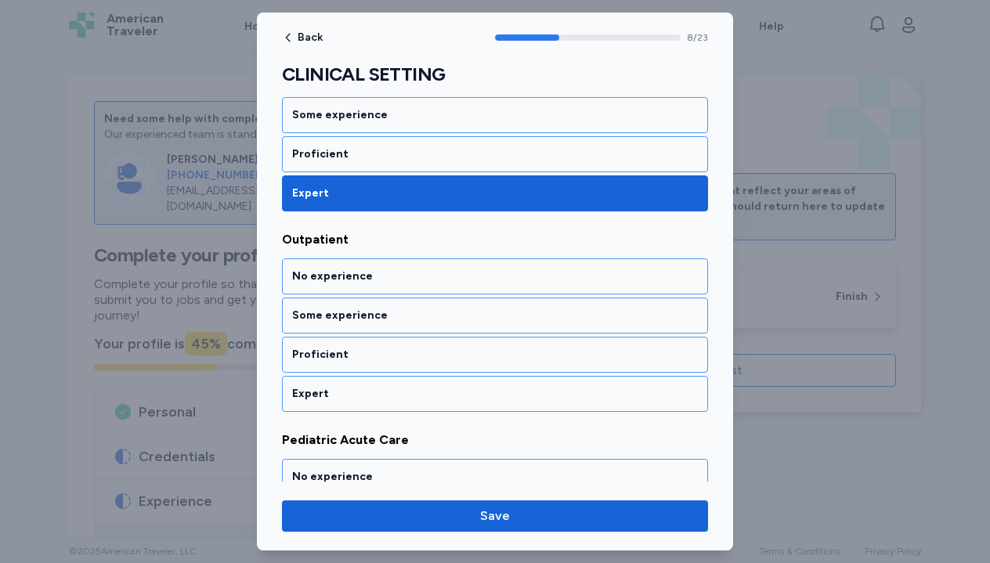
scroll to position [1932, 0]
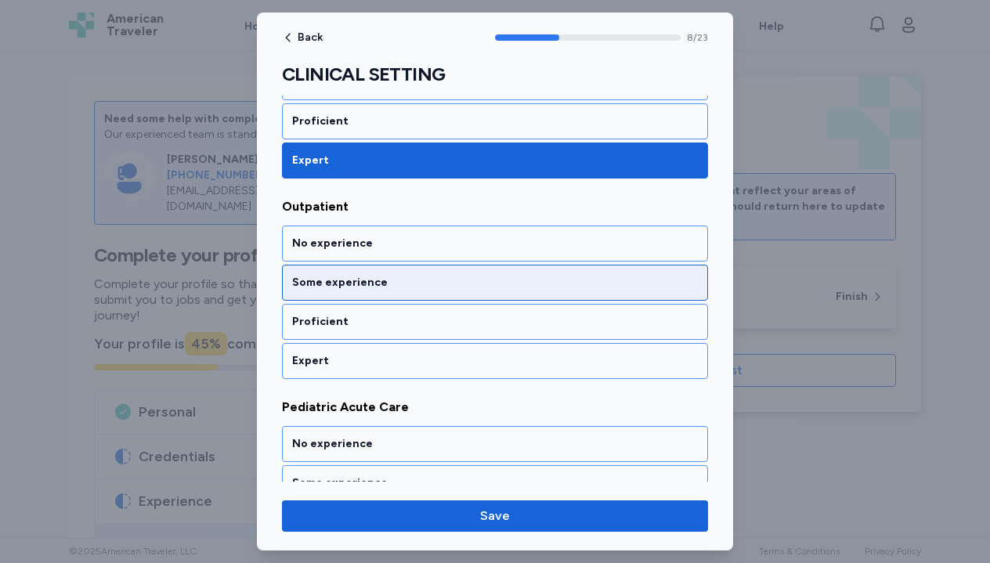
click at [510, 276] on div "Some experience" at bounding box center [495, 283] width 406 height 16
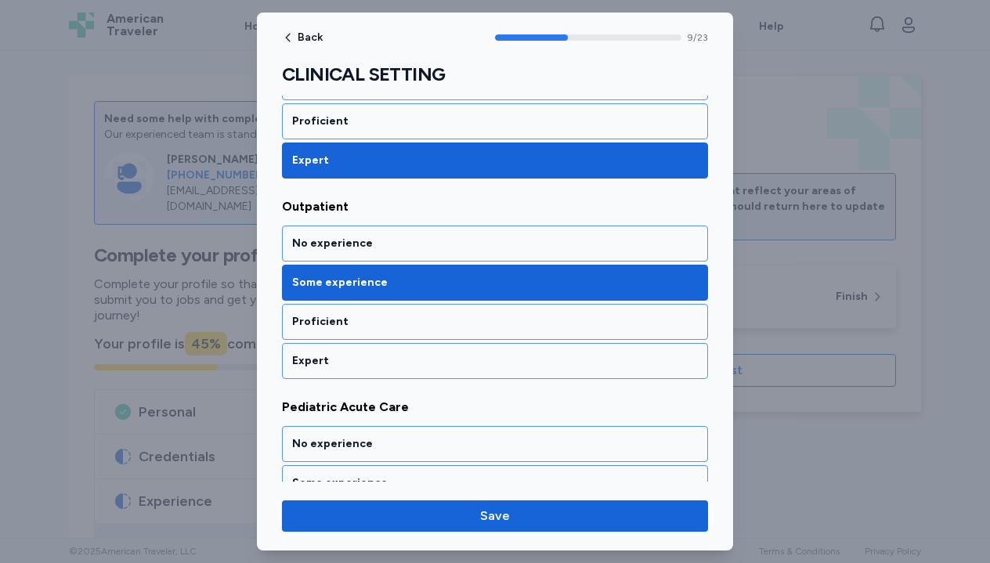
scroll to position [2133, 0]
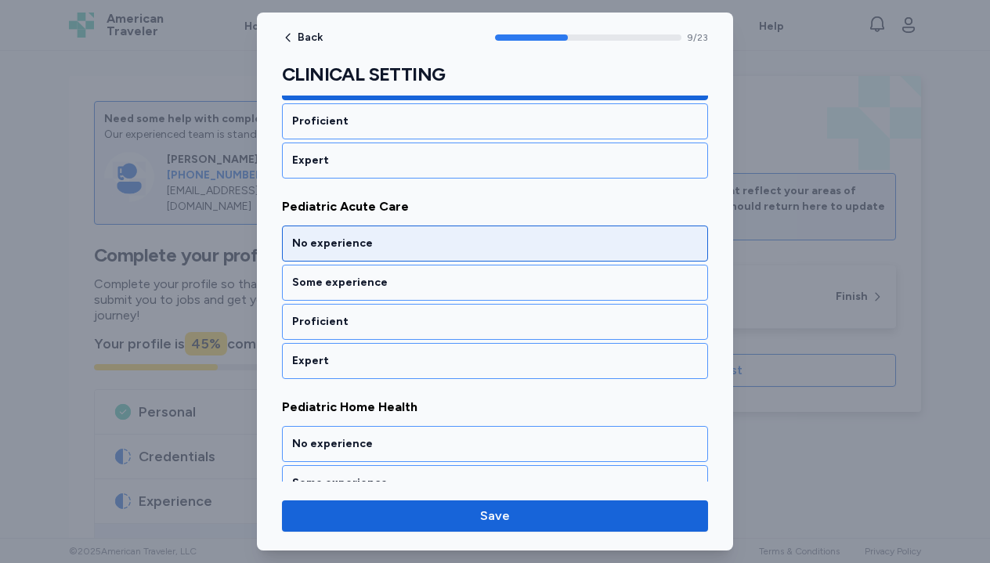
click at [510, 247] on div "No experience" at bounding box center [495, 244] width 406 height 16
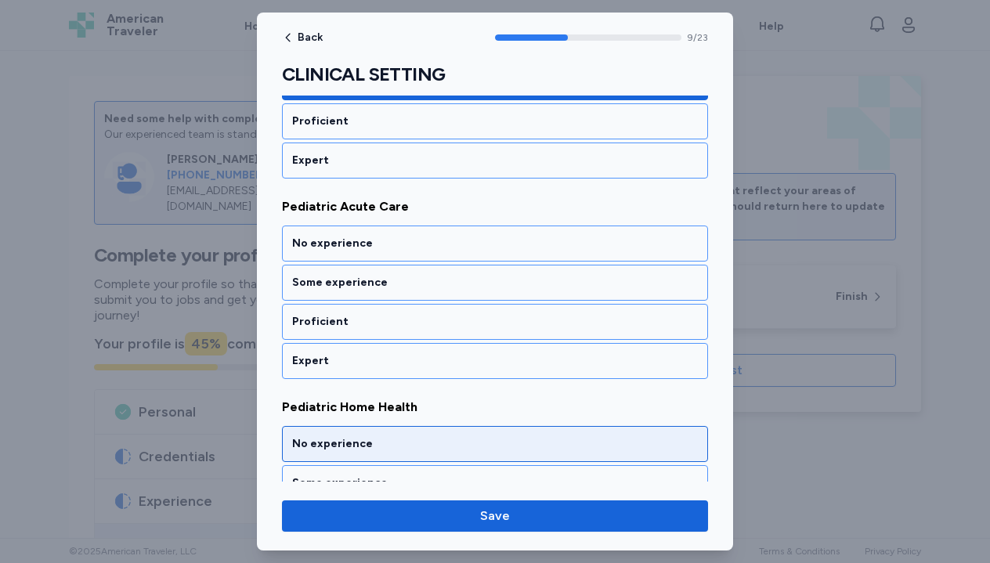
scroll to position [2333, 0]
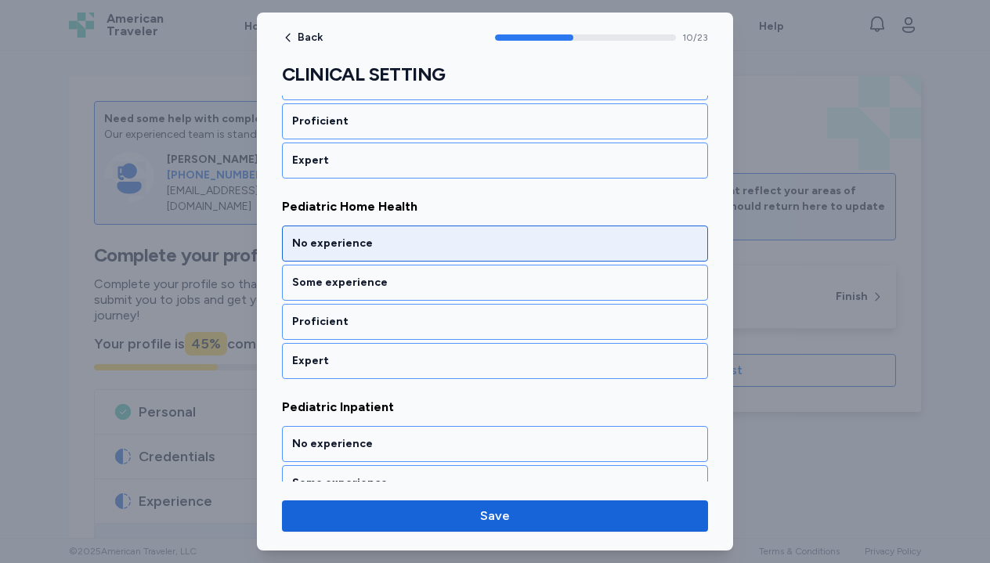
click at [508, 251] on div "No experience" at bounding box center [495, 243] width 426 height 36
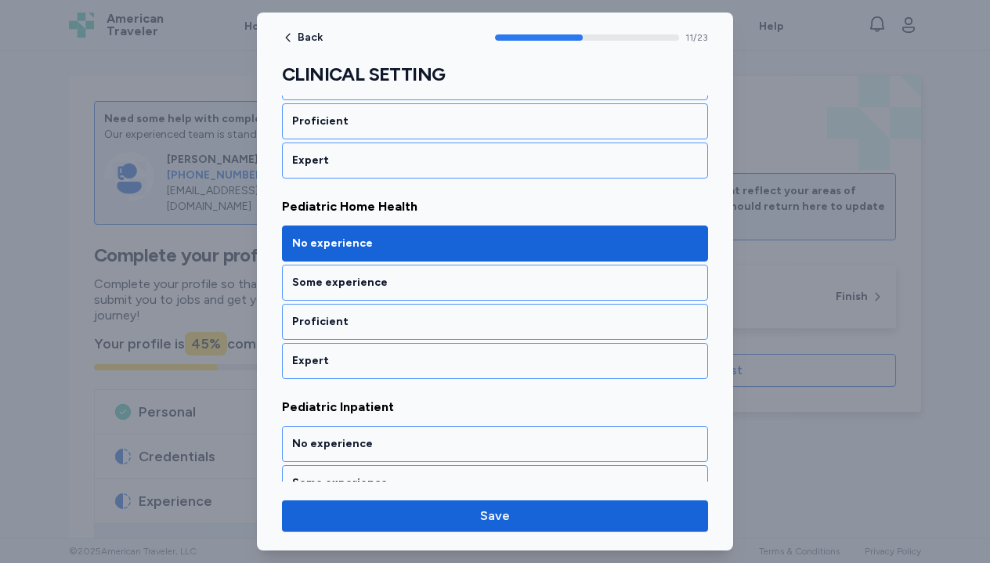
scroll to position [2533, 0]
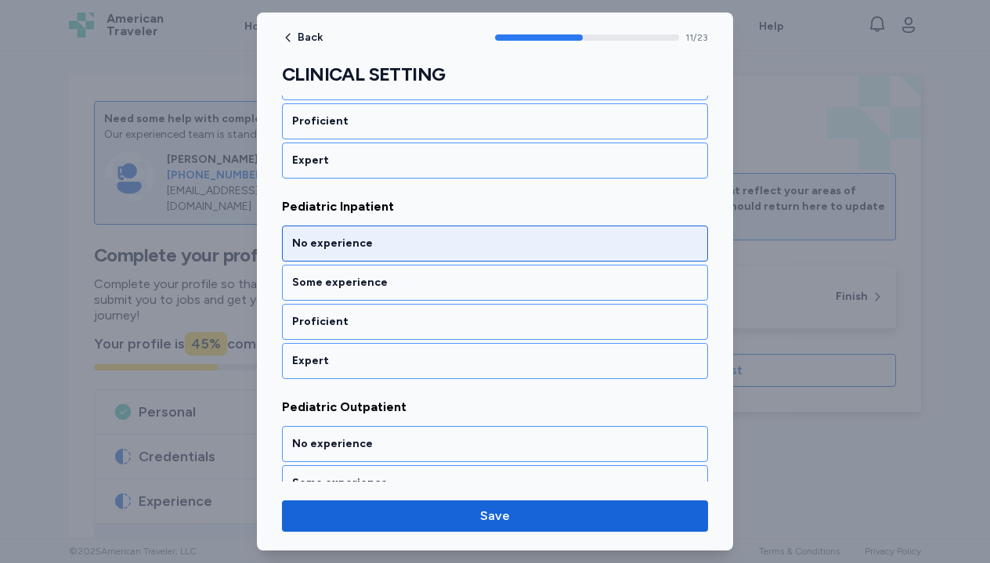
click at [506, 240] on div "No experience" at bounding box center [495, 244] width 406 height 16
click at [507, 240] on div "No experience" at bounding box center [495, 244] width 406 height 16
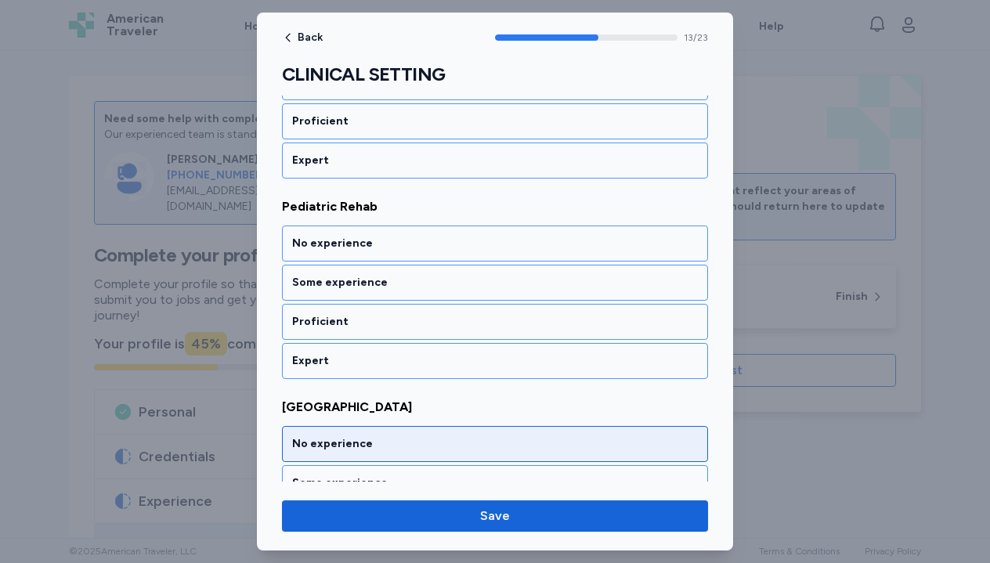
scroll to position [3135, 0]
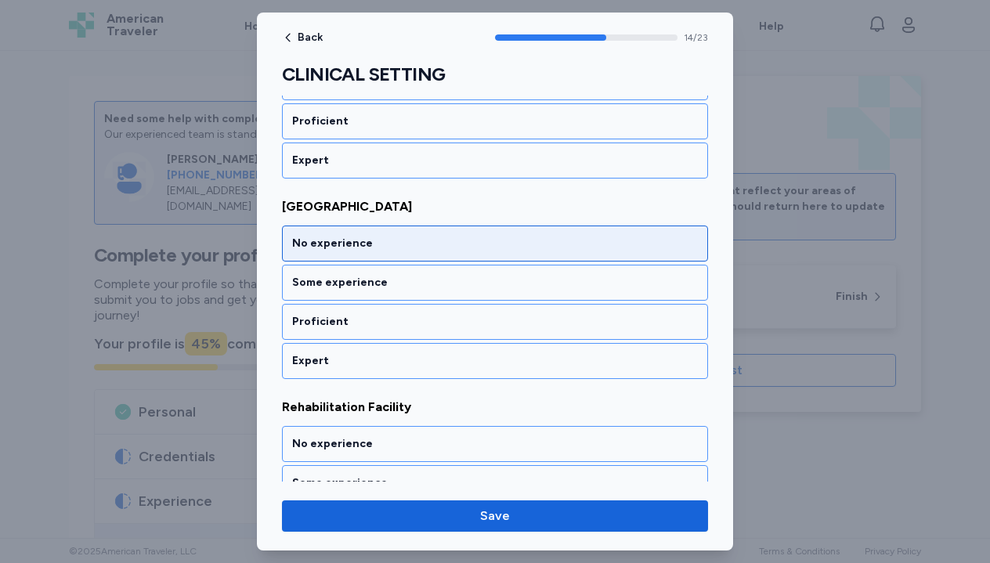
click at [508, 240] on div "No experience" at bounding box center [495, 244] width 406 height 16
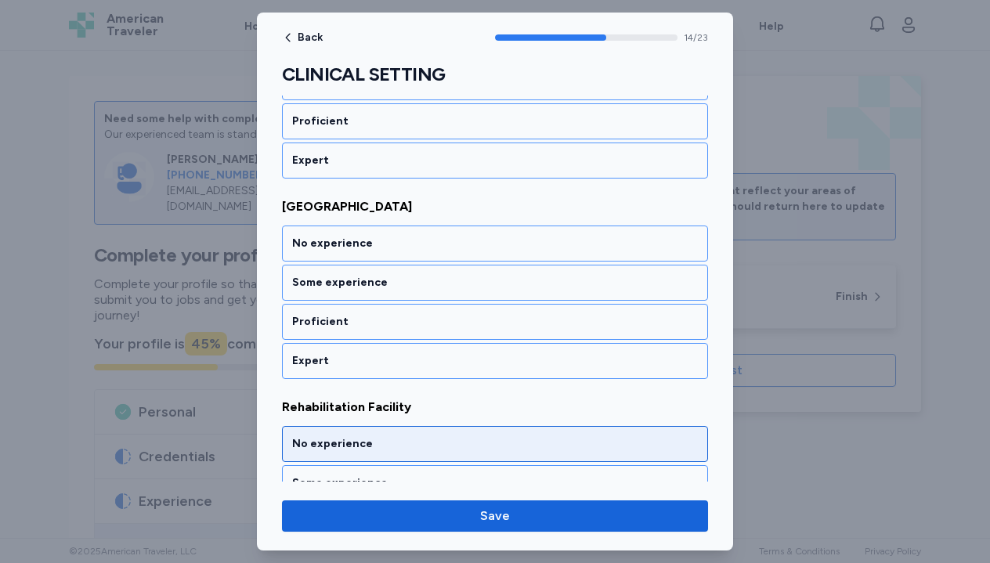
scroll to position [3335, 0]
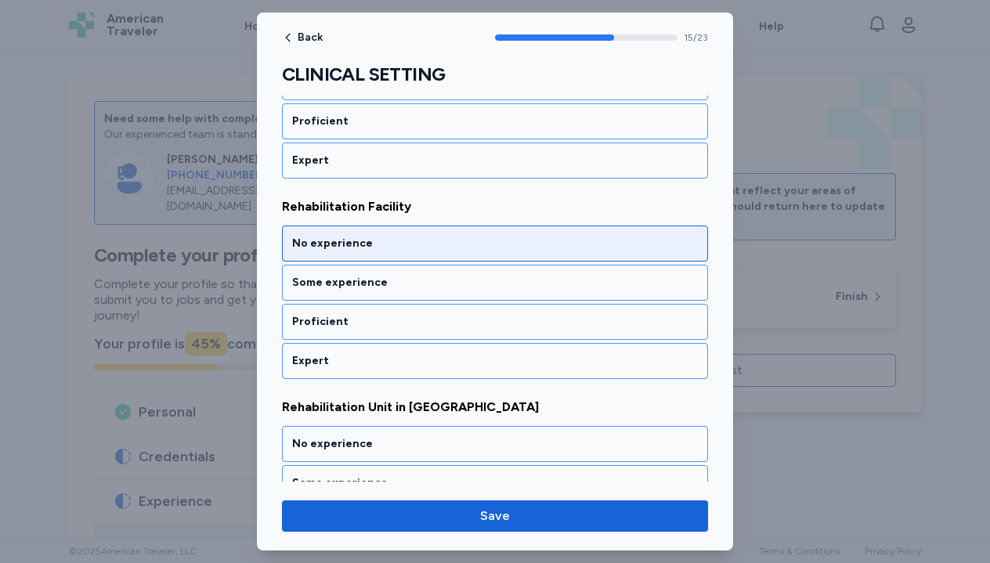
click at [508, 240] on div "No experience" at bounding box center [495, 244] width 406 height 16
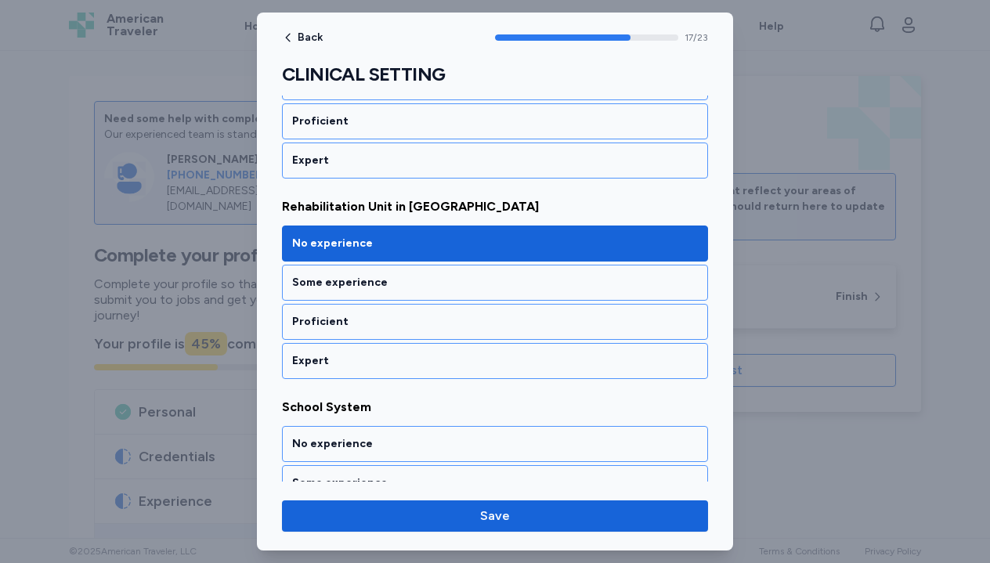
scroll to position [3736, 0]
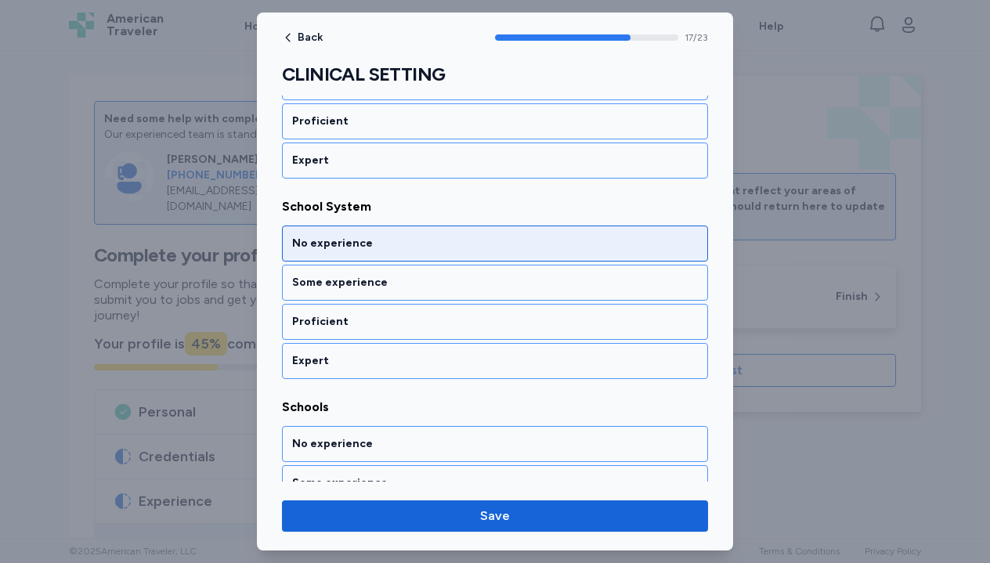
click at [509, 240] on div "No experience" at bounding box center [495, 244] width 406 height 16
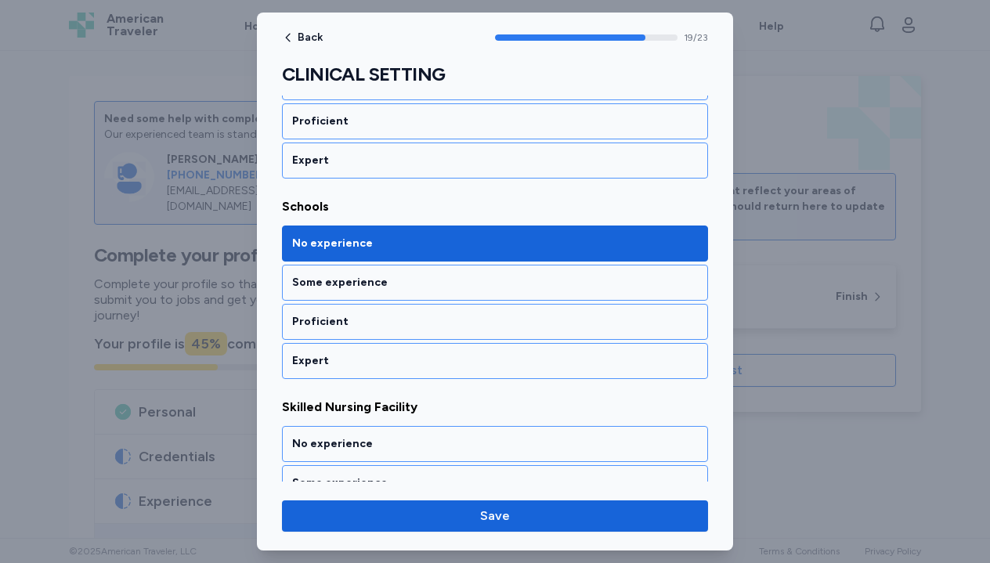
scroll to position [4137, 0]
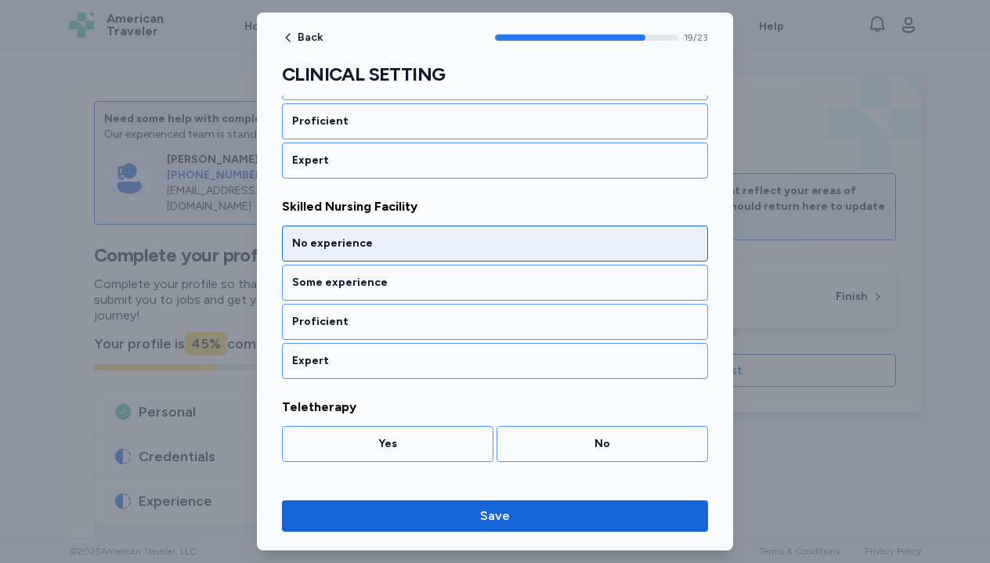
click at [510, 241] on div "No experience" at bounding box center [495, 244] width 406 height 16
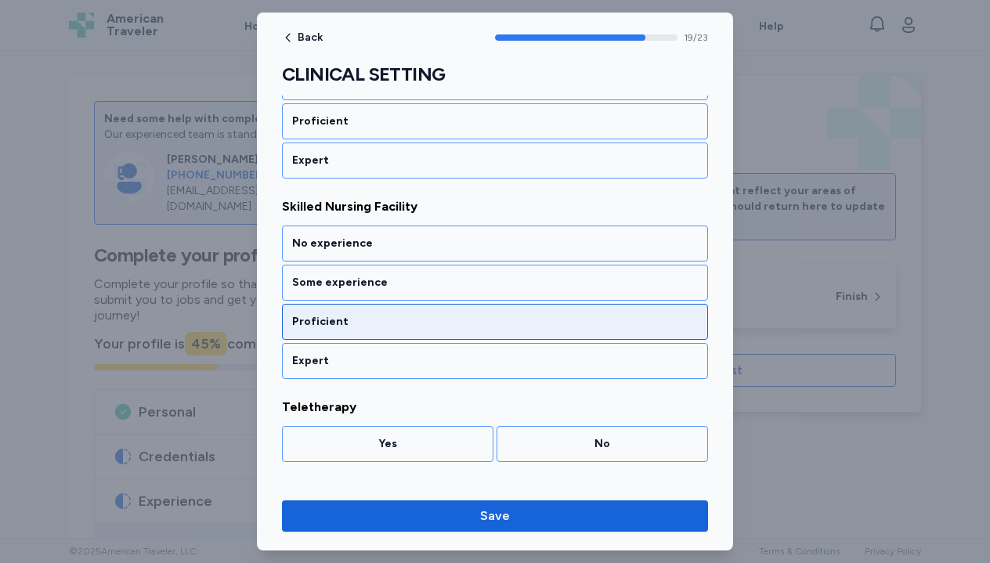
scroll to position [4203, 0]
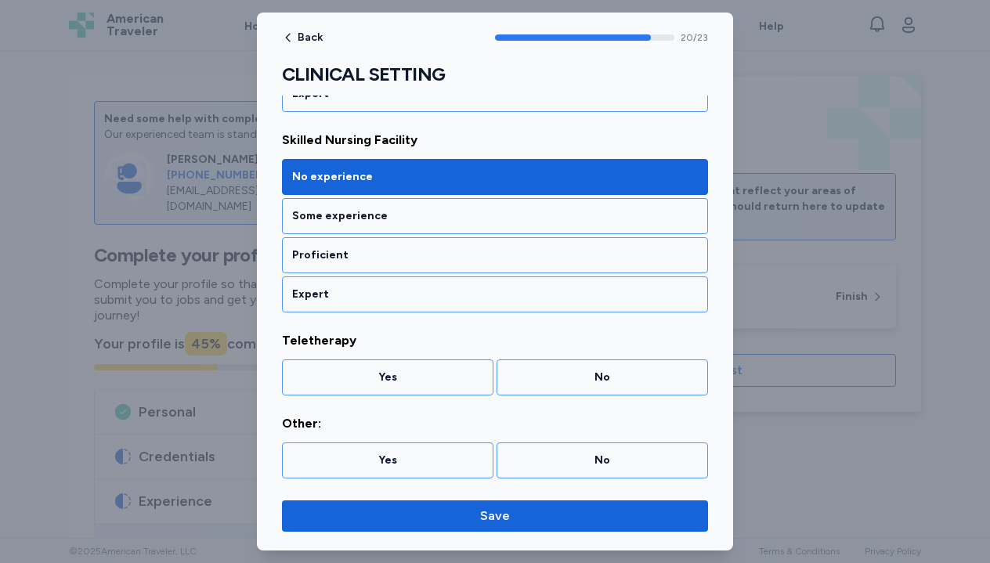
click at [556, 358] on div "Teletherapy Yes No" at bounding box center [495, 363] width 426 height 64
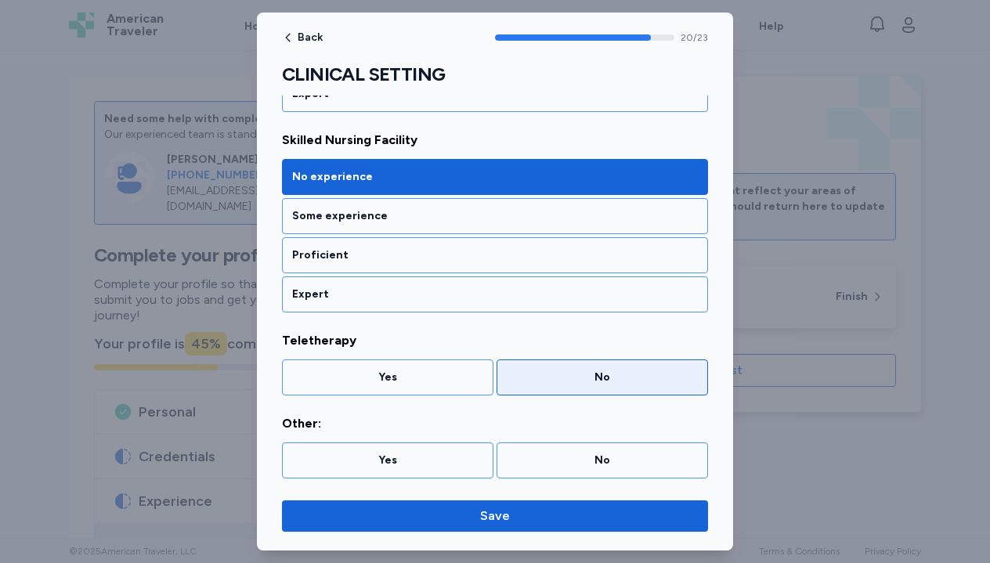
click at [559, 369] on div "No" at bounding box center [601, 377] width 211 height 36
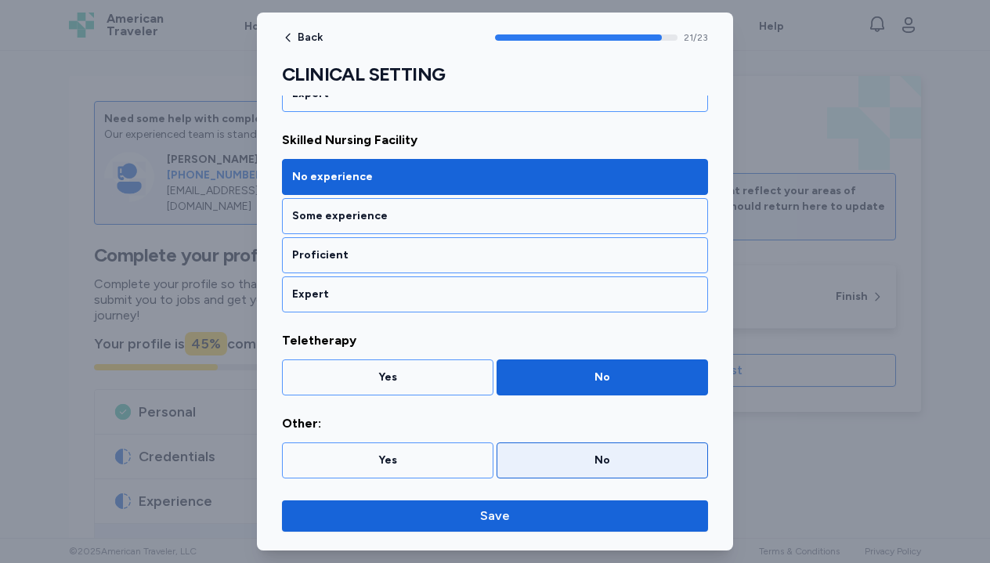
click at [577, 469] on div "No" at bounding box center [601, 460] width 211 height 36
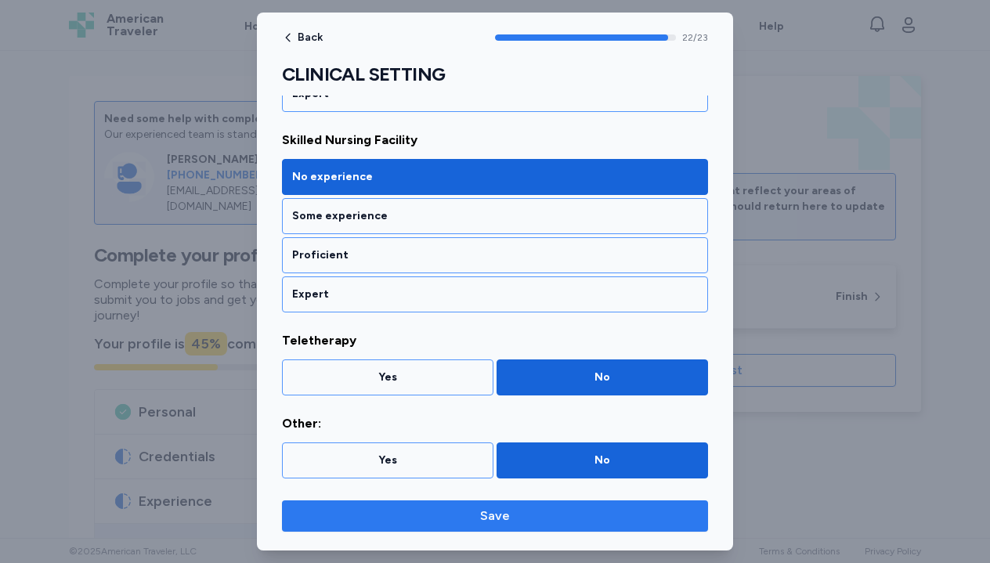
click at [553, 521] on span "Save" at bounding box center [494, 516] width 401 height 19
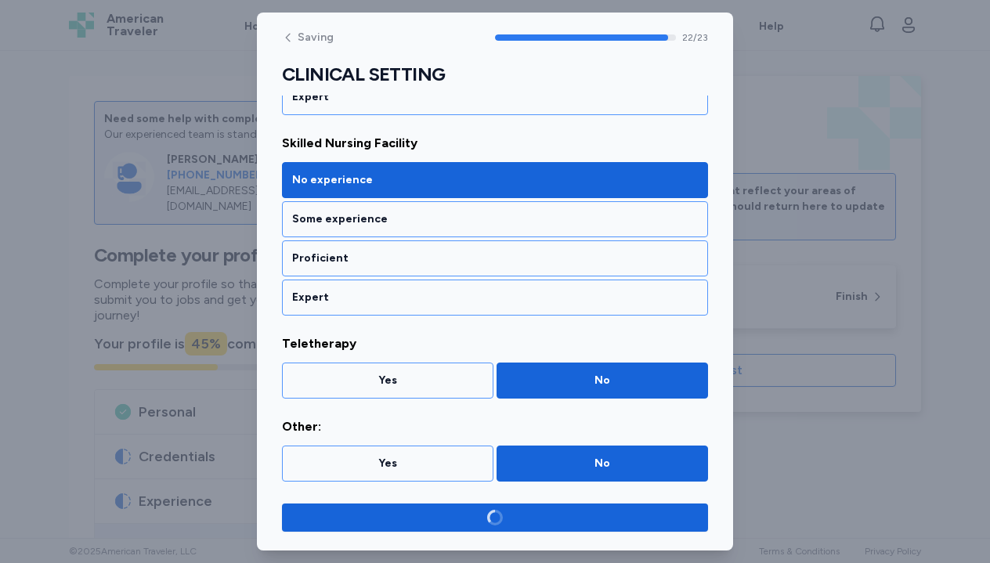
scroll to position [4200, 0]
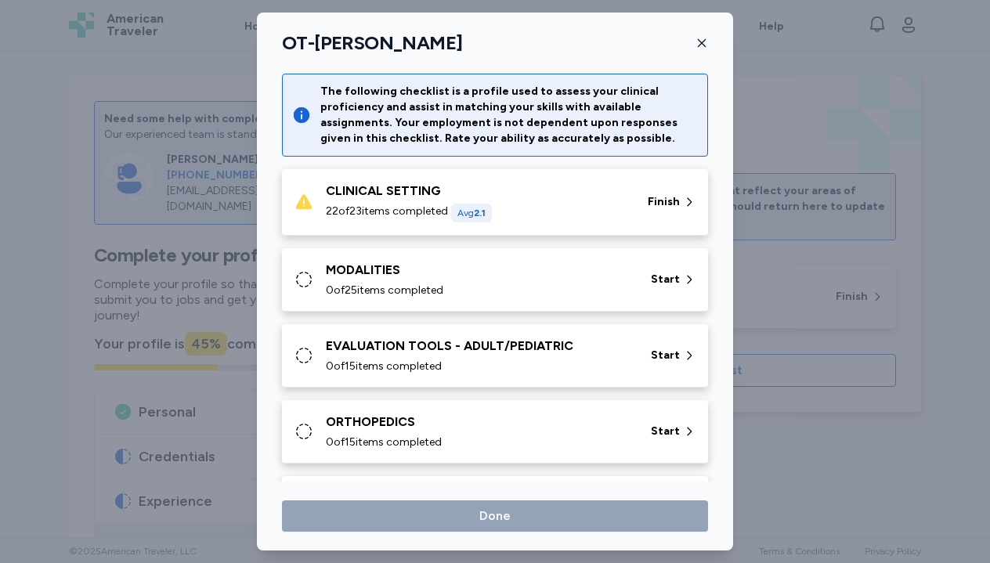
click at [585, 208] on div "22 of 23 items completed Avg 2.1" at bounding box center [477, 213] width 303 height 19
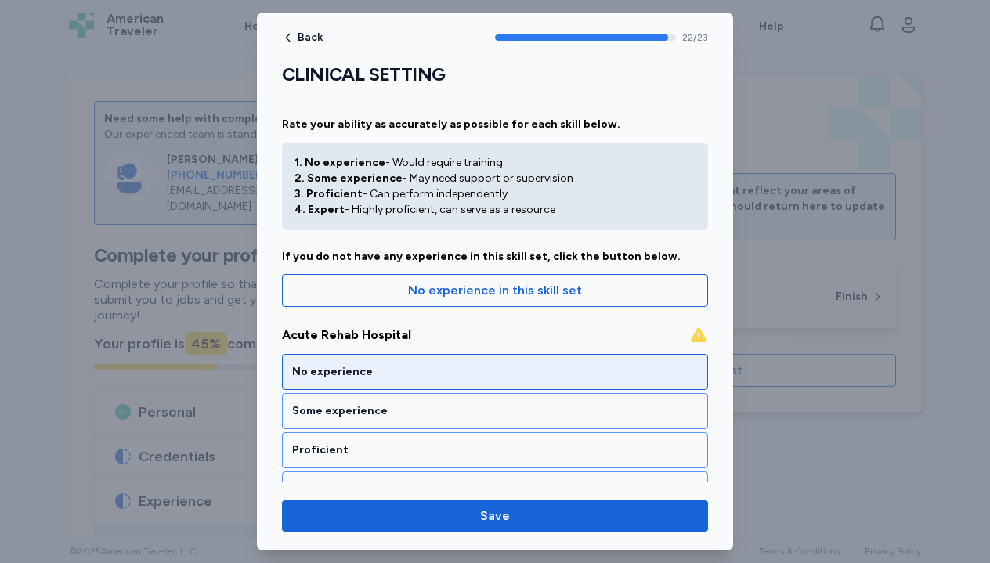
click at [531, 376] on div "No experience" at bounding box center [495, 372] width 406 height 16
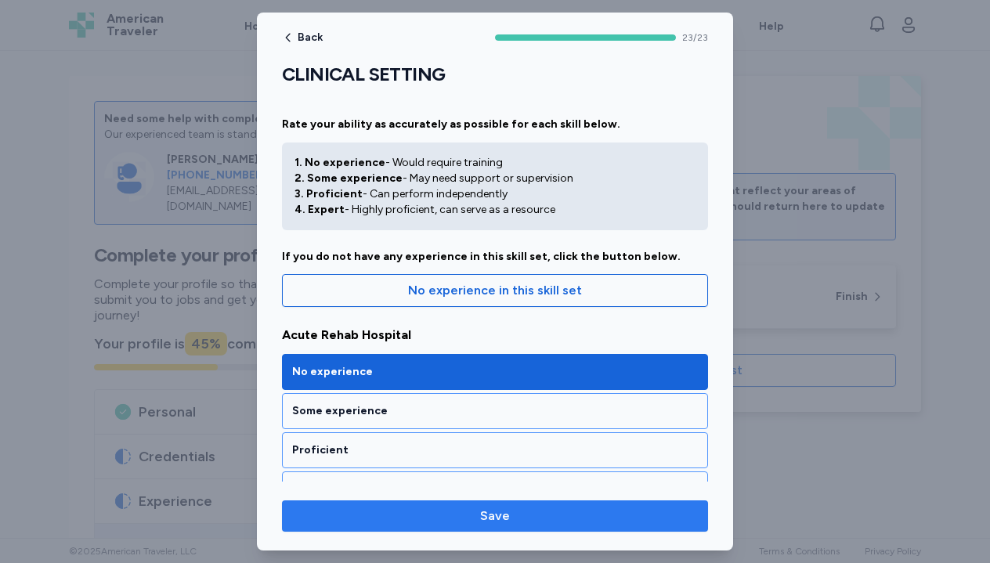
click at [527, 512] on span "Save" at bounding box center [494, 516] width 401 height 19
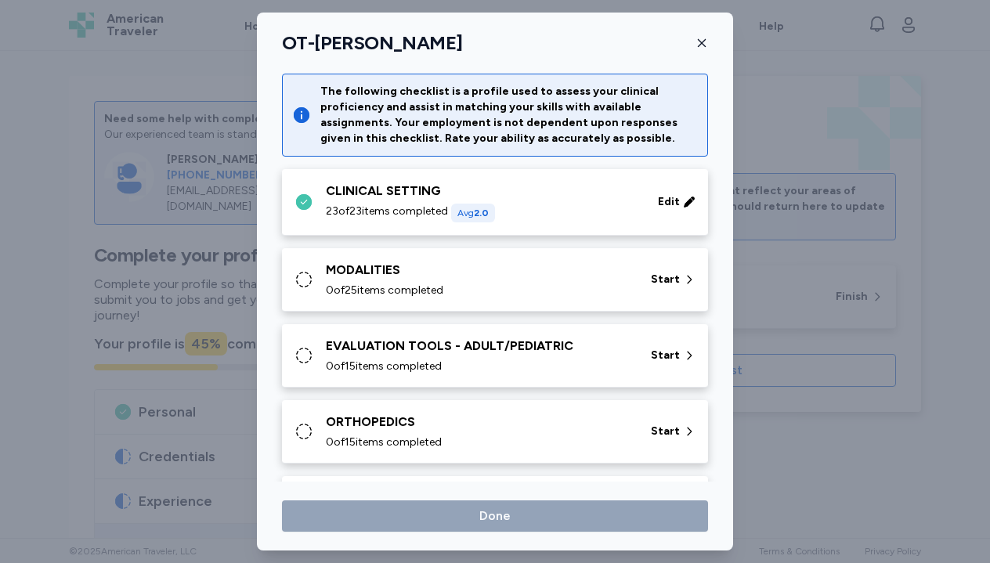
click at [561, 279] on div "MODALITIES" at bounding box center [479, 270] width 306 height 19
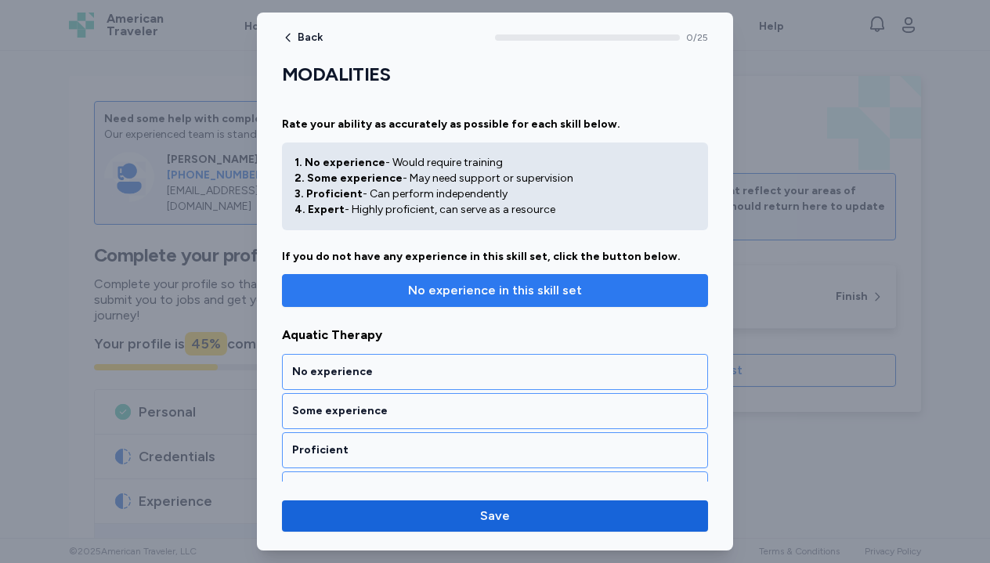
scroll to position [0, 0]
click at [534, 298] on span "No experience in this skill set" at bounding box center [495, 290] width 174 height 19
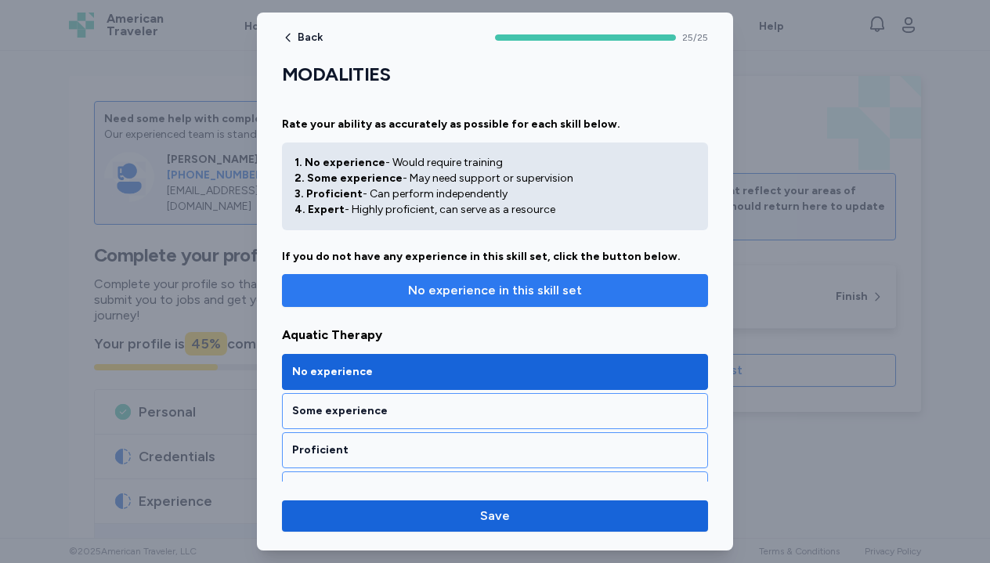
click at [568, 292] on span "No experience in this skill set" at bounding box center [495, 290] width 174 height 19
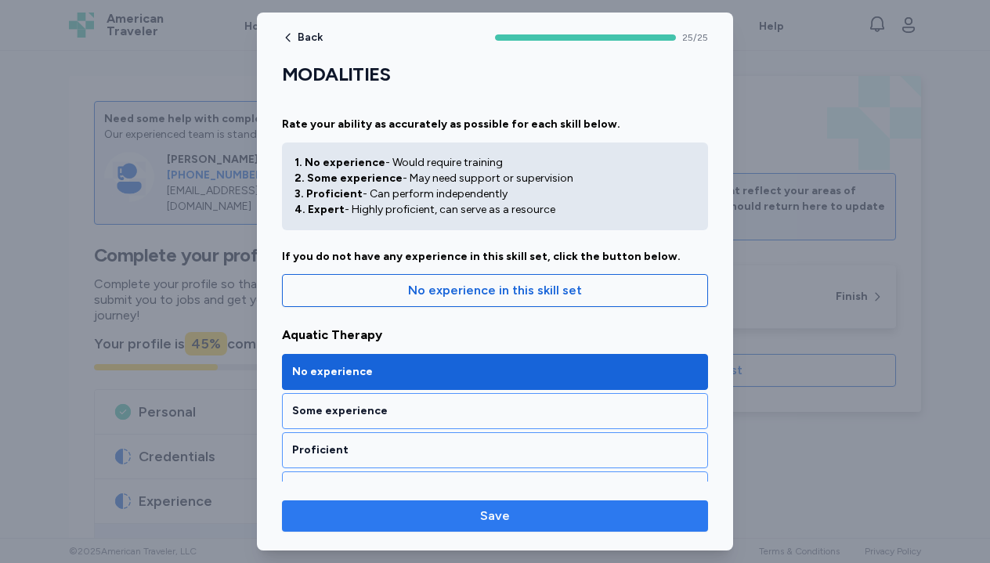
click at [517, 525] on button "Save" at bounding box center [495, 515] width 426 height 31
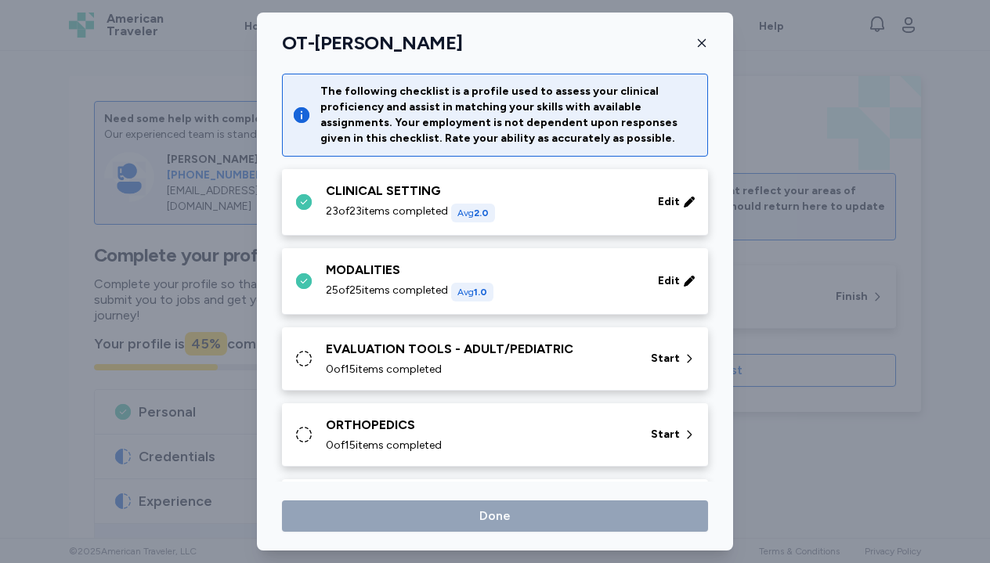
click at [546, 364] on div "0 of 15 items completed" at bounding box center [479, 370] width 306 height 16
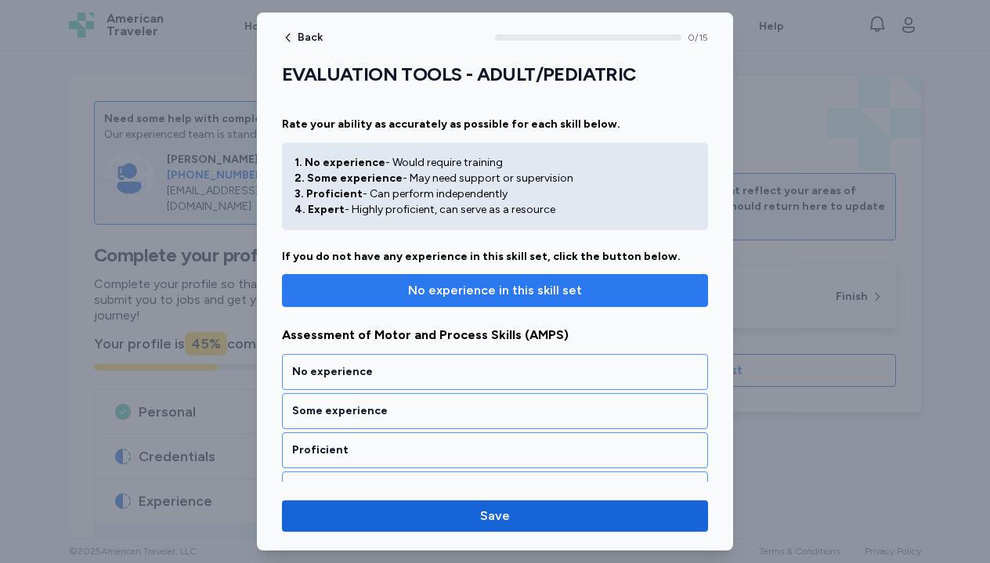
click at [555, 283] on span "No experience in this skill set" at bounding box center [495, 290] width 174 height 19
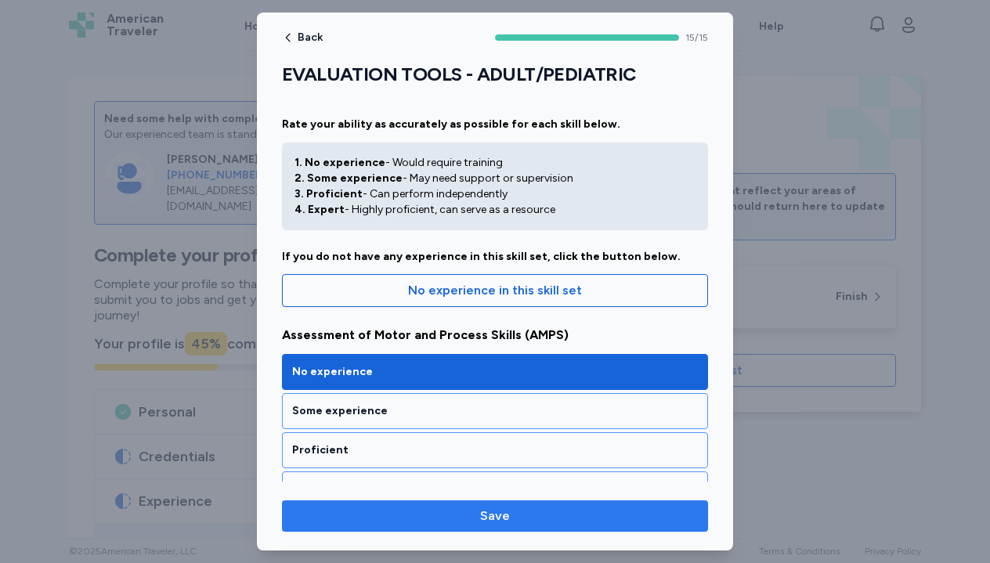
click at [504, 525] on button "Save" at bounding box center [495, 515] width 426 height 31
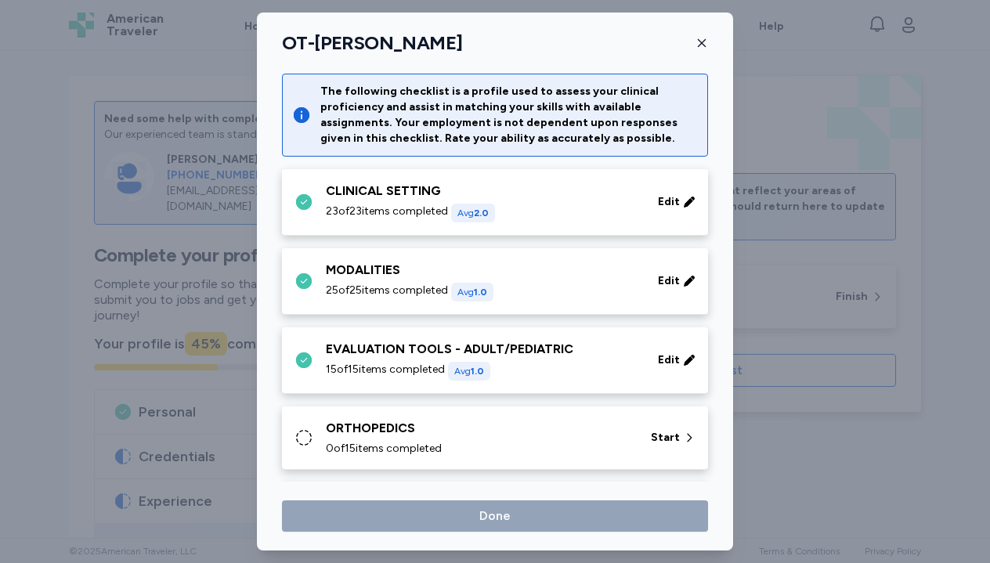
click at [507, 434] on div "ORTHOPEDICS" at bounding box center [479, 428] width 306 height 19
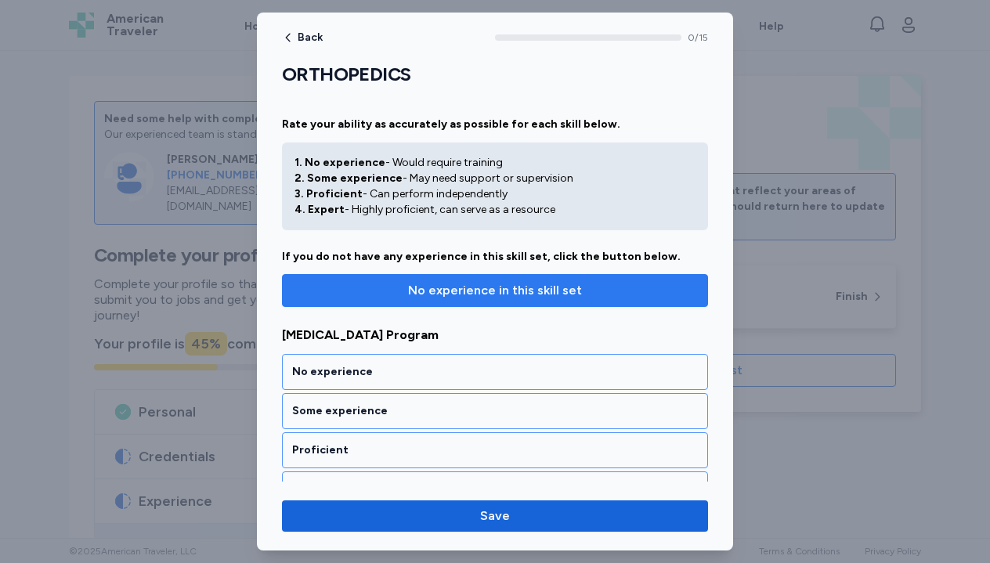
click at [535, 290] on span "No experience in this skill set" at bounding box center [495, 290] width 174 height 19
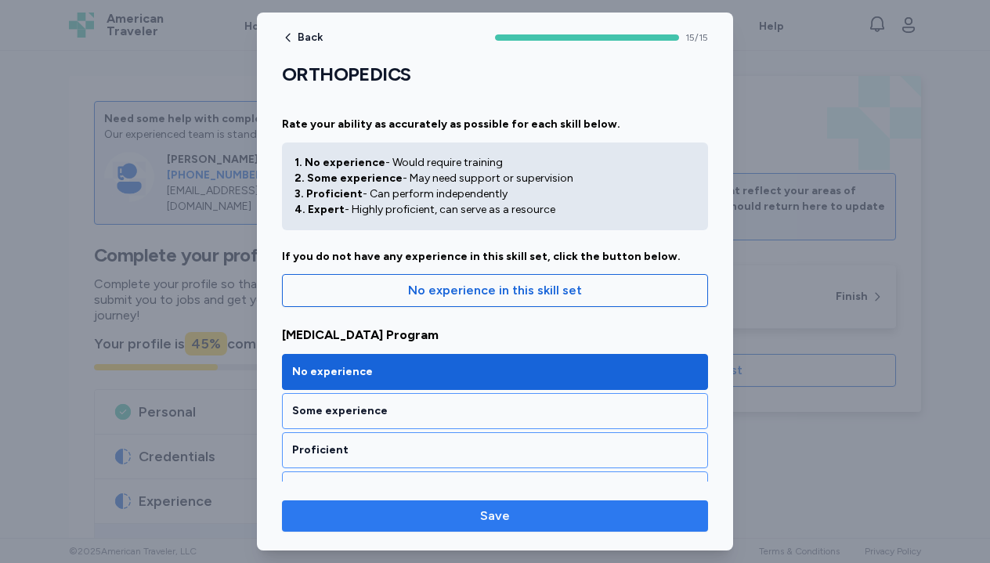
click at [502, 514] on span "Save" at bounding box center [495, 516] width 30 height 19
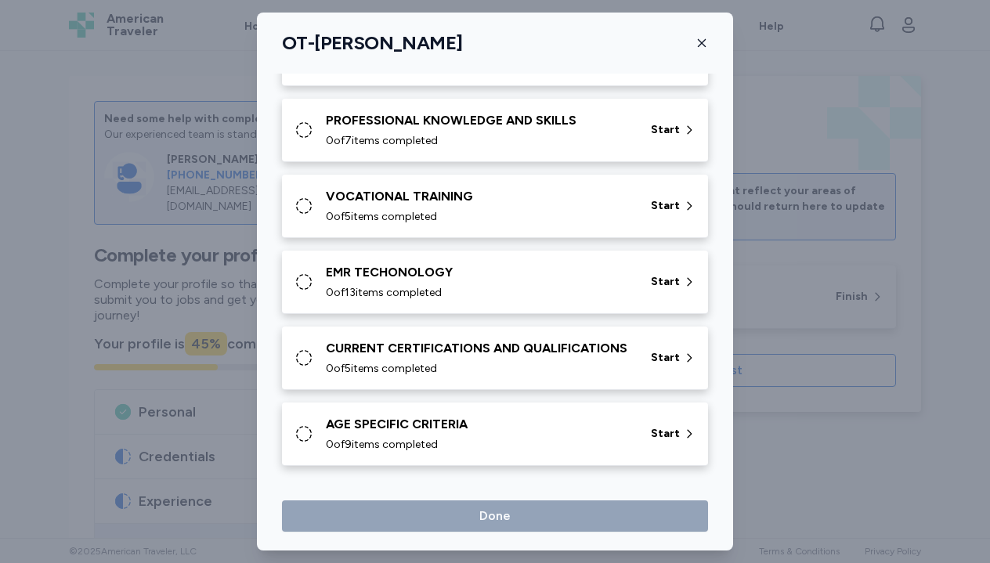
scroll to position [766, 0]
click at [526, 348] on div "CURRENT CERTIFICATIONS AND QUALIFICATIONS" at bounding box center [479, 348] width 306 height 19
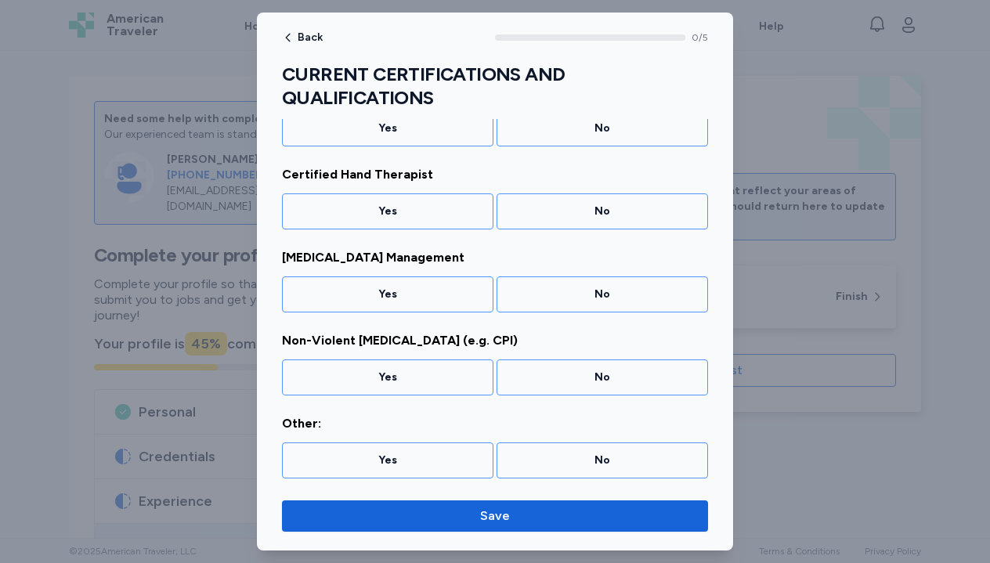
scroll to position [170, 0]
click at [774, 56] on div at bounding box center [495, 281] width 990 height 563
click at [300, 42] on span "Back" at bounding box center [310, 37] width 25 height 11
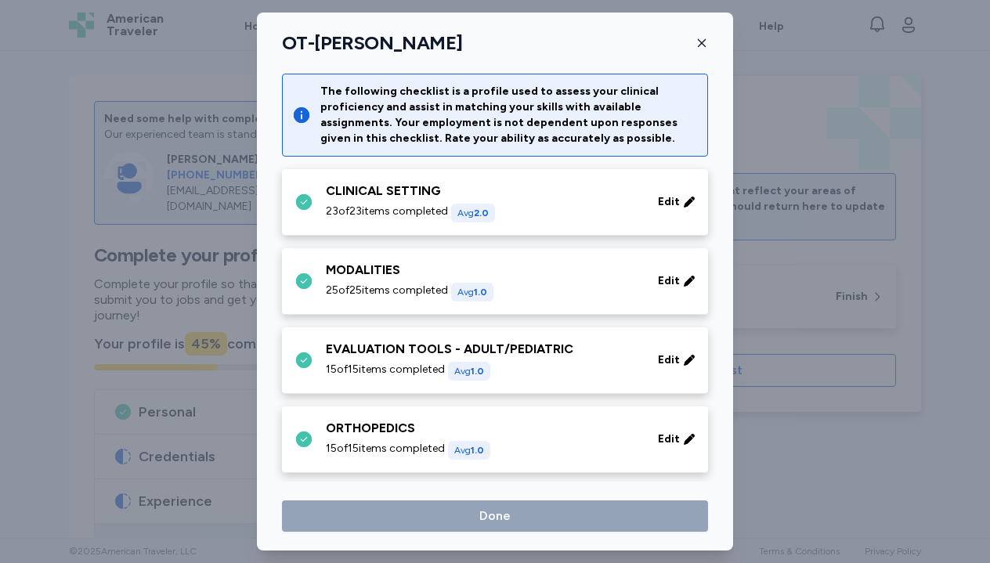
scroll to position [766, 0]
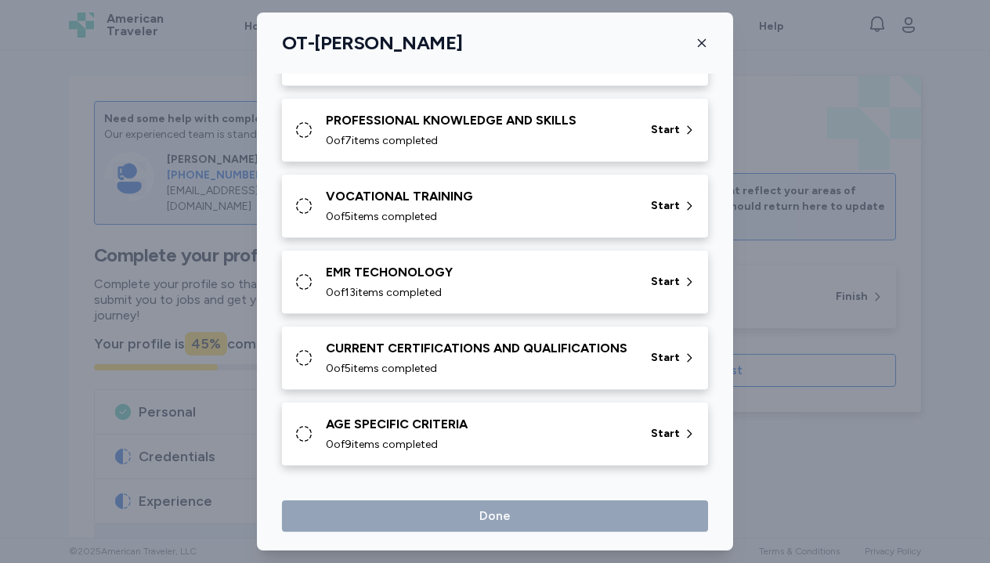
click at [303, 38] on h1 "OT-[PERSON_NAME]" at bounding box center [372, 42] width 180 height 23
click at [698, 47] on icon "button" at bounding box center [702, 43] width 8 height 8
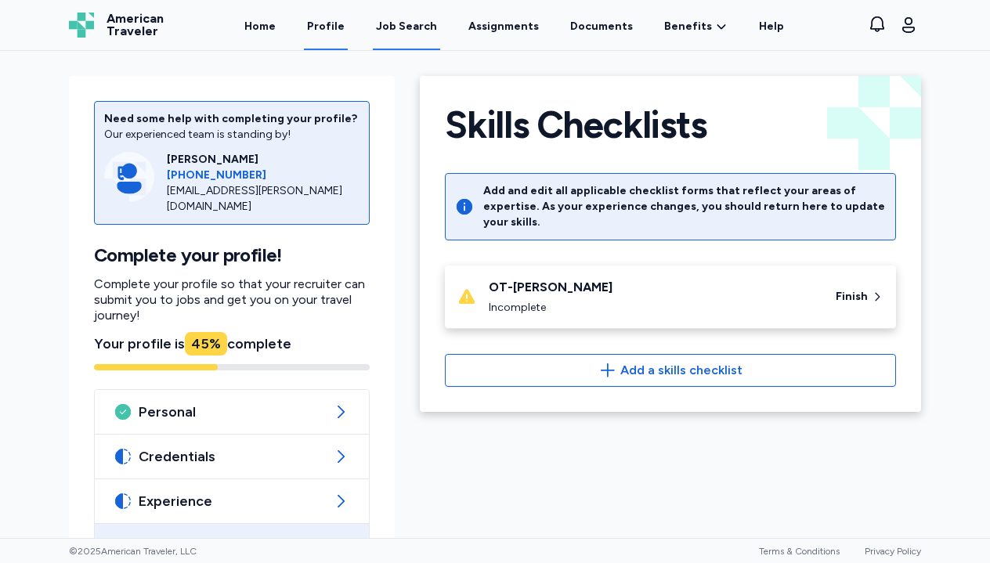
click at [428, 27] on div "Job Search" at bounding box center [406, 27] width 61 height 16
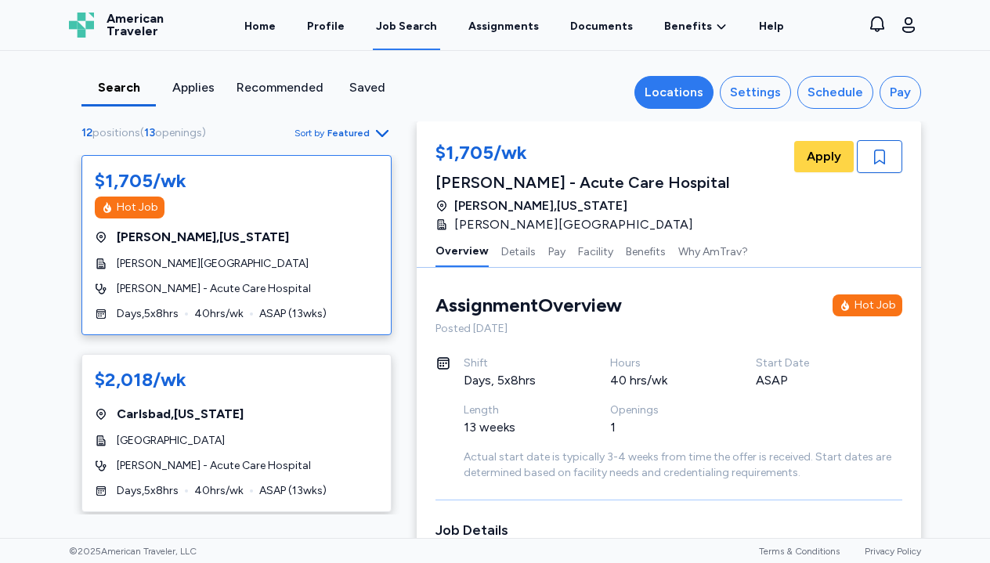
click at [695, 87] on div "Locations" at bounding box center [673, 92] width 59 height 19
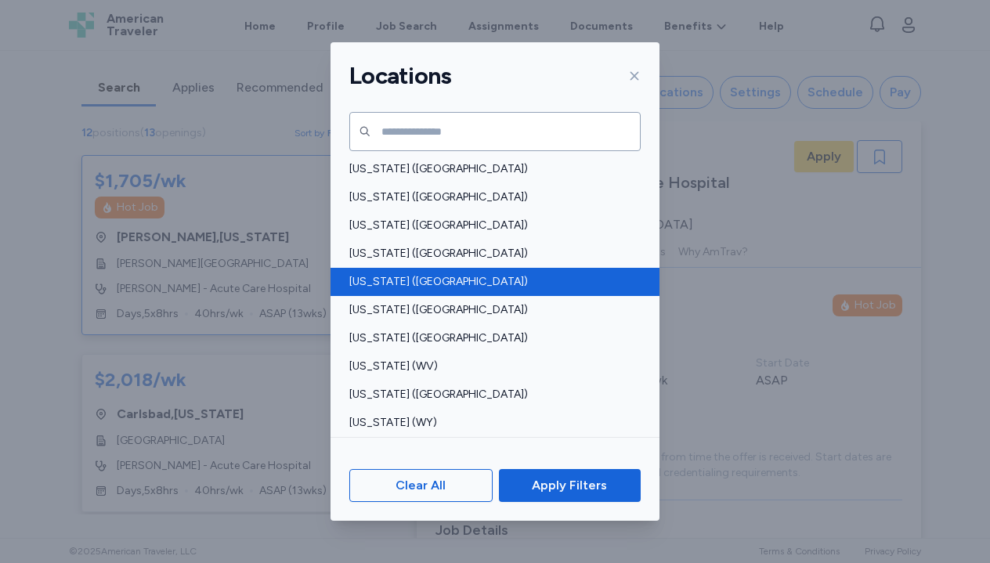
scroll to position [1158, 0]
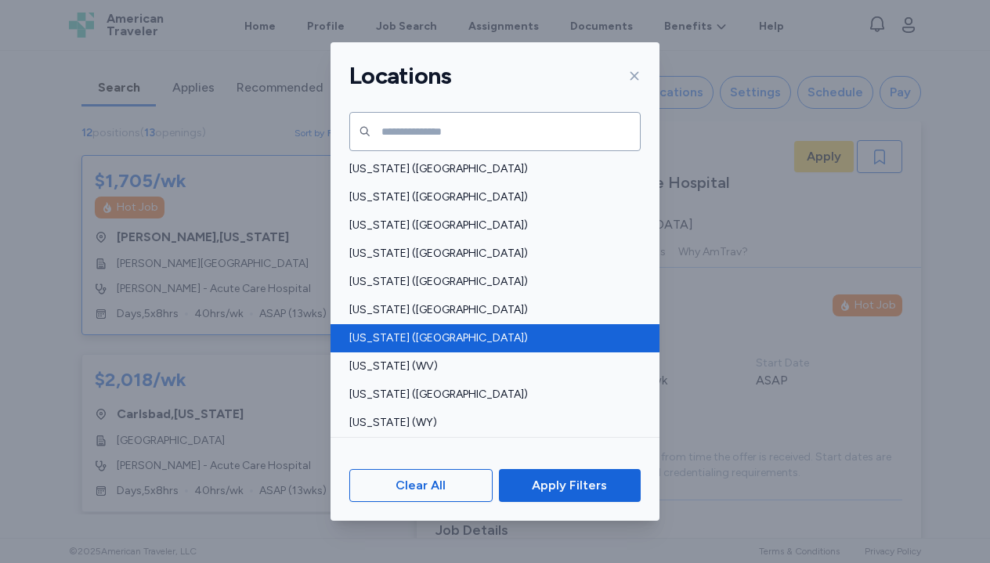
click at [411, 334] on span "[US_STATE] ([GEOGRAPHIC_DATA])" at bounding box center [490, 338] width 282 height 16
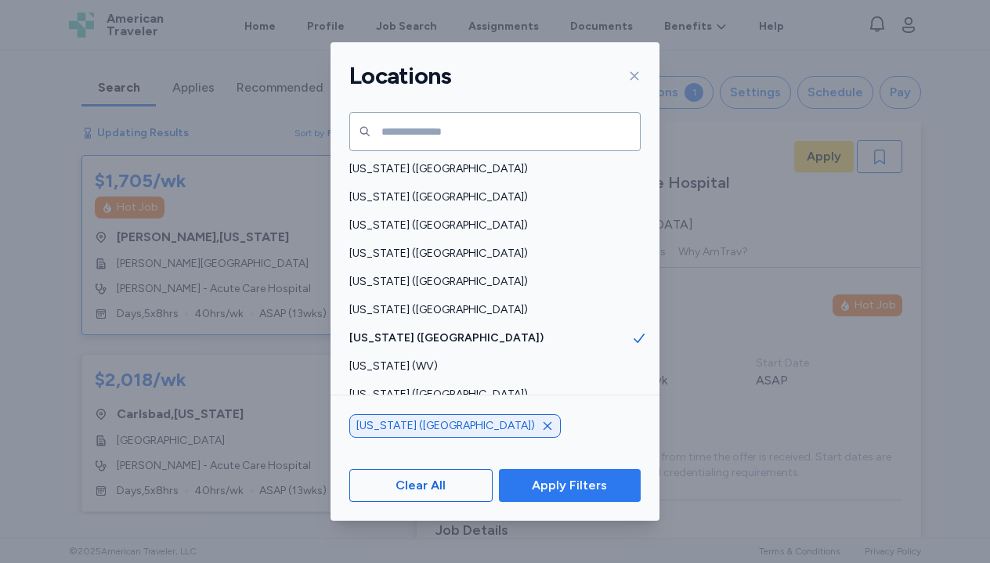
click at [565, 490] on span "Apply Filters" at bounding box center [569, 485] width 75 height 19
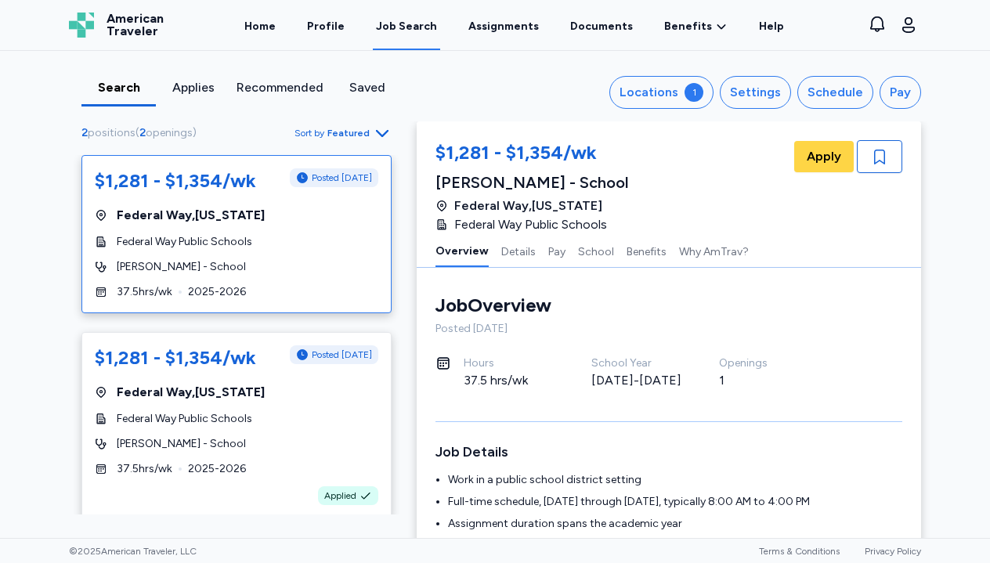
scroll to position [2, 0]
click at [280, 279] on div "$1,281 - $1,354/wk Posted [DATE] [GEOGRAPHIC_DATA][US_STATE] [PERSON_NAME] - Sc…" at bounding box center [236, 234] width 310 height 158
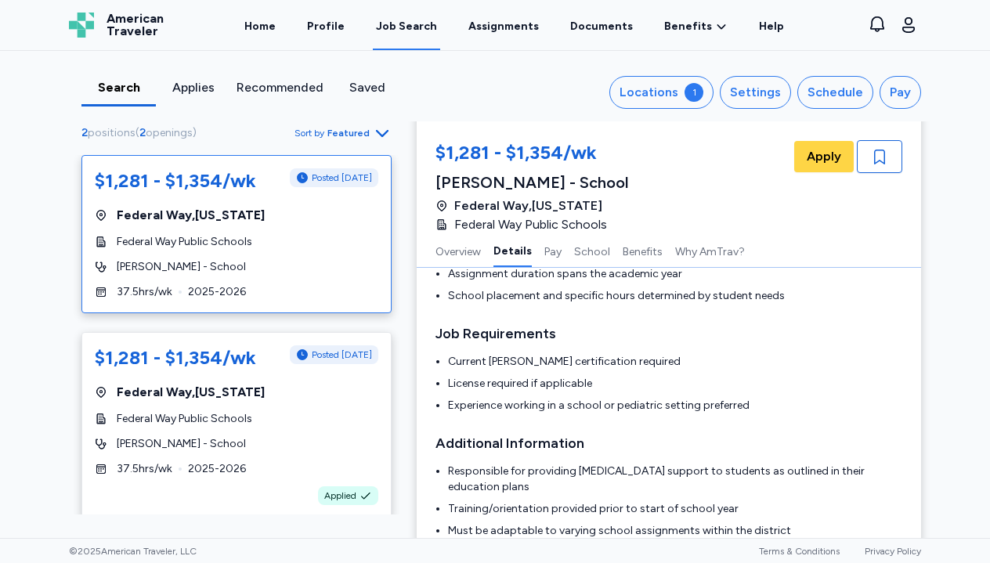
scroll to position [251, 0]
drag, startPoint x: 491, startPoint y: 361, endPoint x: 580, endPoint y: 362, distance: 89.3
click at [580, 362] on li "Current [PERSON_NAME] certification required" at bounding box center [675, 361] width 454 height 16
copy li "[PERSON_NAME] certification"
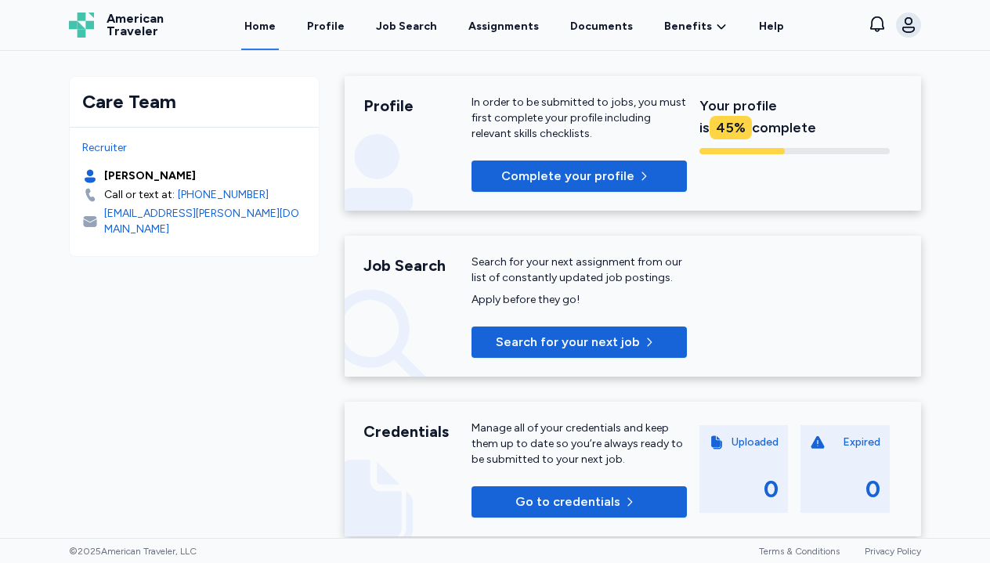
click at [907, 22] on icon "button" at bounding box center [908, 25] width 19 height 19
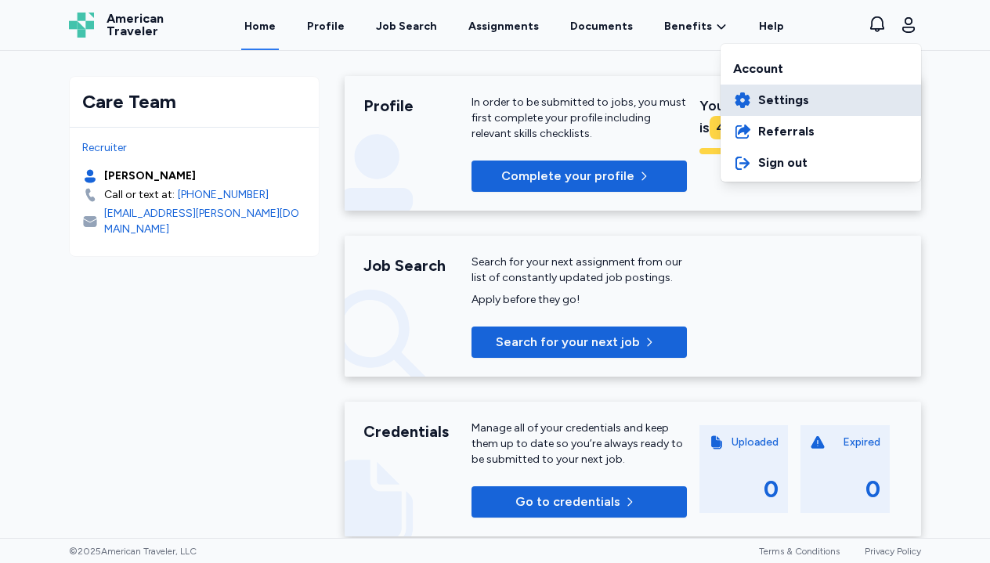
click at [810, 100] on link "Settings" at bounding box center [820, 100] width 200 height 31
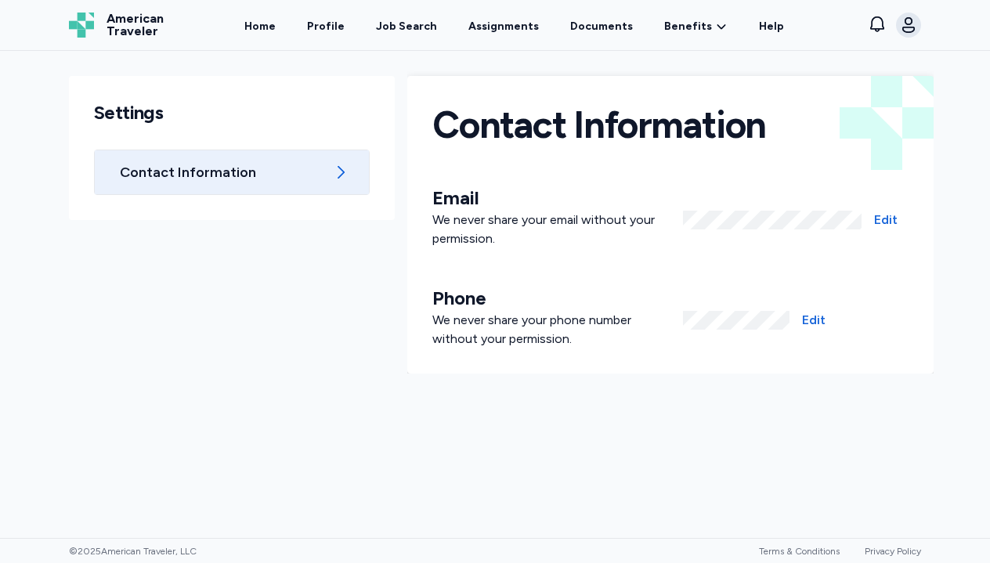
click at [908, 27] on icon "button" at bounding box center [908, 25] width 13 height 16
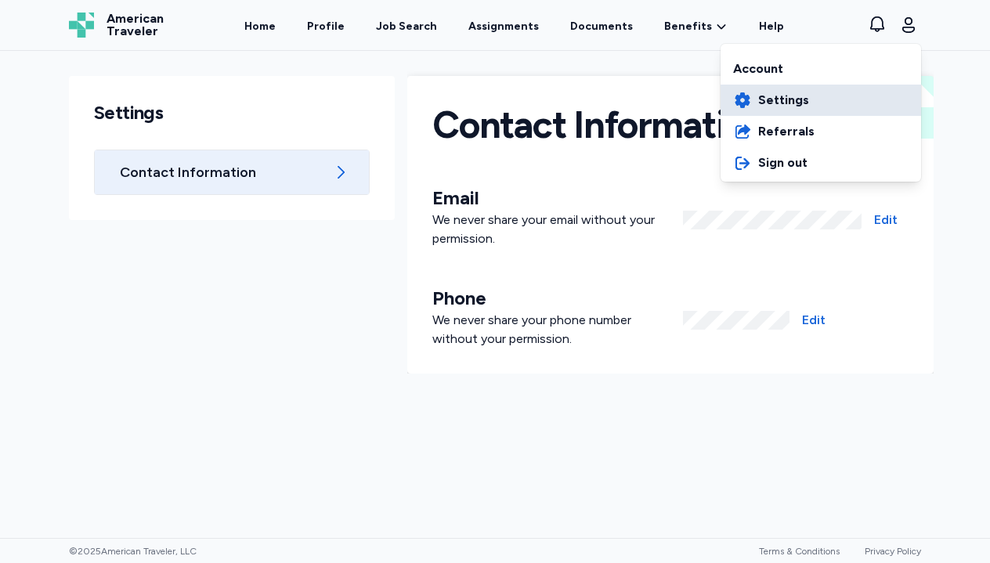
click at [795, 106] on span "Settings" at bounding box center [783, 100] width 51 height 19
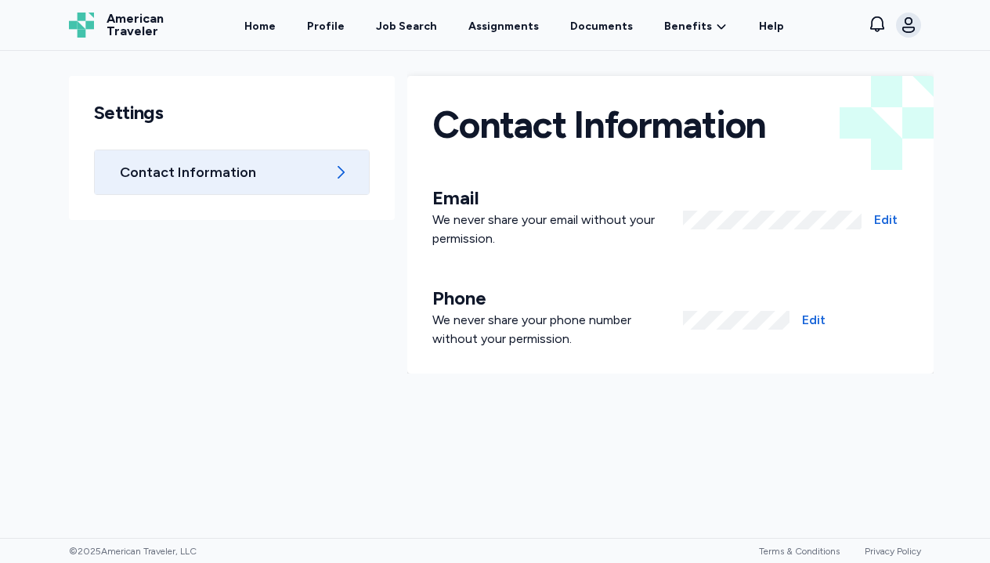
click at [902, 20] on icon "button" at bounding box center [908, 25] width 19 height 19
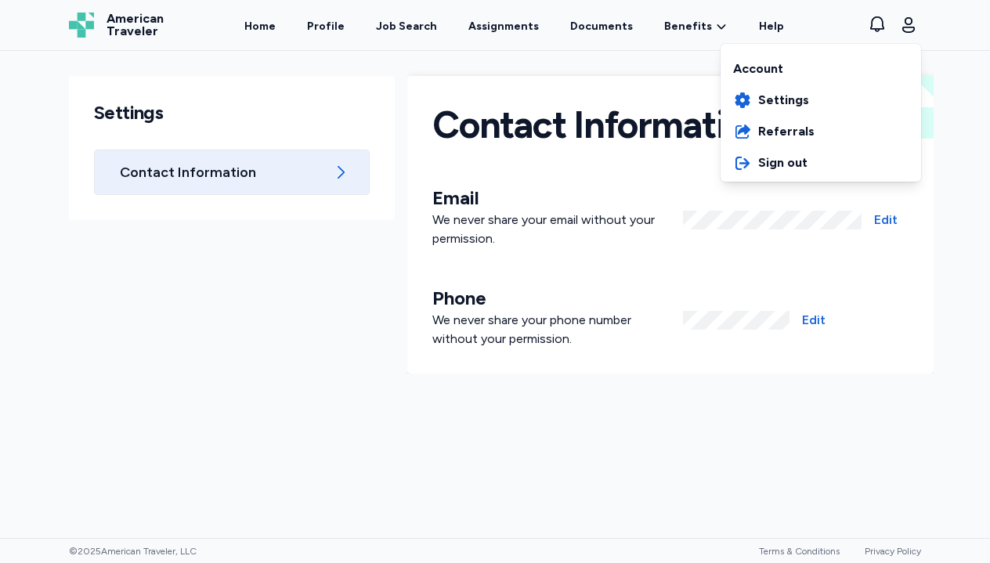
click at [259, 131] on div "Open sidebar Settings American Traveler American Traveler Home Profile Job Sear…" at bounding box center [495, 281] width 990 height 563
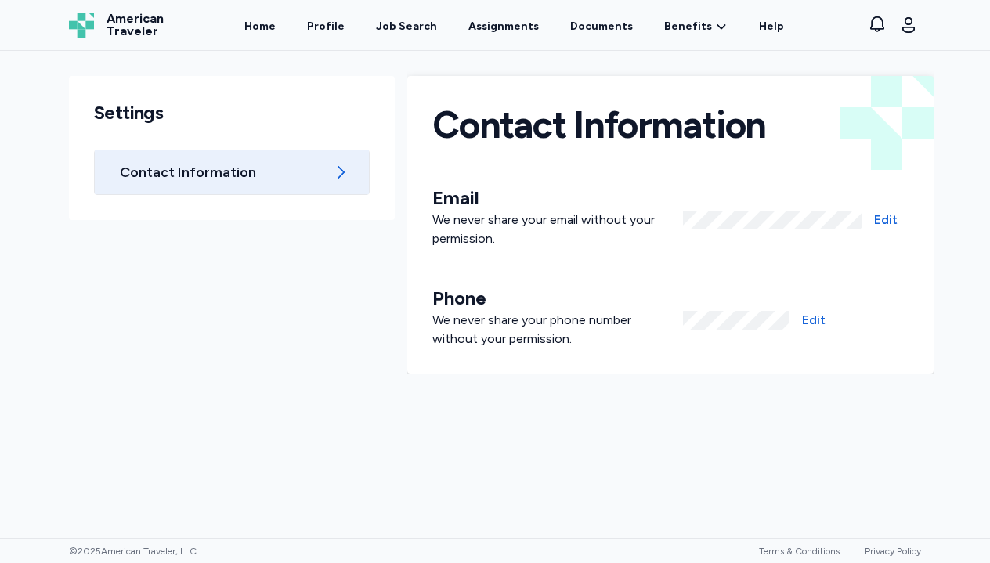
click at [257, 157] on div "Contact Information" at bounding box center [232, 172] width 274 height 44
click at [114, 38] on div "American Traveler American Traveler" at bounding box center [116, 25] width 95 height 50
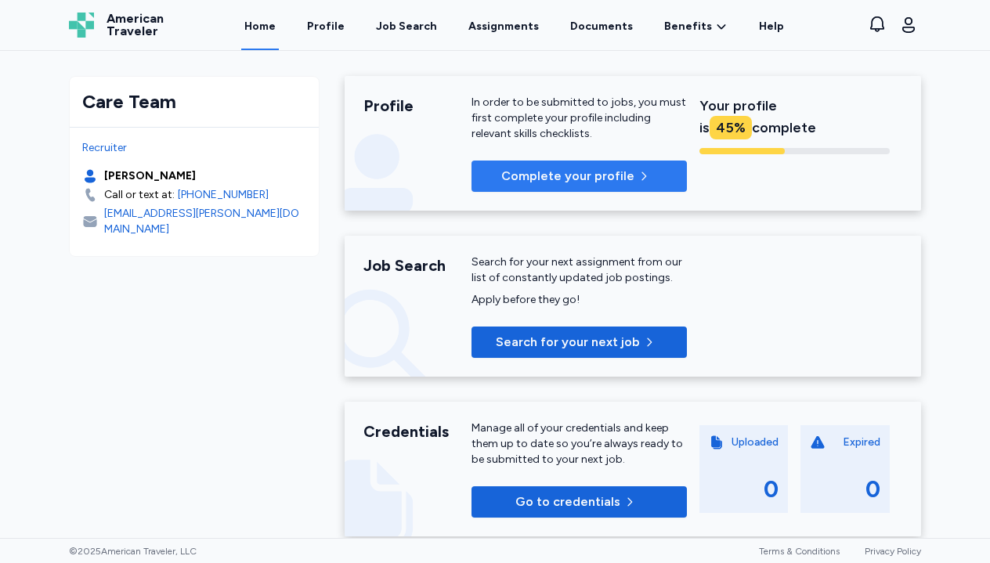
click at [517, 170] on span "Complete your profile" at bounding box center [567, 176] width 133 height 19
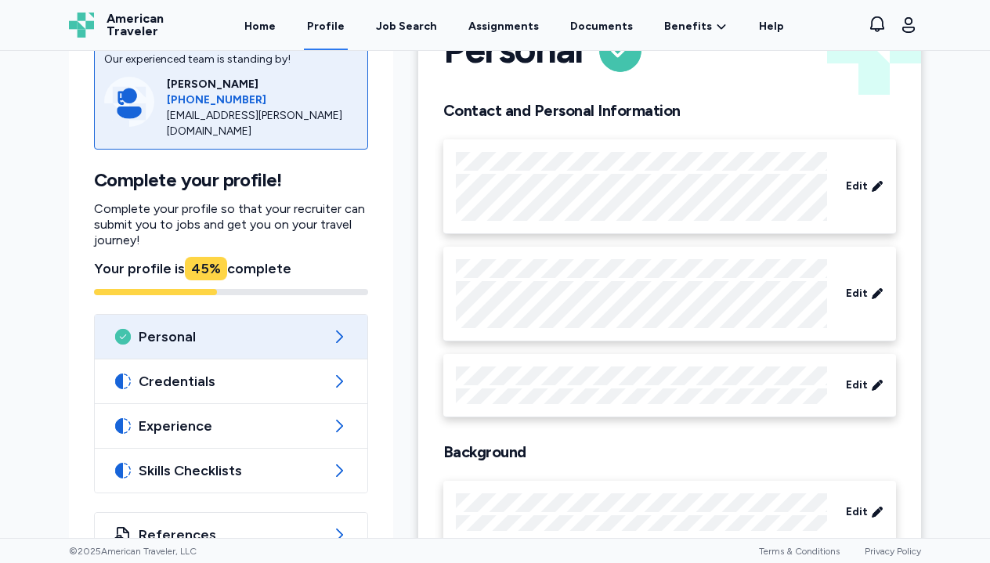
scroll to position [101, 0]
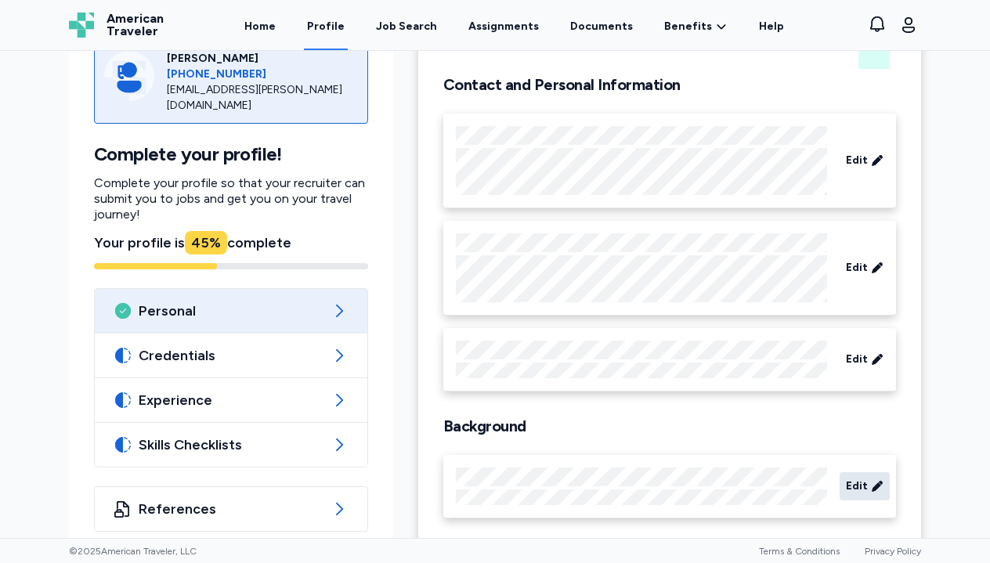
click at [869, 482] on div "Edit" at bounding box center [864, 486] width 50 height 28
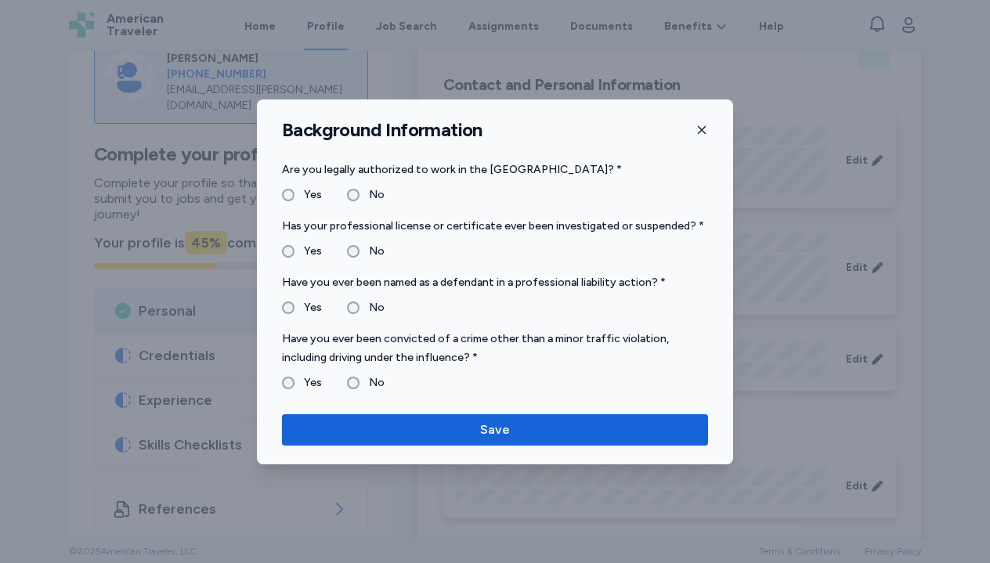
click at [697, 132] on icon "button" at bounding box center [701, 130] width 13 height 13
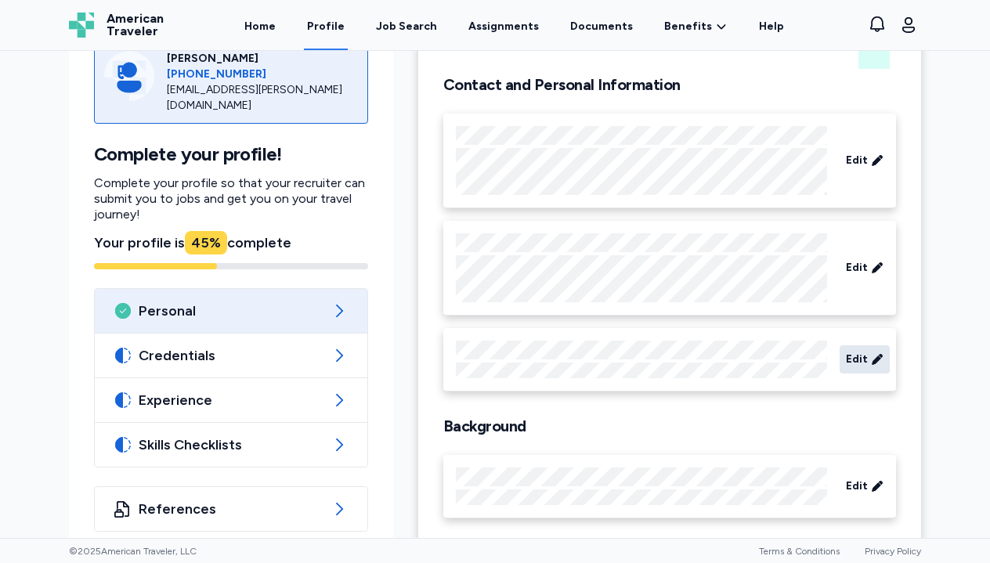
click at [864, 350] on div "Edit" at bounding box center [864, 359] width 50 height 28
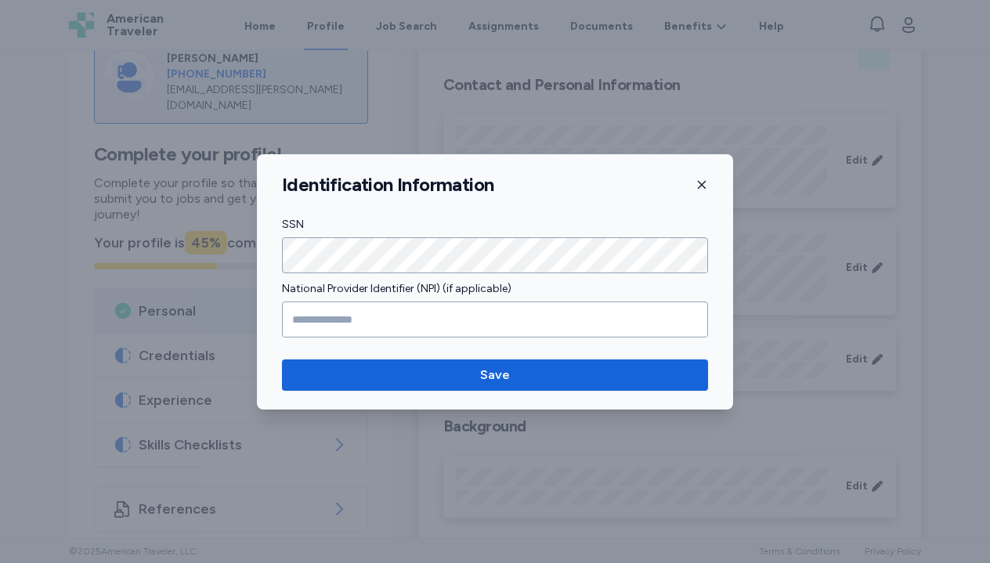
click at [701, 189] on icon "button" at bounding box center [701, 185] width 13 height 13
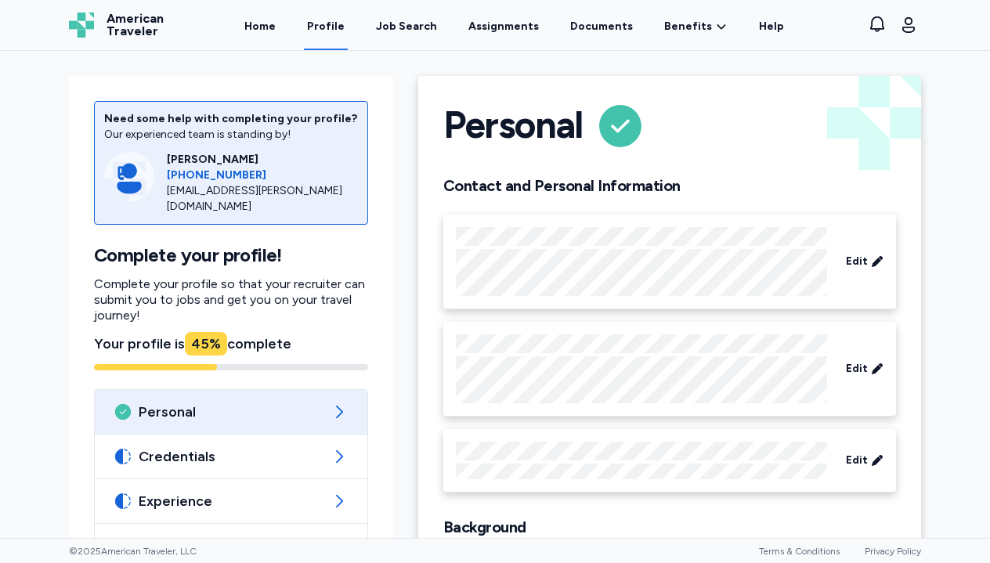
scroll to position [0, 0]
